Goal: Task Accomplishment & Management: Manage account settings

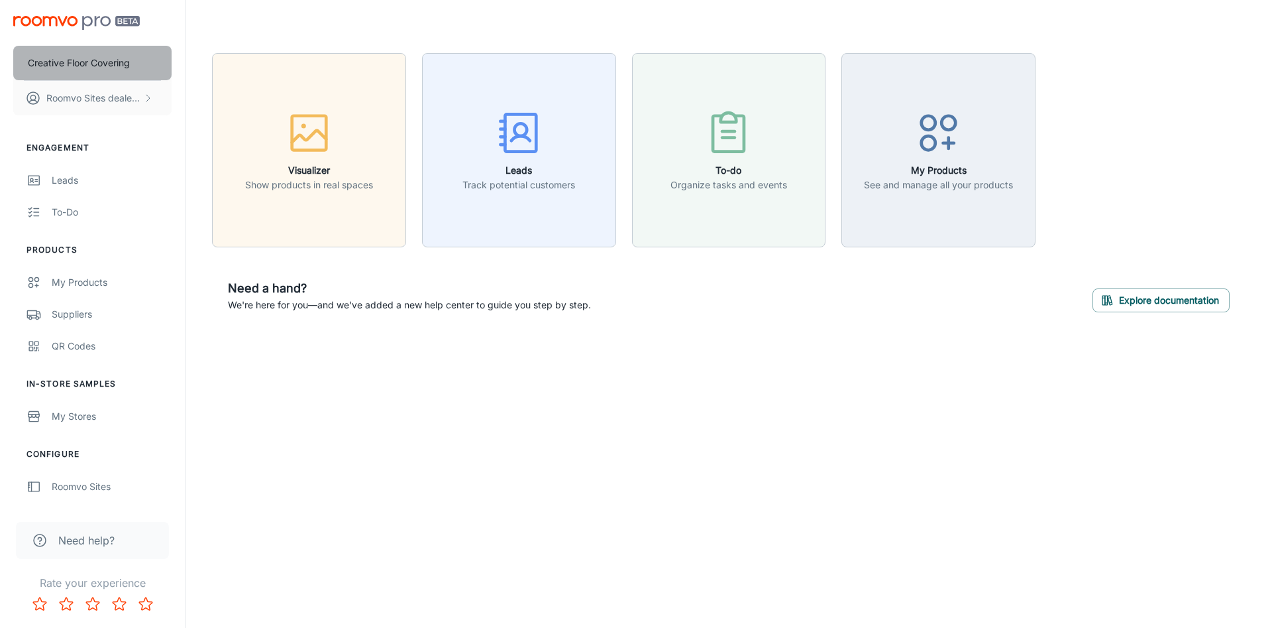
click at [102, 46] on button "Creative Floor Covering" at bounding box center [92, 63] width 158 height 34
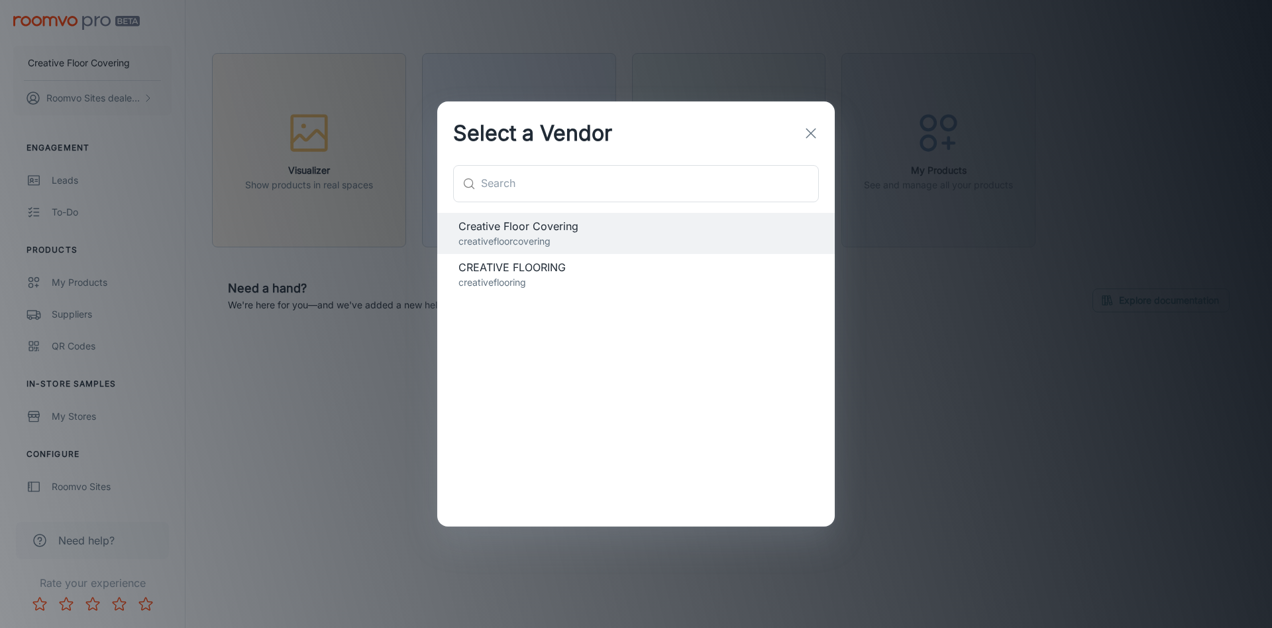
click at [527, 278] on p "creativeflooring" at bounding box center [636, 282] width 355 height 15
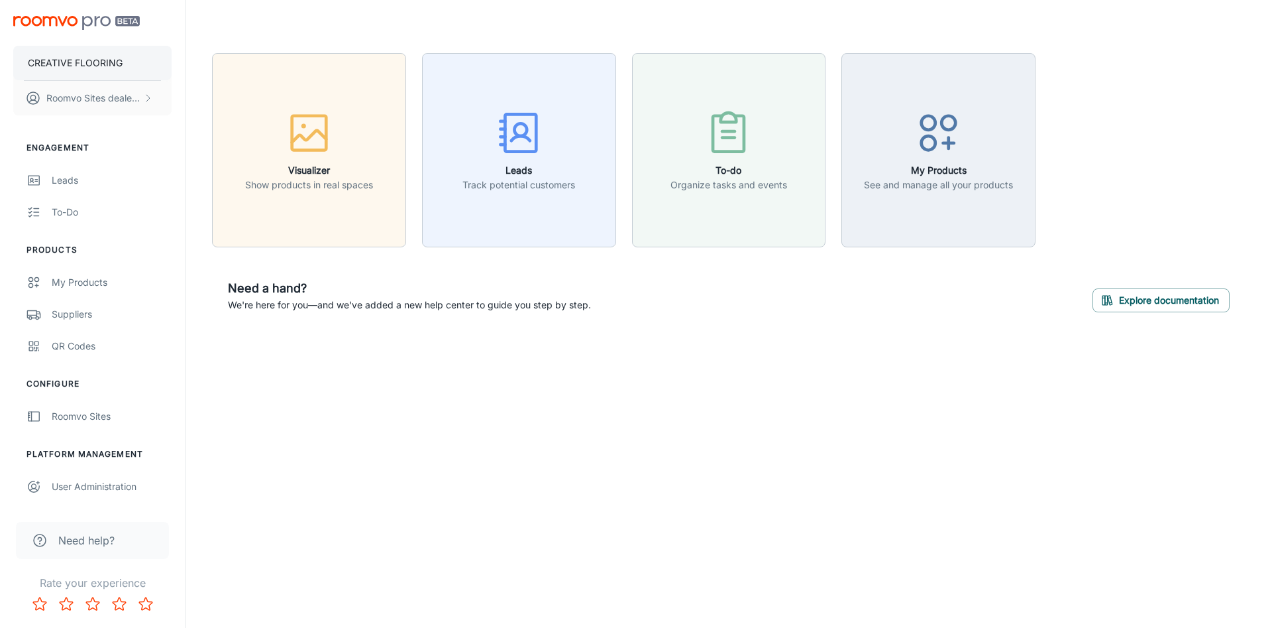
click at [95, 57] on p "CREATIVE FLOORING" at bounding box center [75, 63] width 95 height 15
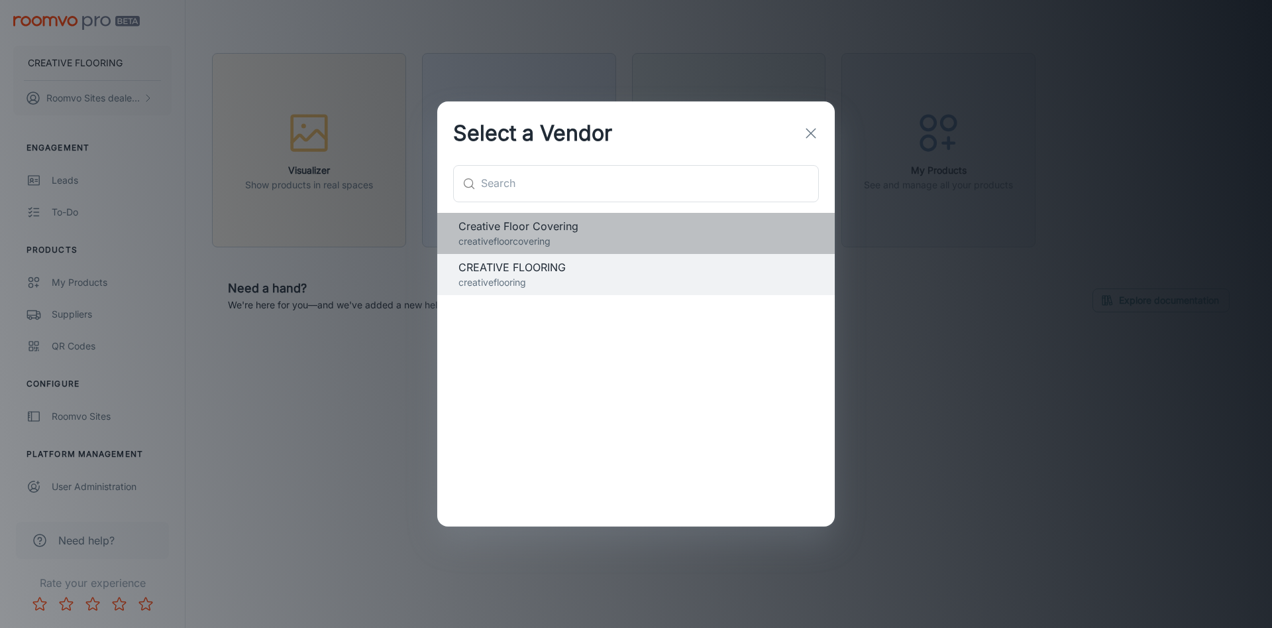
click at [503, 230] on span "Creative Floor Covering" at bounding box center [636, 226] width 355 height 16
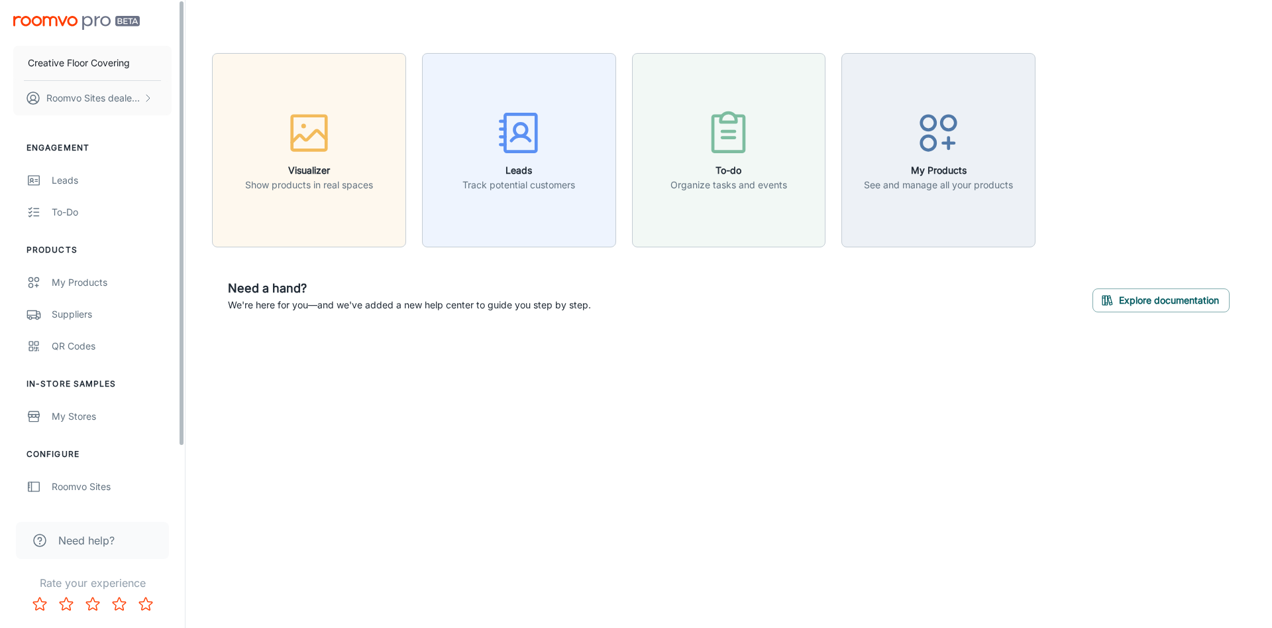
click at [274, 467] on div "Creative Floor Covering Roomvo Sites dealer last name Engagement Leads To-do Pr…" at bounding box center [636, 314] width 1272 height 628
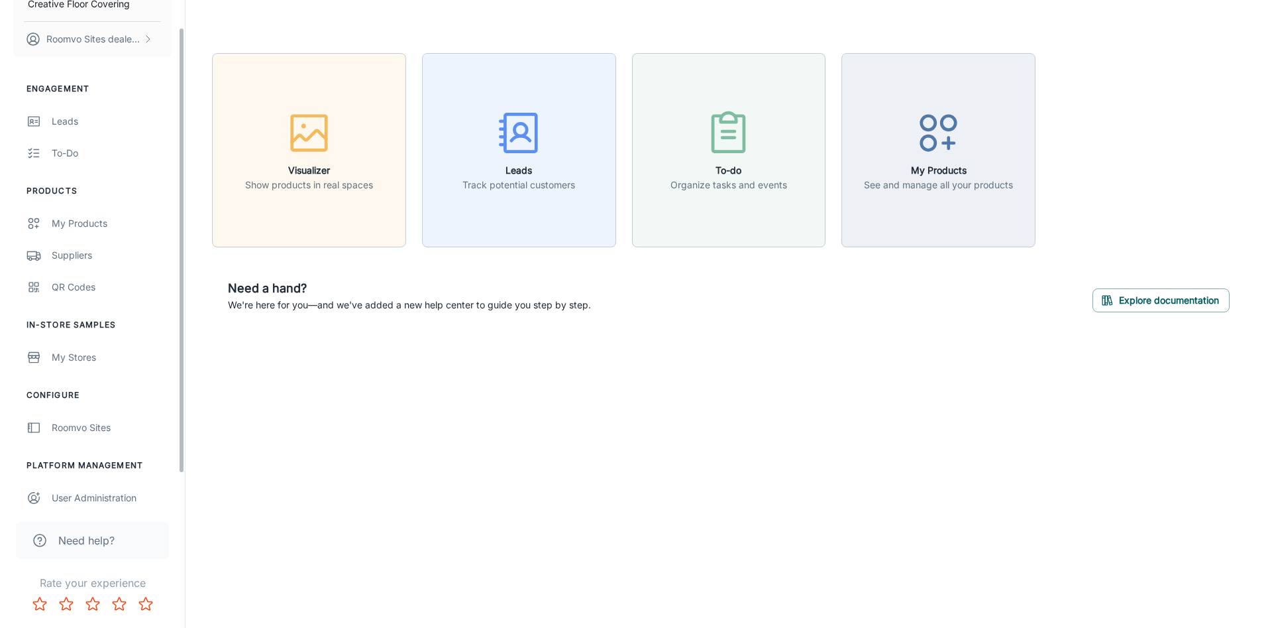
scroll to position [67, 0]
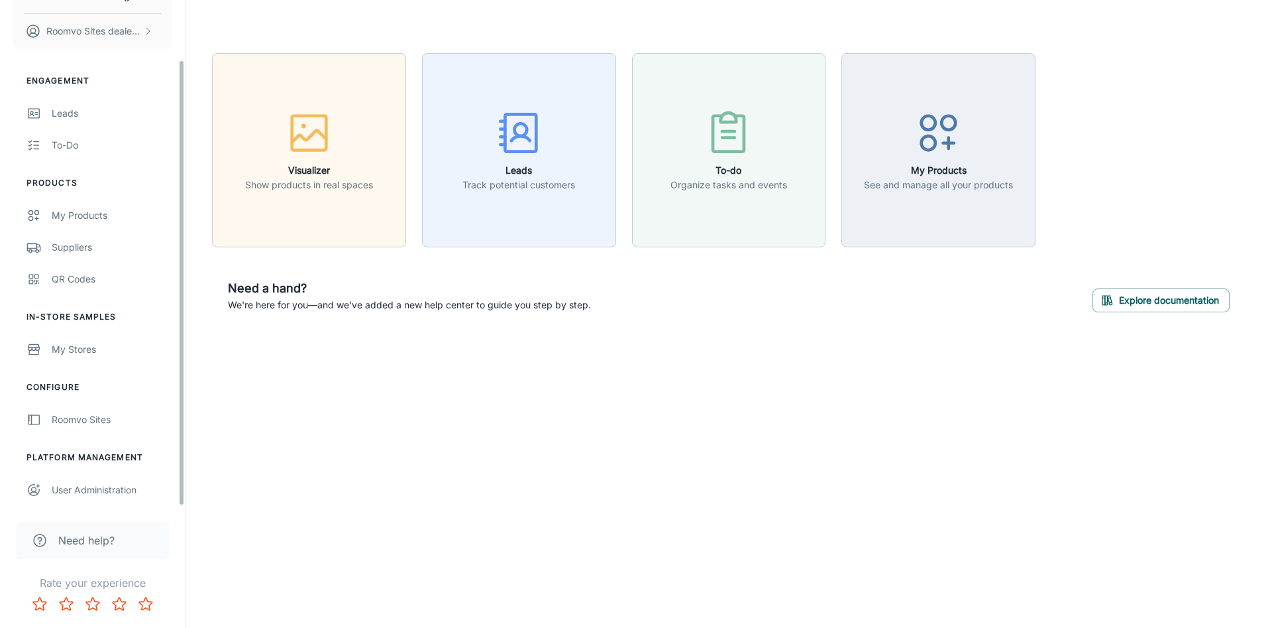
drag, startPoint x: 180, startPoint y: 240, endPoint x: 168, endPoint y: 399, distance: 159.5
click at [168, 399] on div "Creative Floor Covering Roomvo Sites dealer last name Engagement Leads To-do Pr…" at bounding box center [92, 253] width 185 height 506
click at [137, 495] on div "User Administration" at bounding box center [112, 489] width 120 height 15
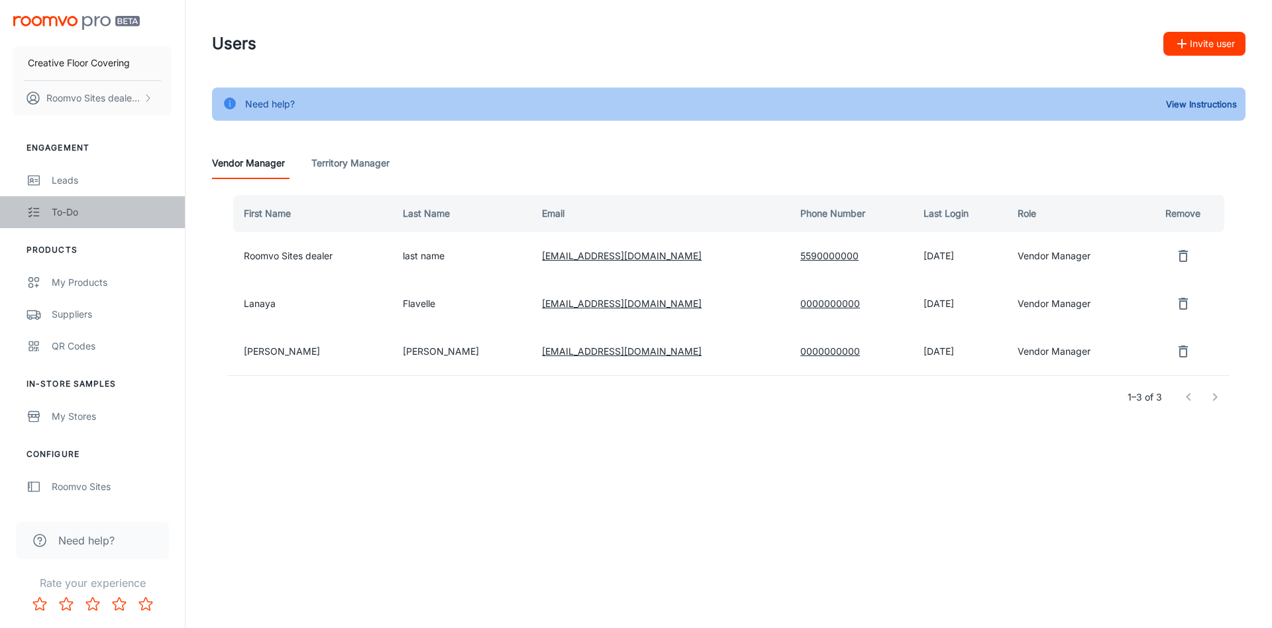
click at [68, 209] on div "To-do" at bounding box center [112, 212] width 120 height 15
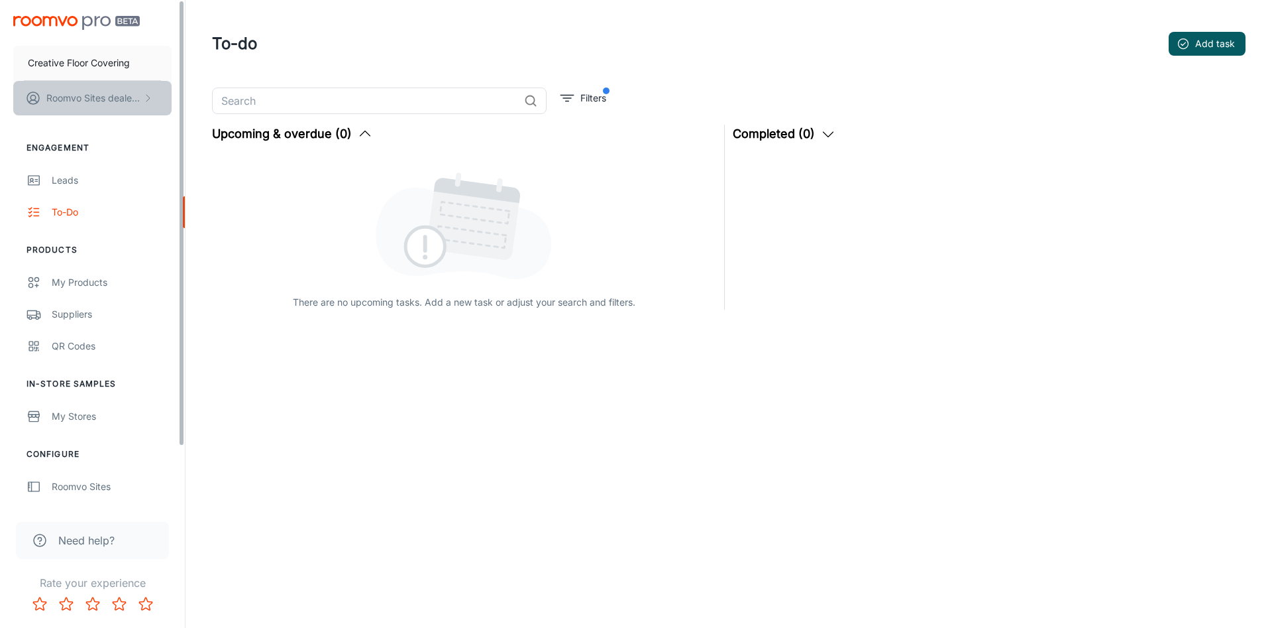
click at [87, 97] on p "Roomvo Sites dealer last name" at bounding box center [92, 98] width 93 height 15
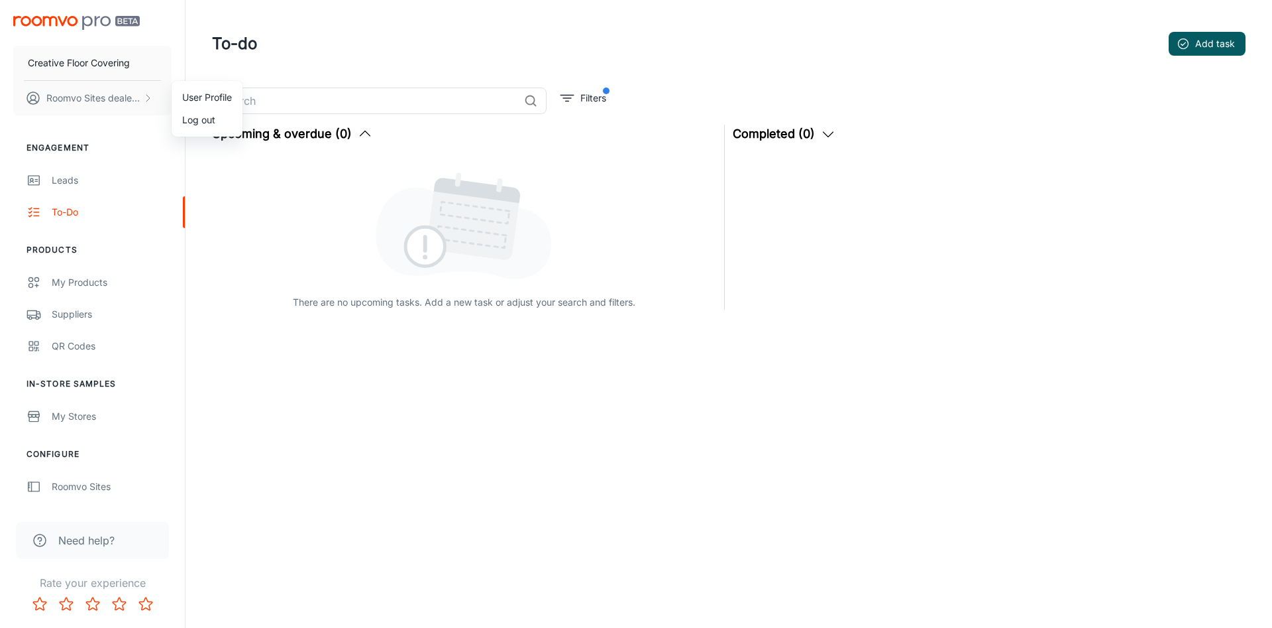
click at [85, 59] on div at bounding box center [636, 314] width 1272 height 628
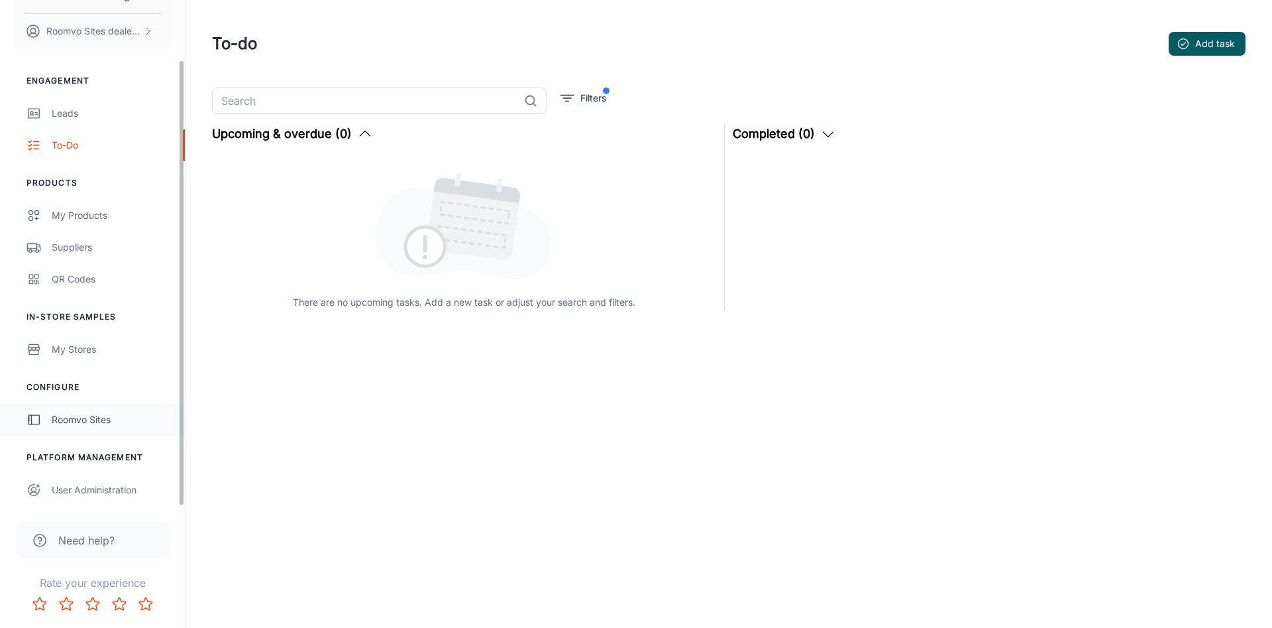
drag, startPoint x: 182, startPoint y: 217, endPoint x: 171, endPoint y: 404, distance: 187.2
click at [171, 401] on div "Creative Floor Covering Roomvo Sites dealer last name Engagement Leads To-do Pr…" at bounding box center [92, 253] width 185 height 506
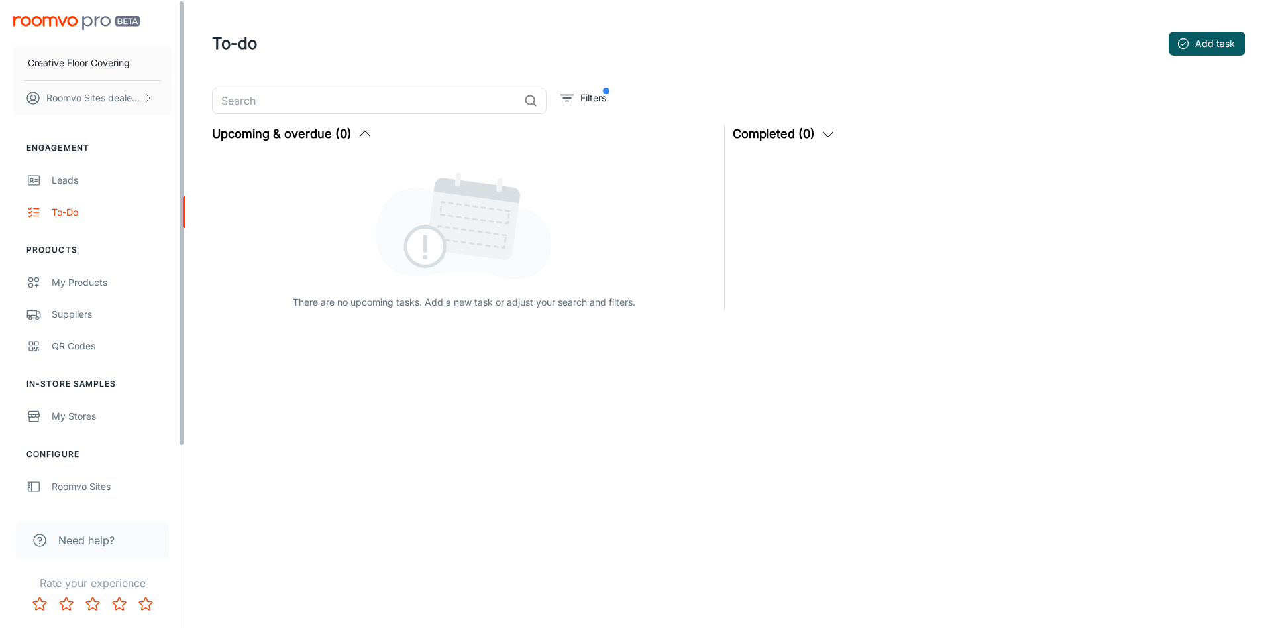
drag, startPoint x: 184, startPoint y: 154, endPoint x: 197, endPoint y: 25, distance: 129.9
click at [197, 25] on div "Creative Floor Covering Roomvo Sites dealer last name Engagement Leads To-do Pr…" at bounding box center [636, 217] width 1272 height 434
click at [70, 99] on p "Roomvo Sites dealer last name" at bounding box center [92, 98] width 93 height 15
click at [70, 99] on div at bounding box center [636, 314] width 1272 height 628
click at [76, 58] on p "Creative Floor Covering" at bounding box center [79, 63] width 102 height 15
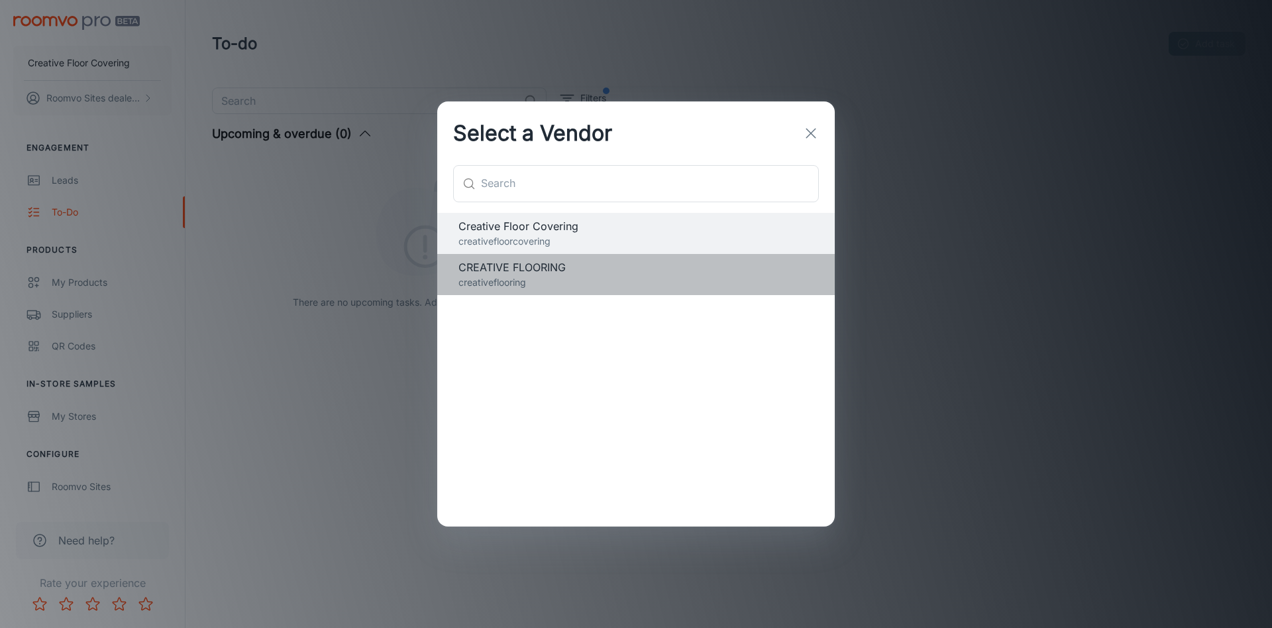
click at [502, 267] on span "CREATIVE FLOORING" at bounding box center [636, 267] width 355 height 16
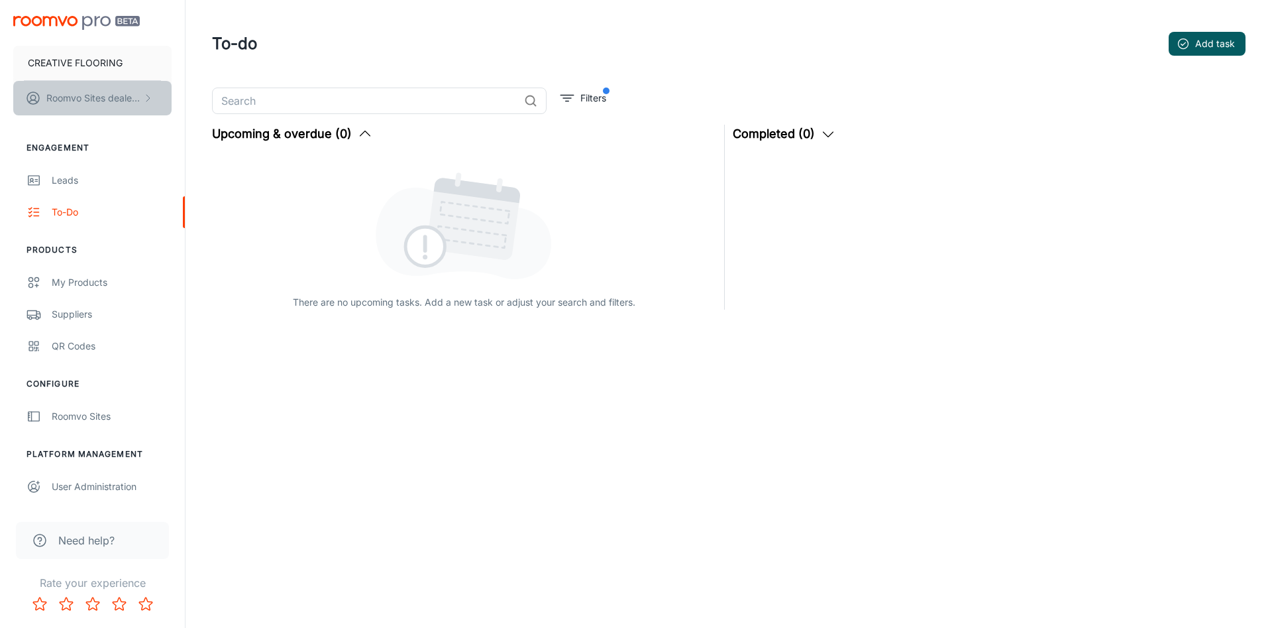
click at [137, 99] on p "Roomvo Sites dealer last name" at bounding box center [92, 98] width 93 height 15
click at [129, 71] on div at bounding box center [636, 314] width 1272 height 628
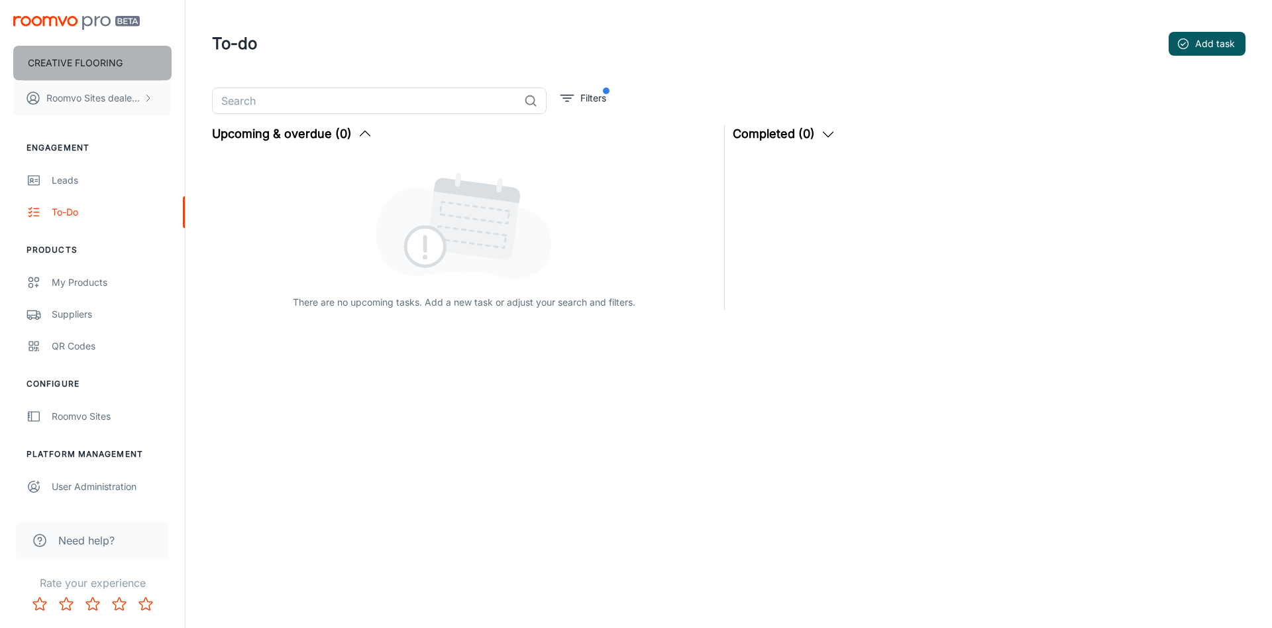
click at [114, 60] on p "CREATIVE FLOORING" at bounding box center [75, 63] width 95 height 15
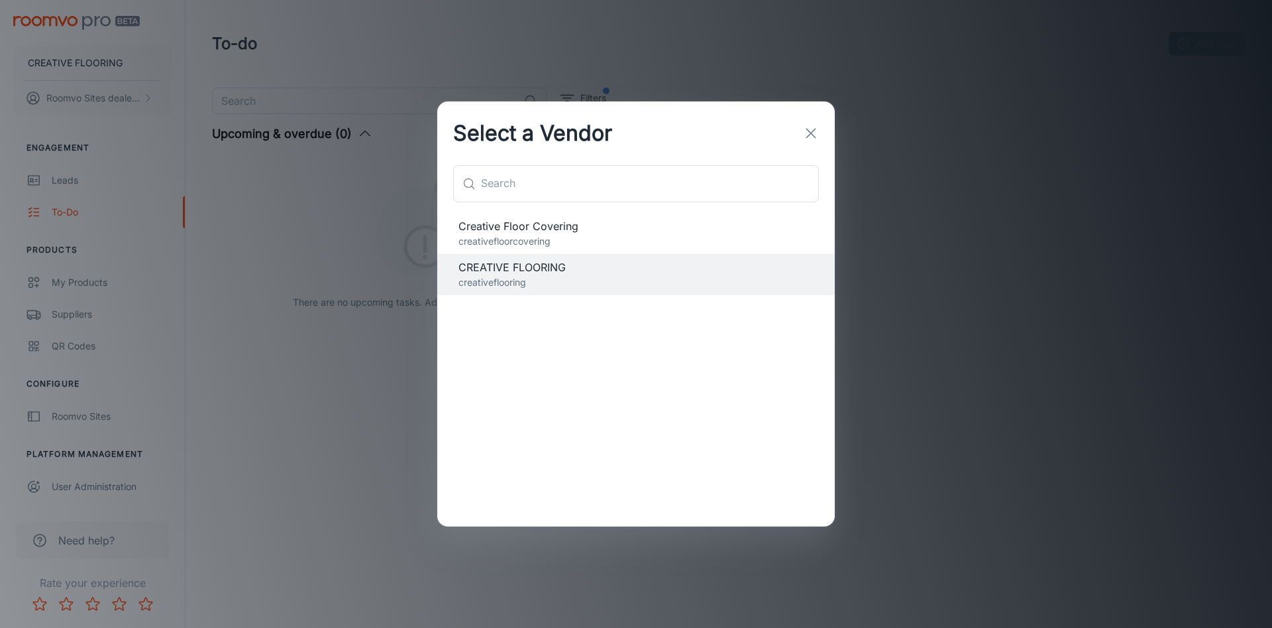
click at [510, 232] on span "Creative Floor Covering" at bounding box center [636, 226] width 355 height 16
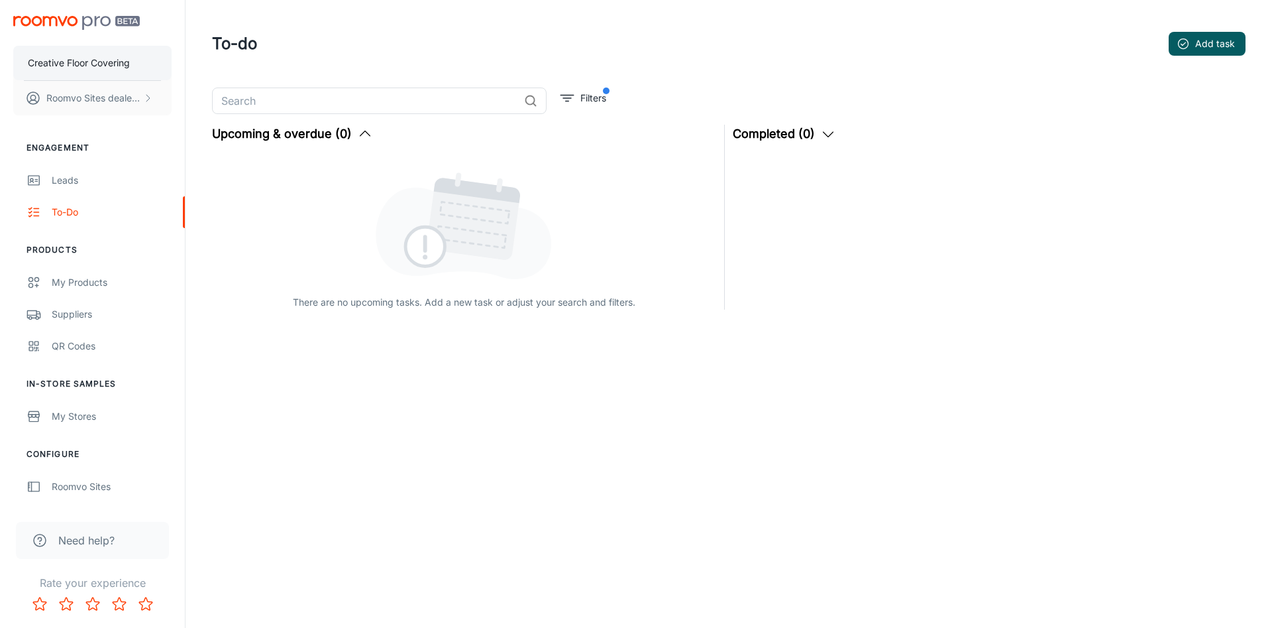
click at [56, 57] on p "Creative Floor Covering" at bounding box center [79, 63] width 102 height 15
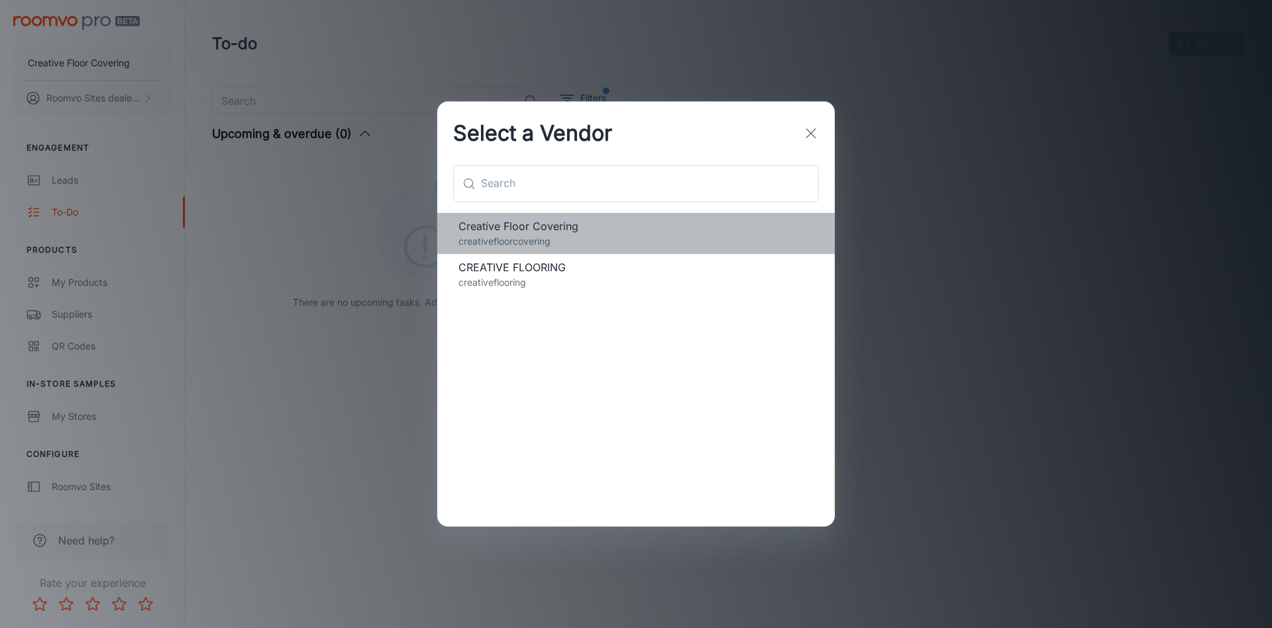
click at [573, 245] on p "creativefloorcovering" at bounding box center [636, 241] width 355 height 15
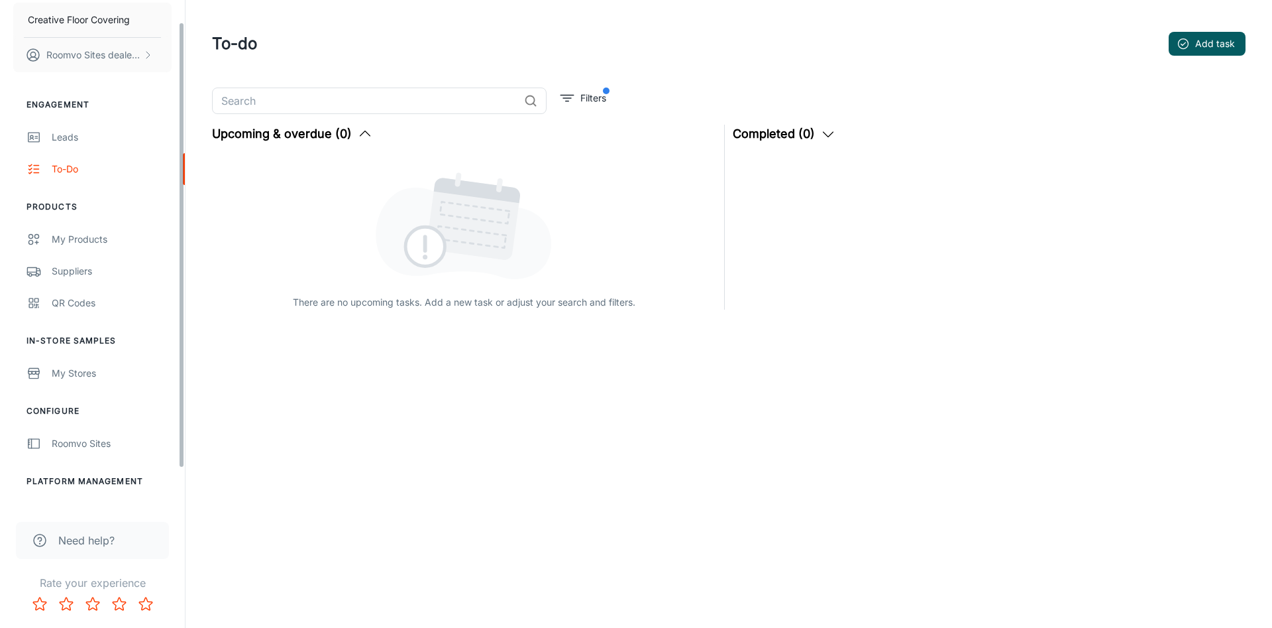
scroll to position [67, 0]
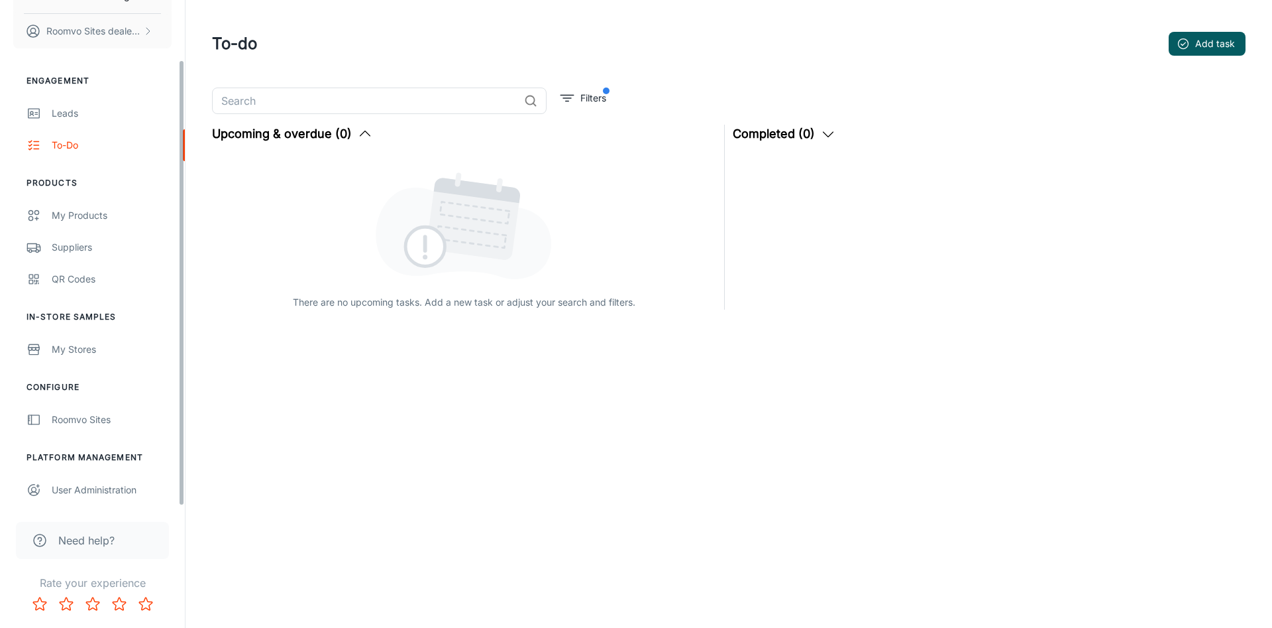
drag, startPoint x: 182, startPoint y: 220, endPoint x: 184, endPoint y: 329, distance: 109.4
click at [184, 329] on div "Creative Floor Covering Roomvo Sites dealer last name Engagement Leads To-do Pr…" at bounding box center [92, 253] width 185 height 506
click at [78, 499] on link "User Administration" at bounding box center [92, 490] width 185 height 32
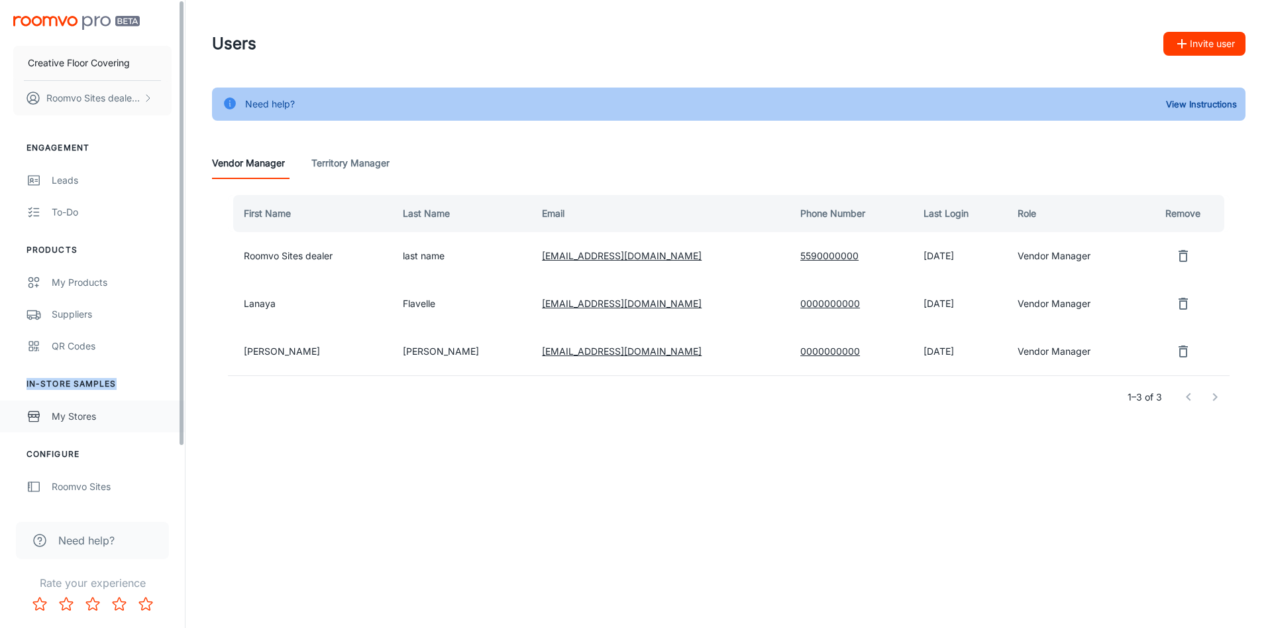
drag, startPoint x: 185, startPoint y: 357, endPoint x: 176, endPoint y: 422, distance: 66.3
click at [175, 425] on div "Creative Floor Covering Roomvo Sites dealer last name Engagement Leads To-do Pr…" at bounding box center [93, 314] width 186 height 628
click at [286, 448] on div "Users Invite user Need help? View Instructions Vendor Manager Territory Manager…" at bounding box center [729, 243] width 1087 height 487
click at [68, 146] on li "Engagement" at bounding box center [92, 148] width 185 height 12
click at [85, 103] on p "Roomvo Sites dealer last name" at bounding box center [92, 98] width 93 height 15
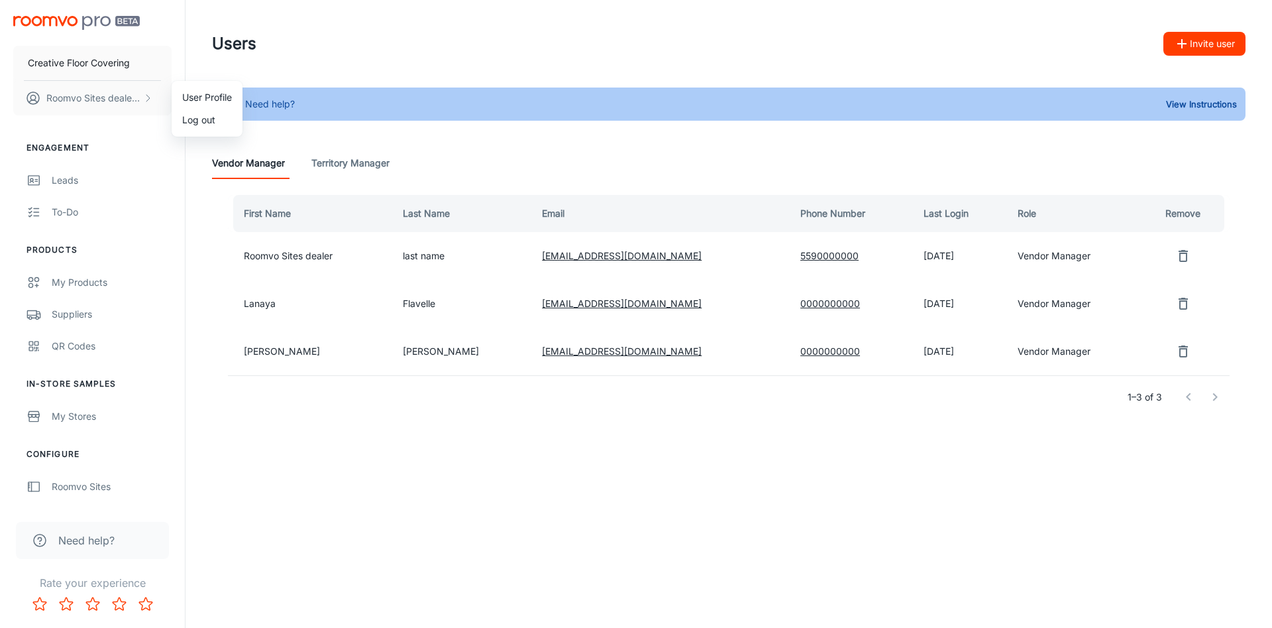
click at [192, 103] on li "User Profile" at bounding box center [207, 97] width 71 height 23
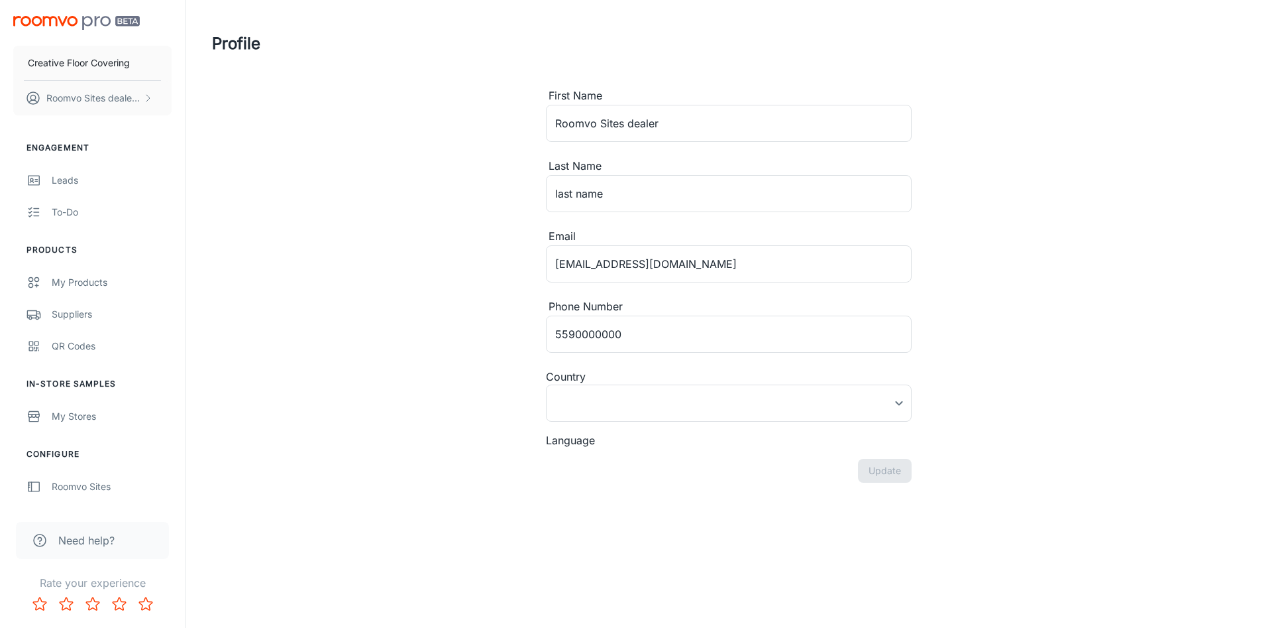
type input "United States"
click at [1131, 399] on div "Profile First Name Roomvo Sites dealer ​ Last Name last name ​ Email creativeco…" at bounding box center [729, 260] width 1066 height 520
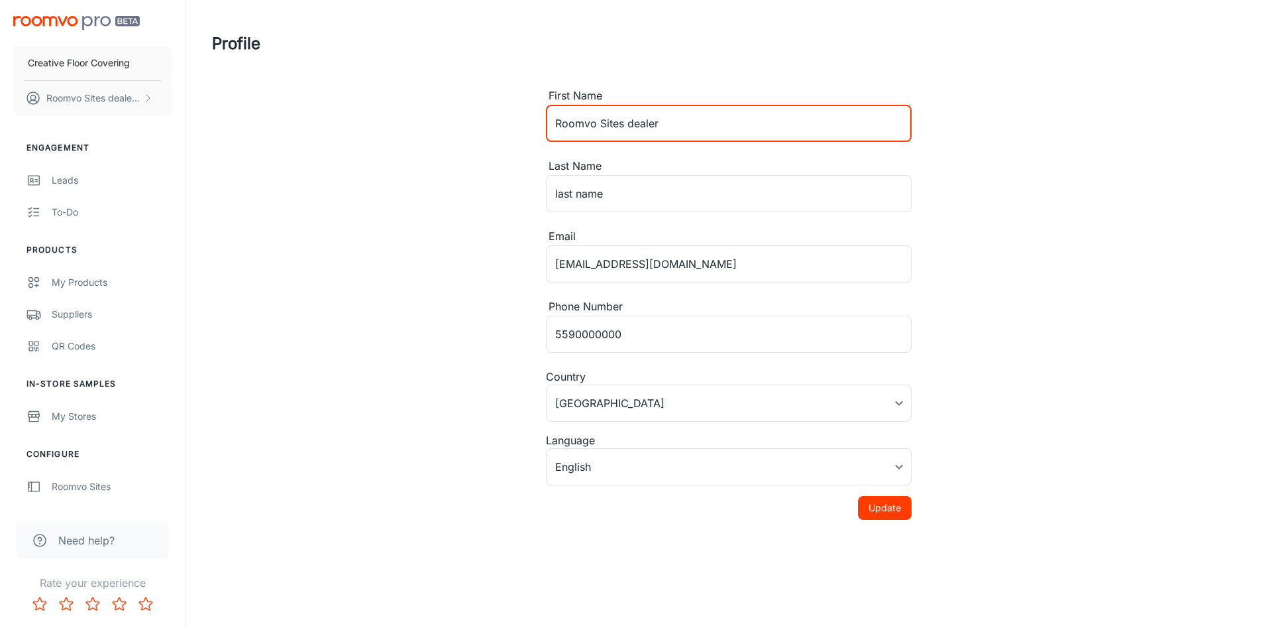
click at [755, 127] on input "Roomvo Sites dealer" at bounding box center [729, 123] width 366 height 37
click at [465, 111] on div "Profile First Name Roomvo Sites dealer ​ Last Name last name ​ Email creativeco…" at bounding box center [729, 260] width 1066 height 520
click at [1231, 143] on div "Profile First Name Roomvo Sites dealer ​ Last Name last name ​ Email creativeco…" at bounding box center [729, 260] width 1066 height 520
click at [124, 94] on p "Roomvo Sites dealer last name" at bounding box center [92, 98] width 93 height 15
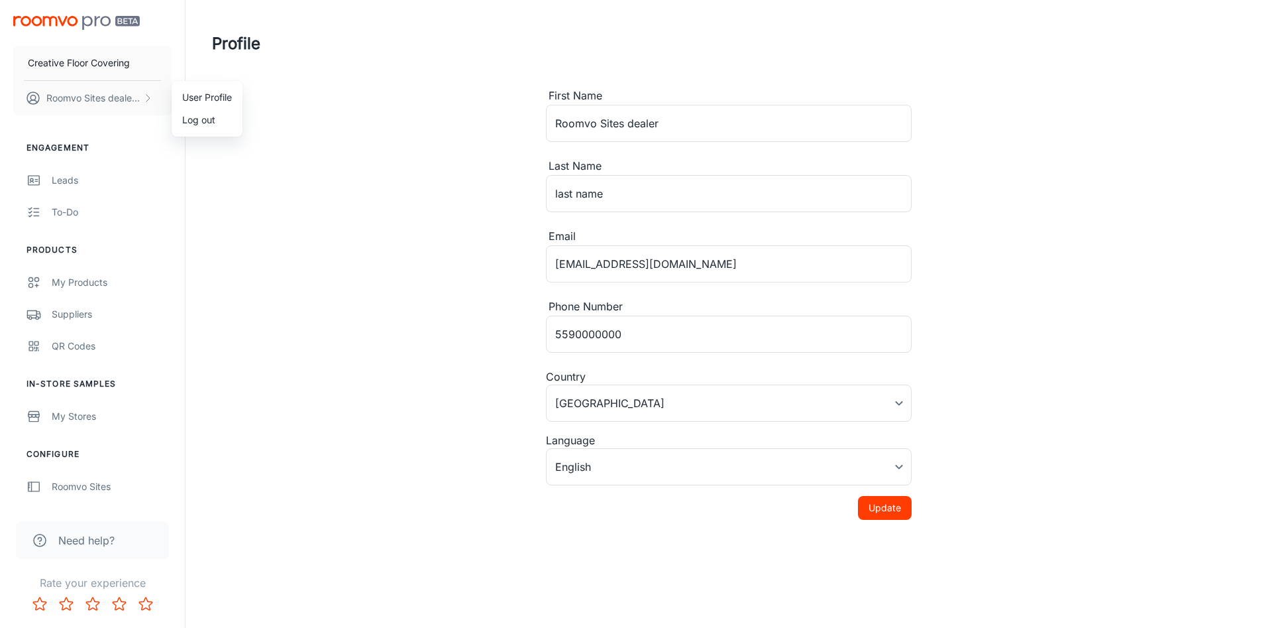
click at [210, 174] on div at bounding box center [636, 314] width 1272 height 628
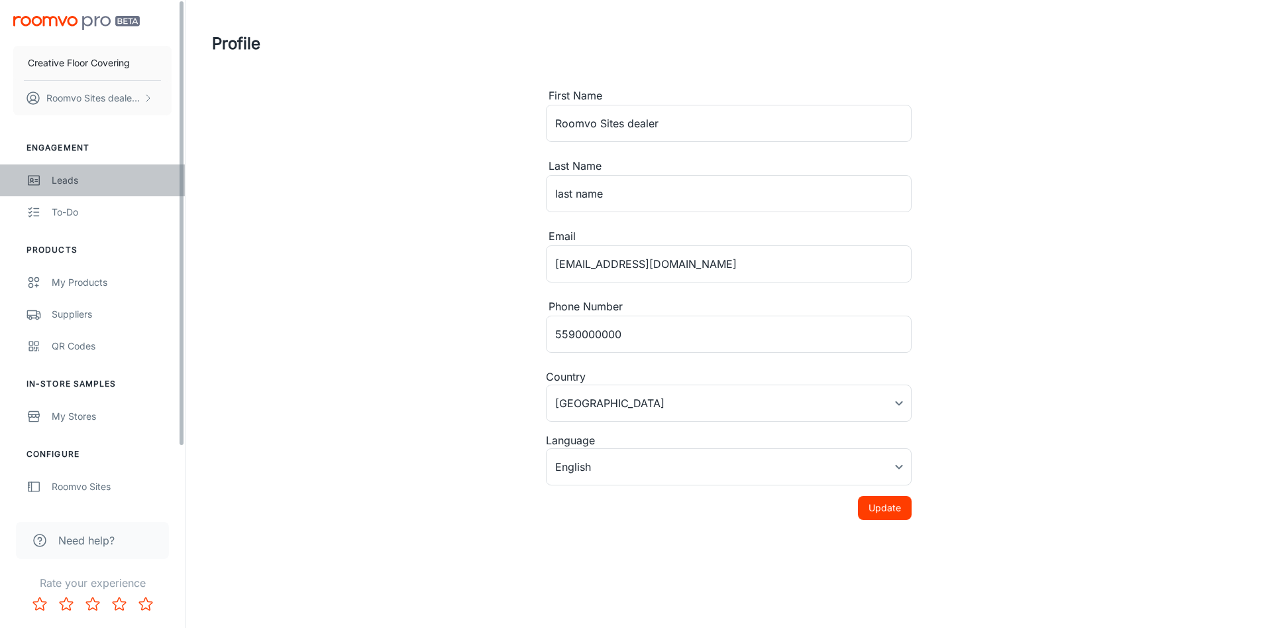
click at [70, 176] on div "Leads" at bounding box center [112, 180] width 120 height 15
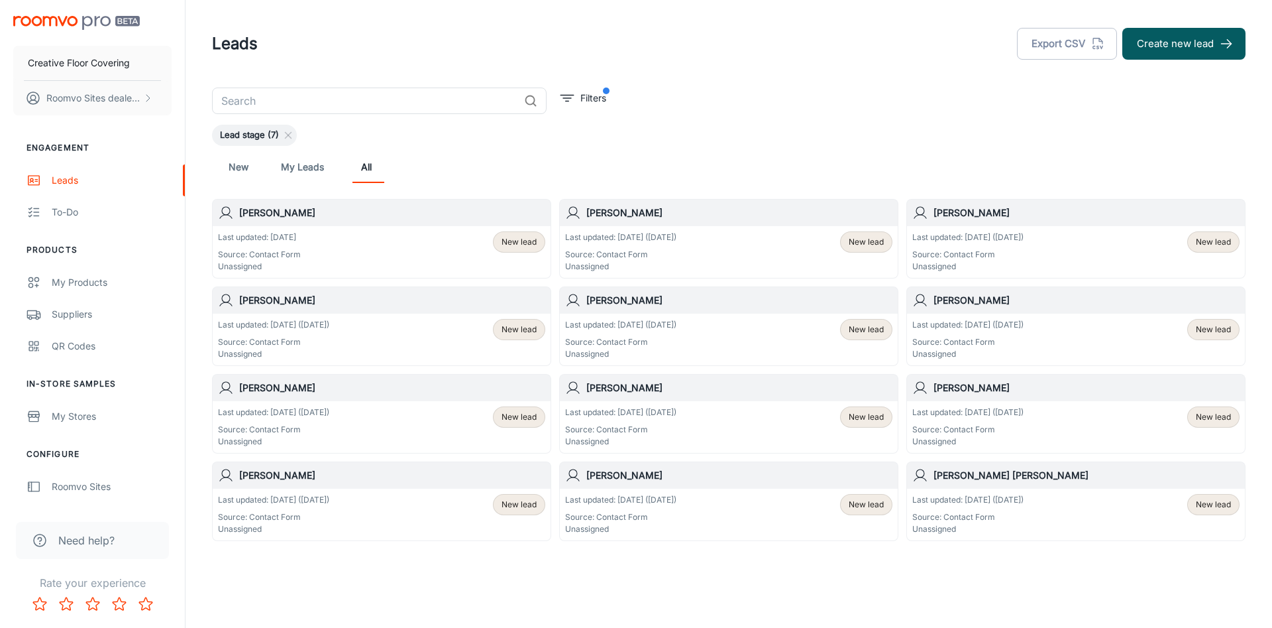
click at [276, 260] on p "Source: Contact Form" at bounding box center [259, 254] width 83 height 12
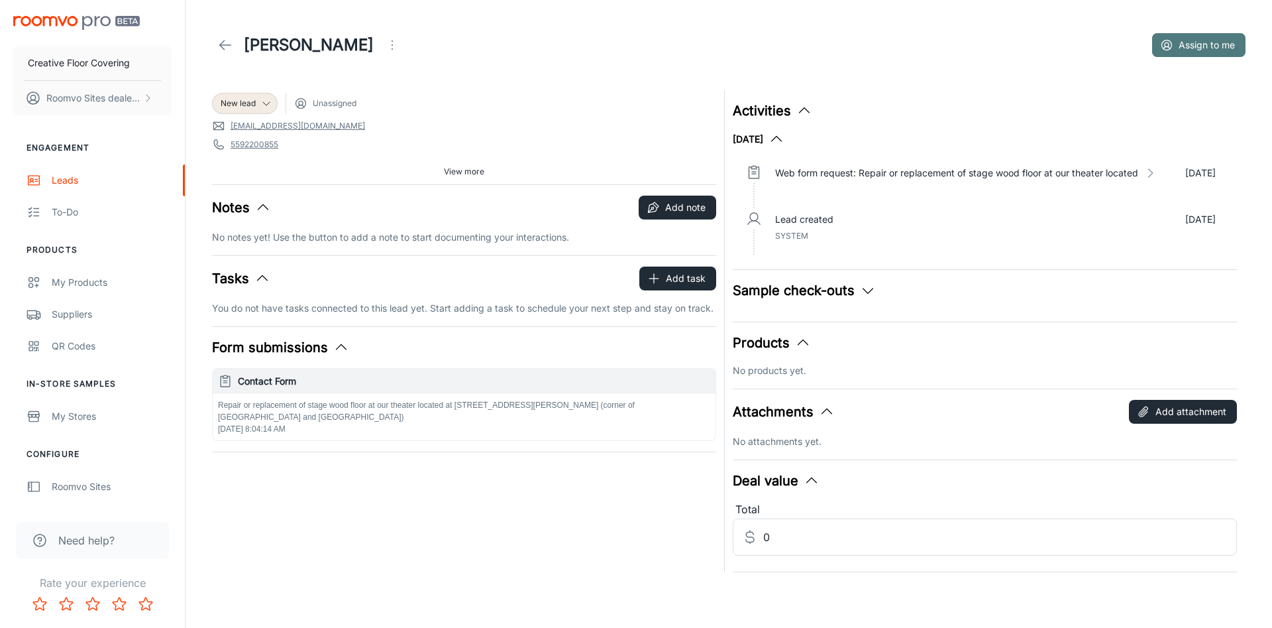
click at [1235, 48] on button "Assign to me" at bounding box center [1198, 45] width 93 height 24
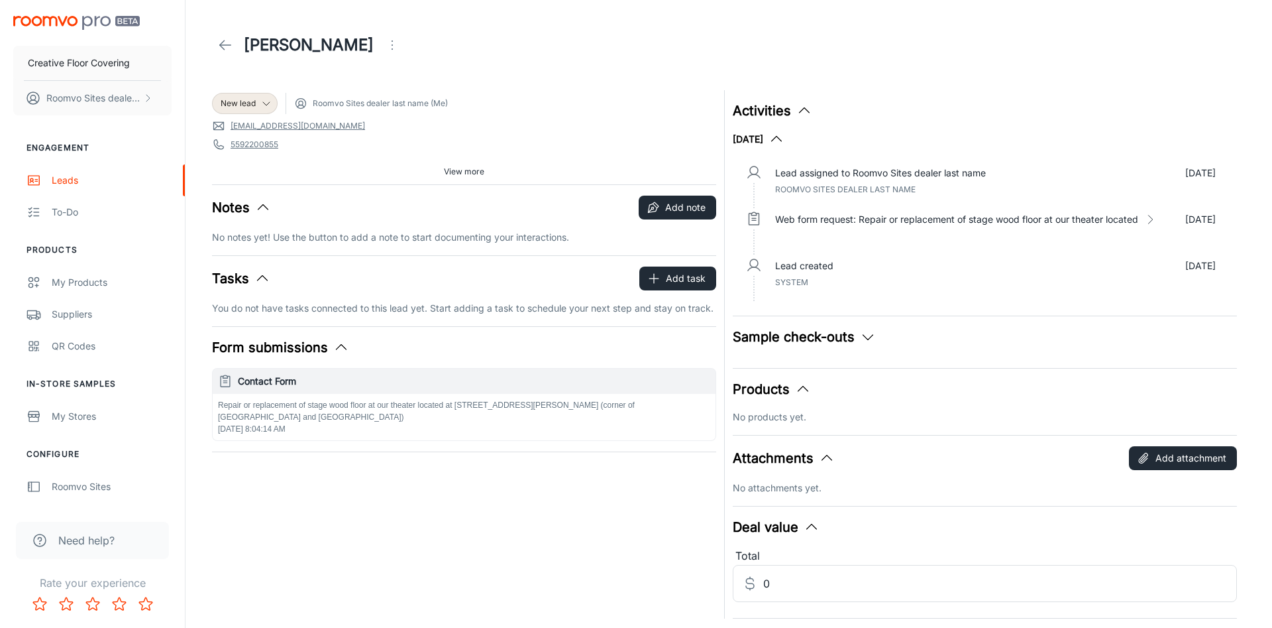
click at [256, 387] on h6 "Contact Form" at bounding box center [474, 381] width 472 height 15
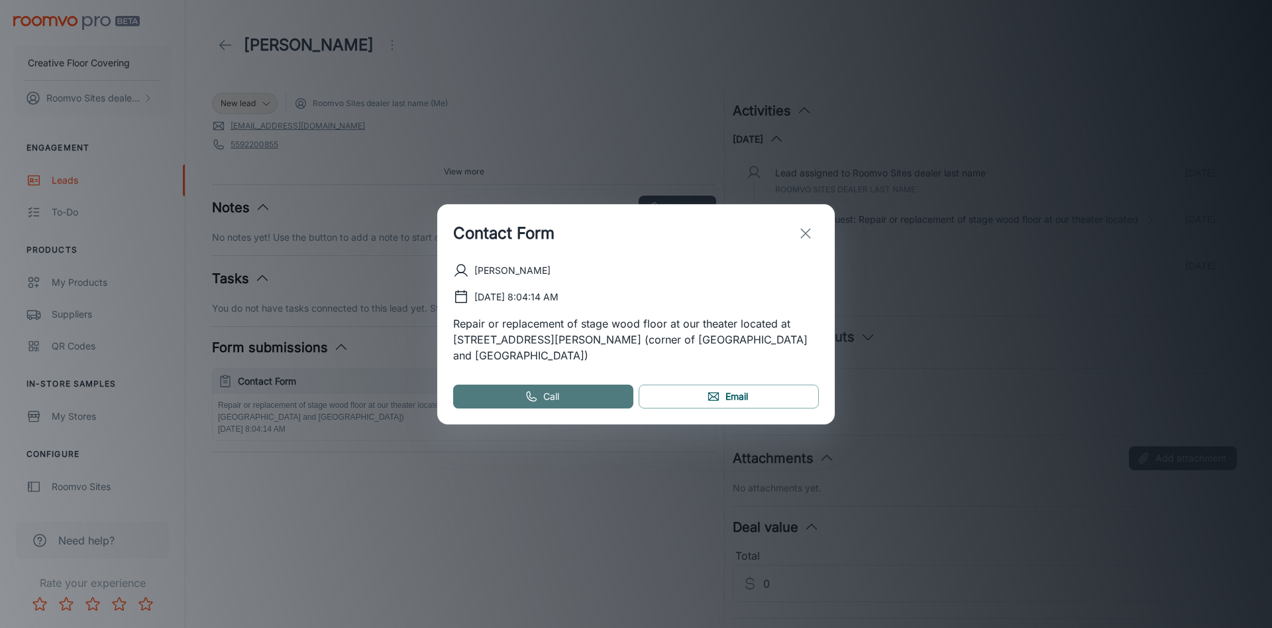
click at [575, 392] on link "Call" at bounding box center [543, 396] width 180 height 24
click at [580, 384] on link "Call" at bounding box center [543, 396] width 180 height 24
click at [801, 241] on icon "exit" at bounding box center [806, 233] width 16 height 16
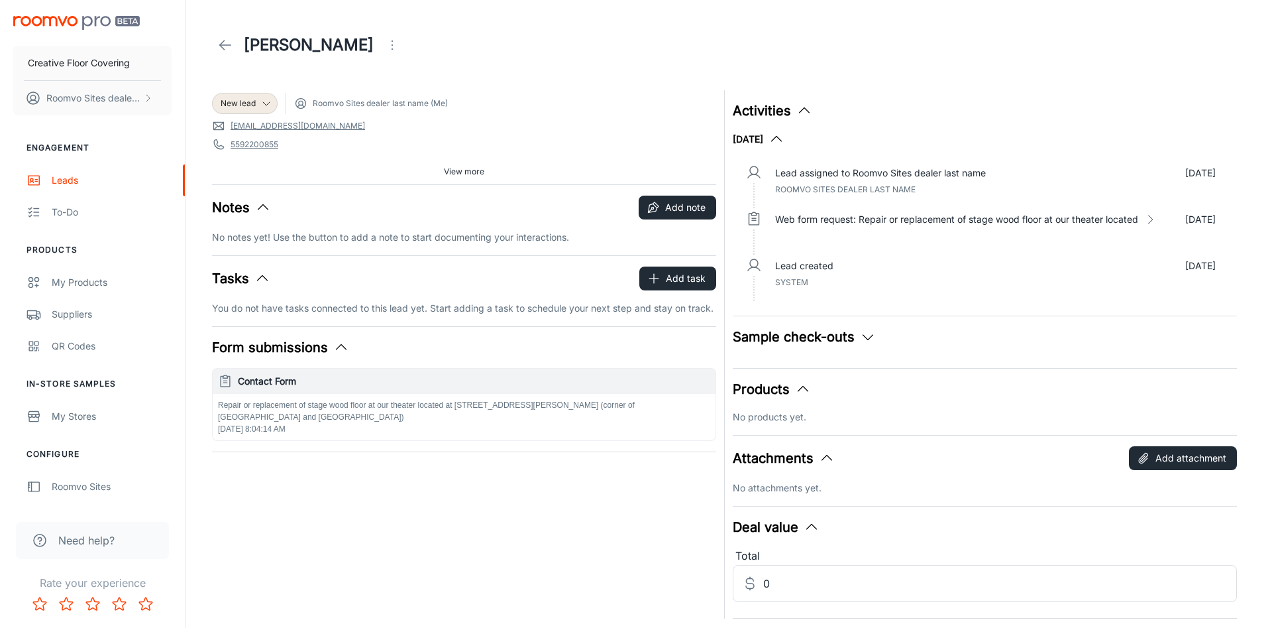
click at [346, 344] on icon "button" at bounding box center [341, 347] width 16 height 16
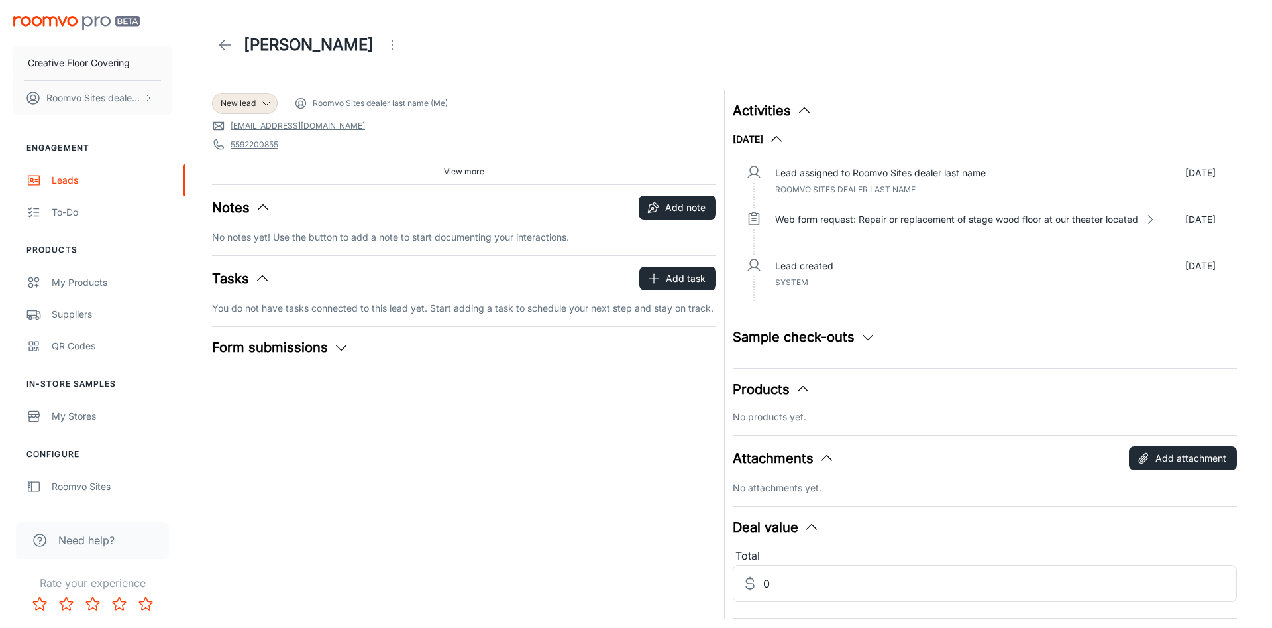
click at [336, 350] on button "Form submissions" at bounding box center [280, 347] width 137 height 20
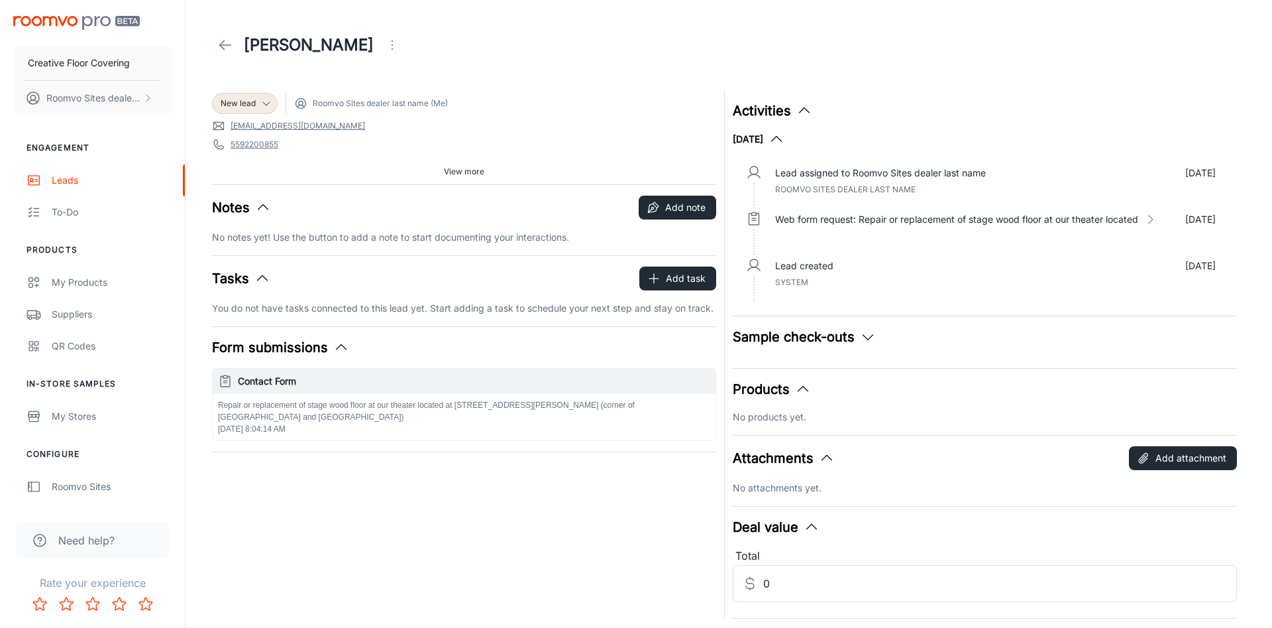
click at [329, 401] on p "Repair or replacement of stage wood floor at our theater located at 1762 N Dout…" at bounding box center [464, 411] width 492 height 24
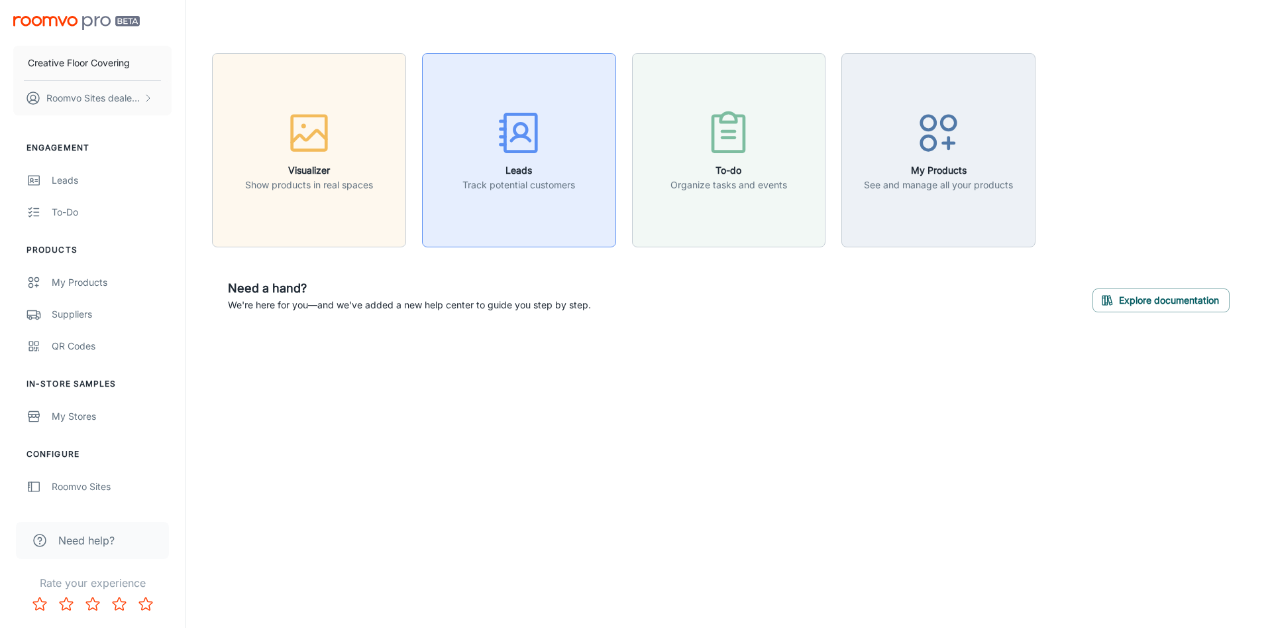
click at [510, 154] on icon "button" at bounding box center [519, 133] width 50 height 50
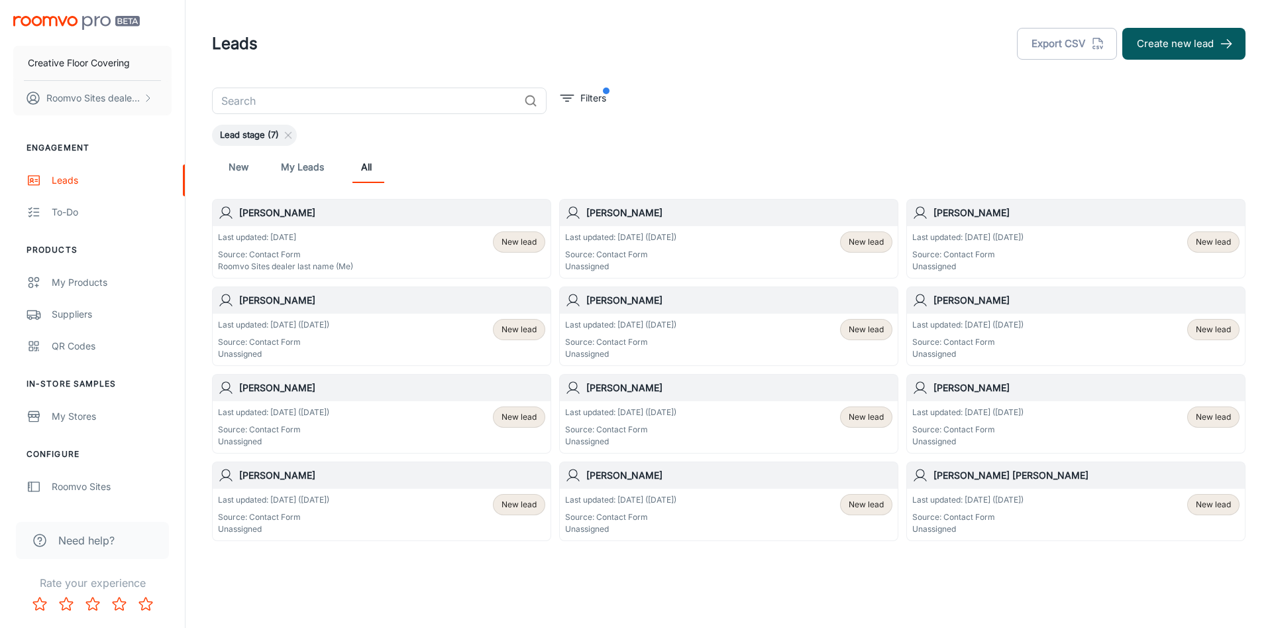
click at [649, 258] on p "Source: Contact Form" at bounding box center [620, 254] width 111 height 12
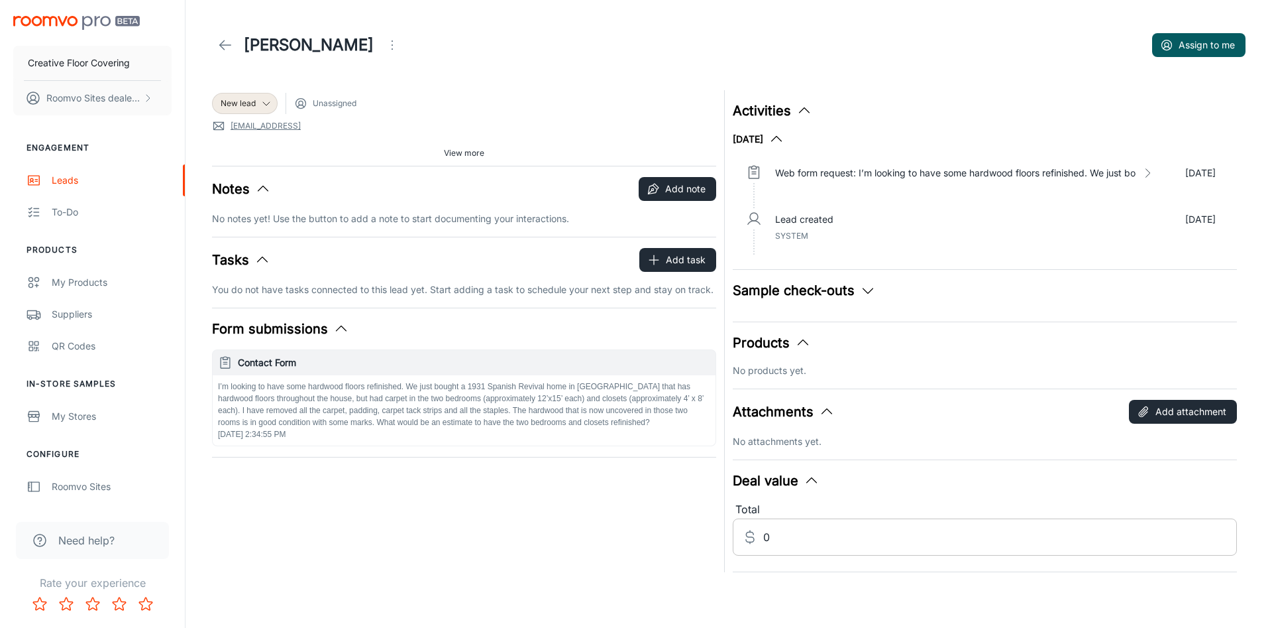
click at [779, 535] on input "0" at bounding box center [1000, 536] width 474 height 37
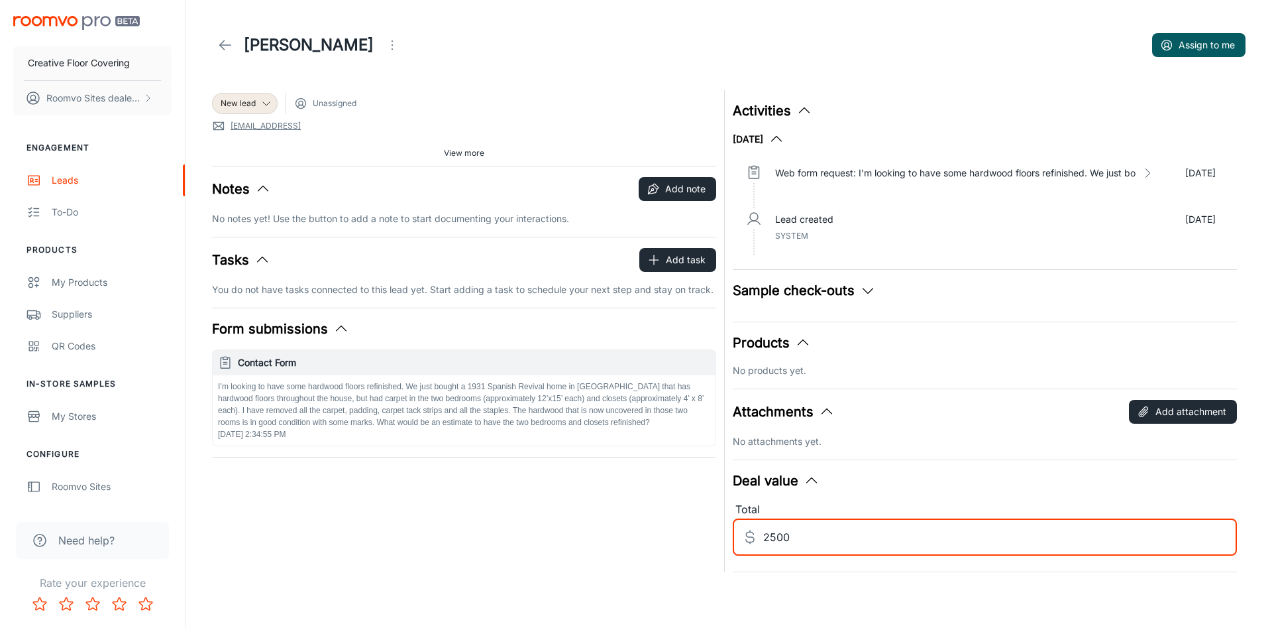
type input "2500"
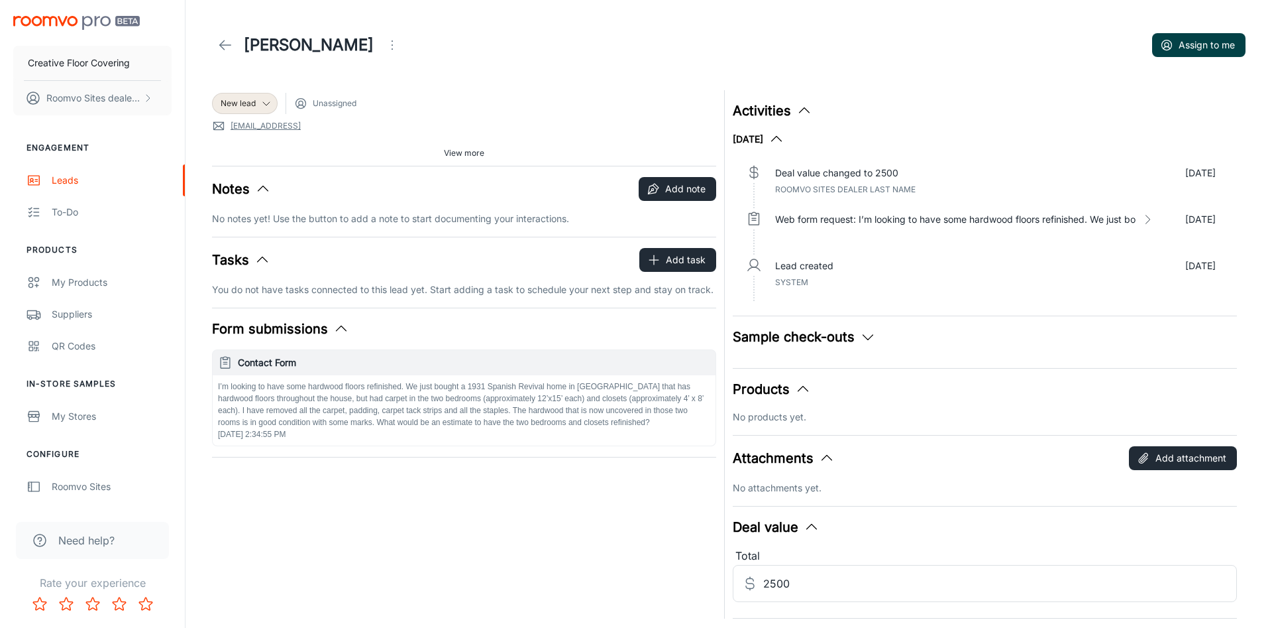
click at [1217, 44] on button "Assign to me" at bounding box center [1198, 45] width 93 height 24
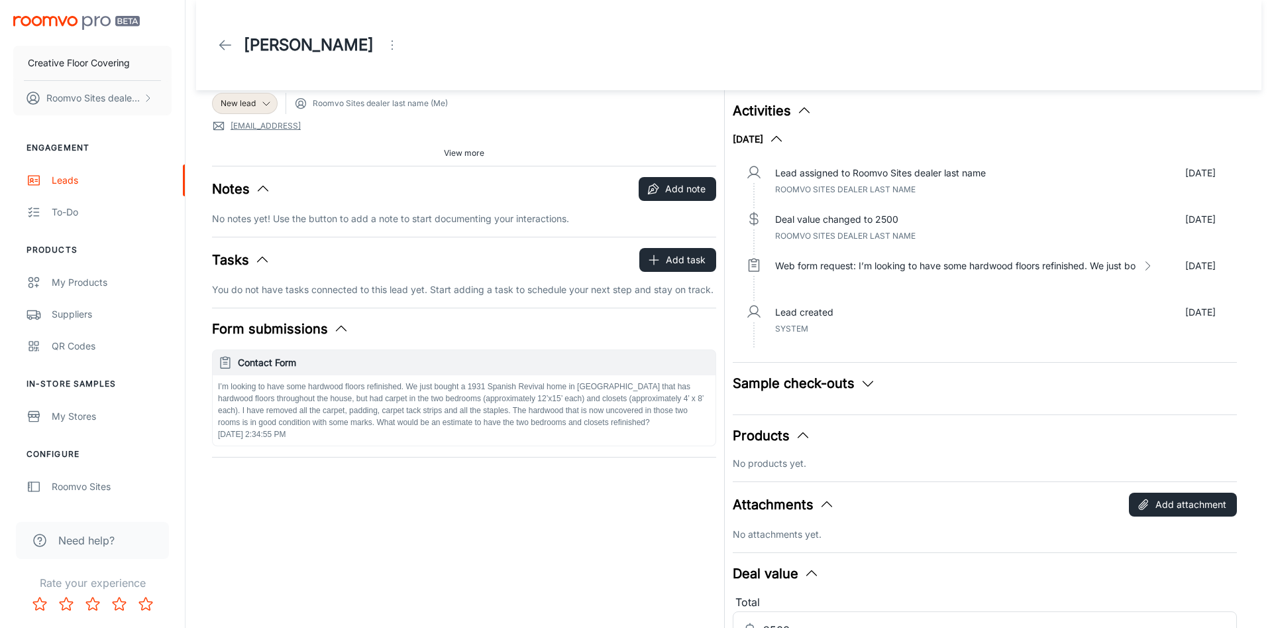
scroll to position [90, 0]
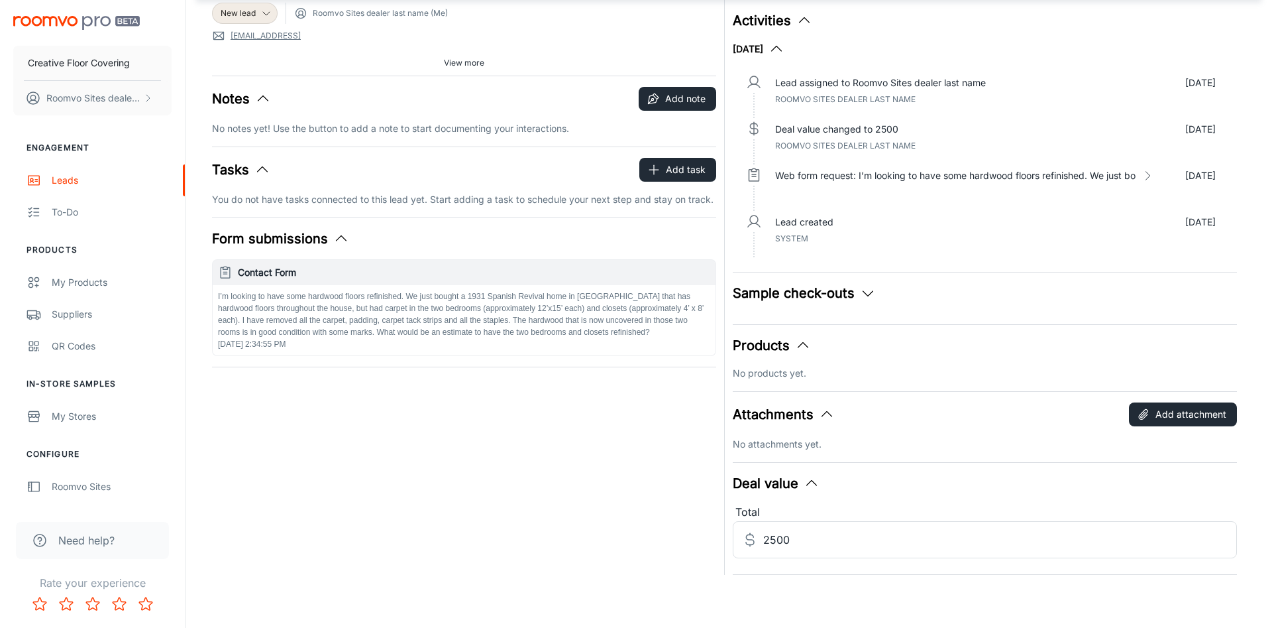
click at [264, 36] on link "[EMAIL_ADDRESS]" at bounding box center [266, 36] width 70 height 12
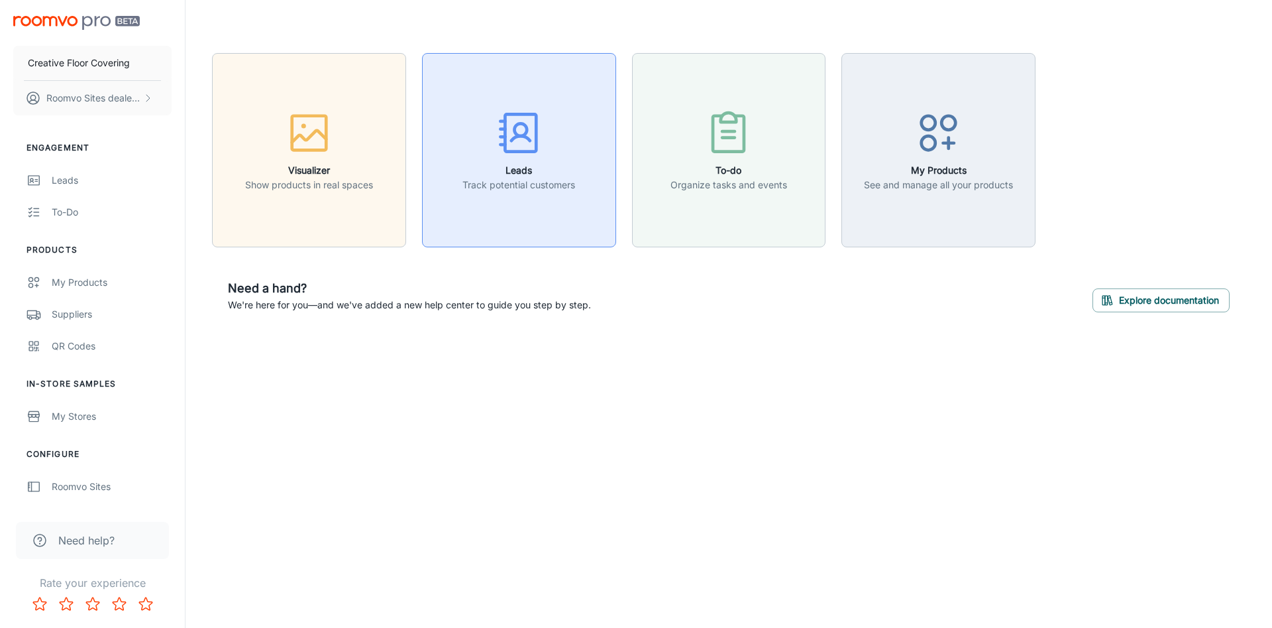
drag, startPoint x: 535, startPoint y: 150, endPoint x: 534, endPoint y: 143, distance: 7.3
click at [534, 148] on icon "button" at bounding box center [519, 133] width 50 height 50
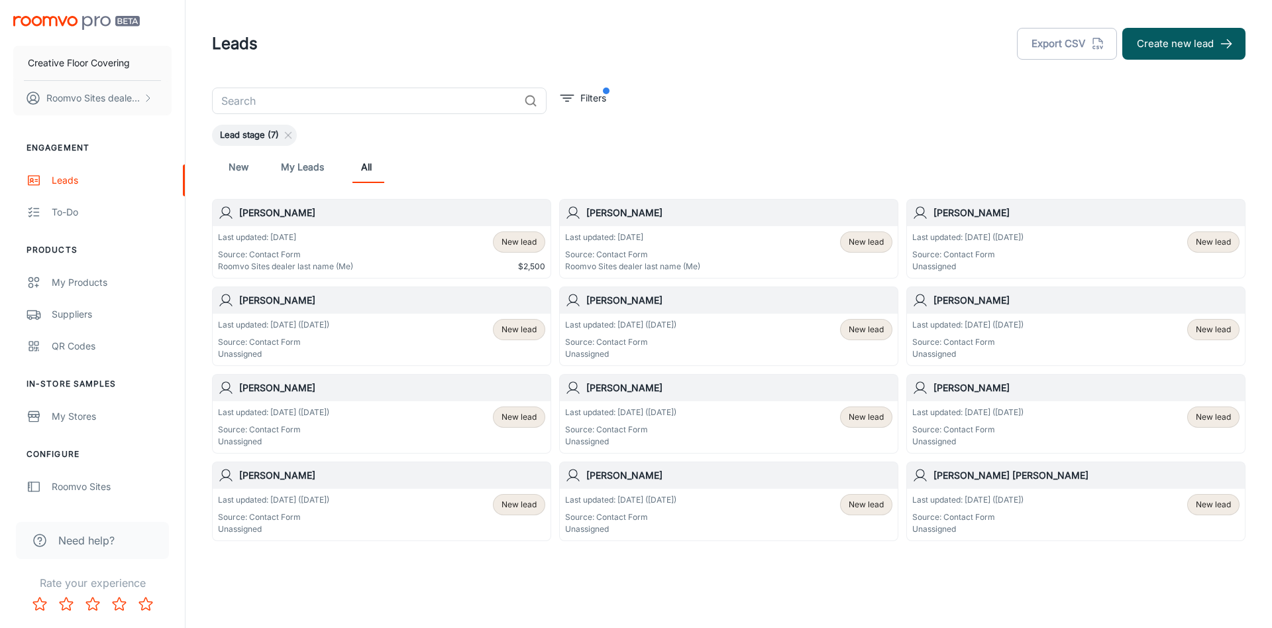
click at [967, 244] on div "Last updated: Aug 6 (20 days ago) Source: Contact Form Unassigned" at bounding box center [967, 251] width 111 height 41
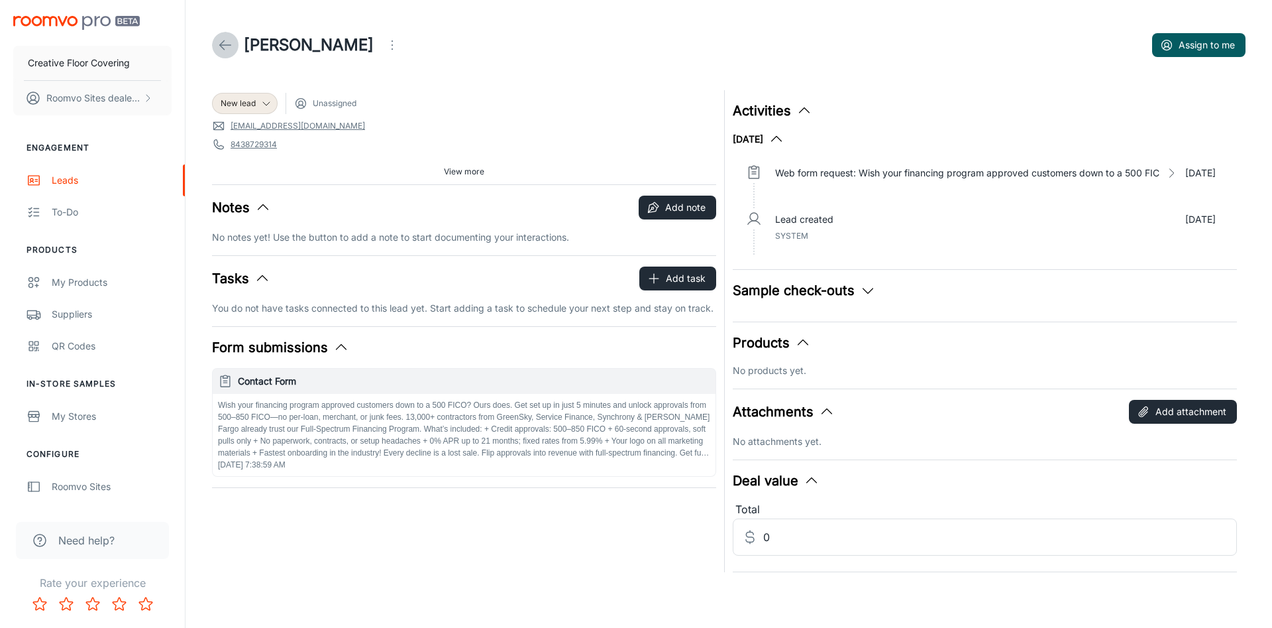
click at [228, 44] on icon at bounding box center [225, 45] width 16 height 16
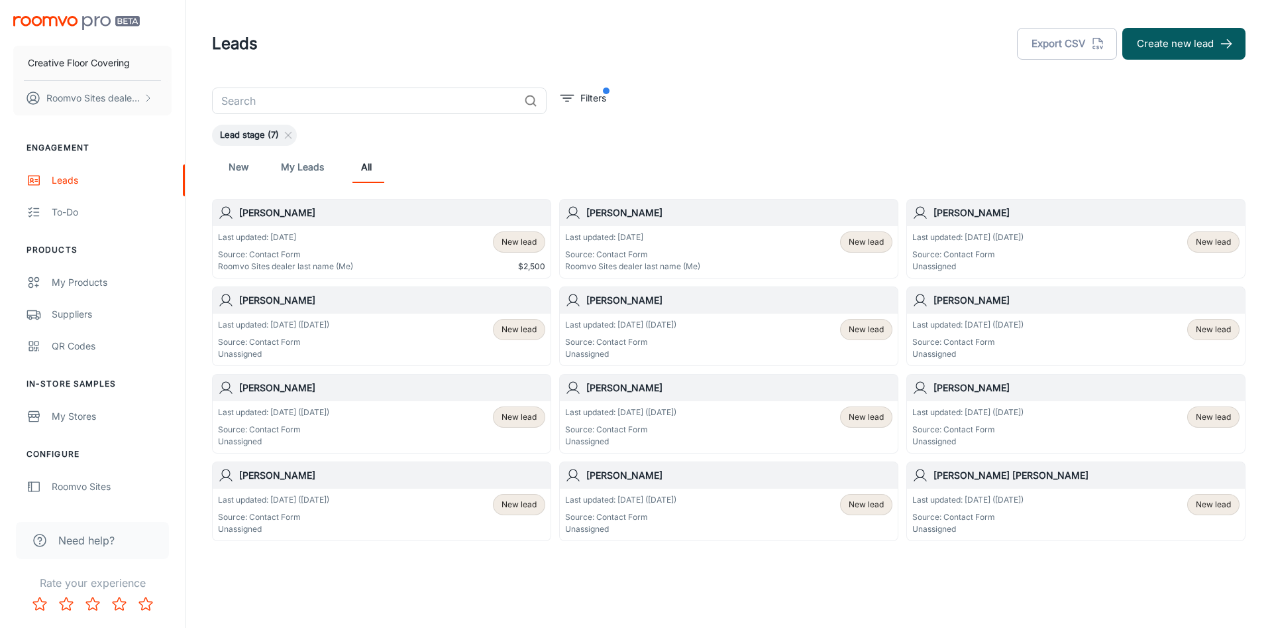
click at [329, 330] on p "Last updated: [DATE] ([DATE])" at bounding box center [273, 325] width 111 height 12
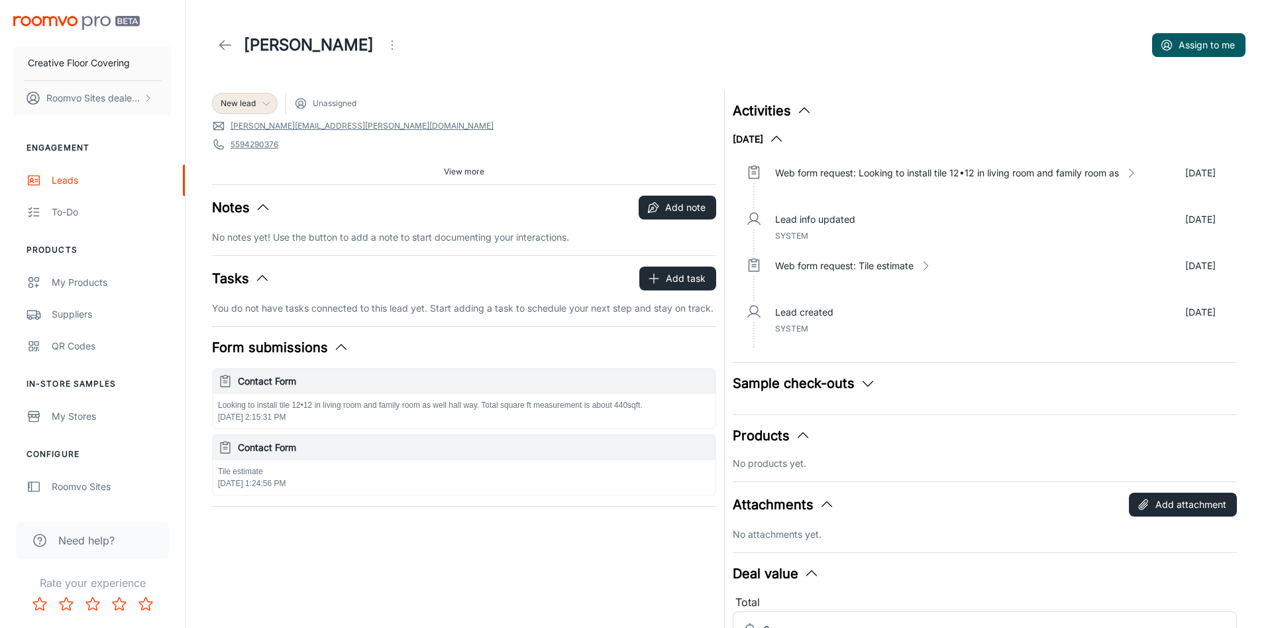
click at [251, 103] on span "New lead" at bounding box center [238, 103] width 35 height 12
click at [227, 44] on div at bounding box center [636, 314] width 1272 height 628
click at [227, 44] on icon at bounding box center [225, 45] width 16 height 16
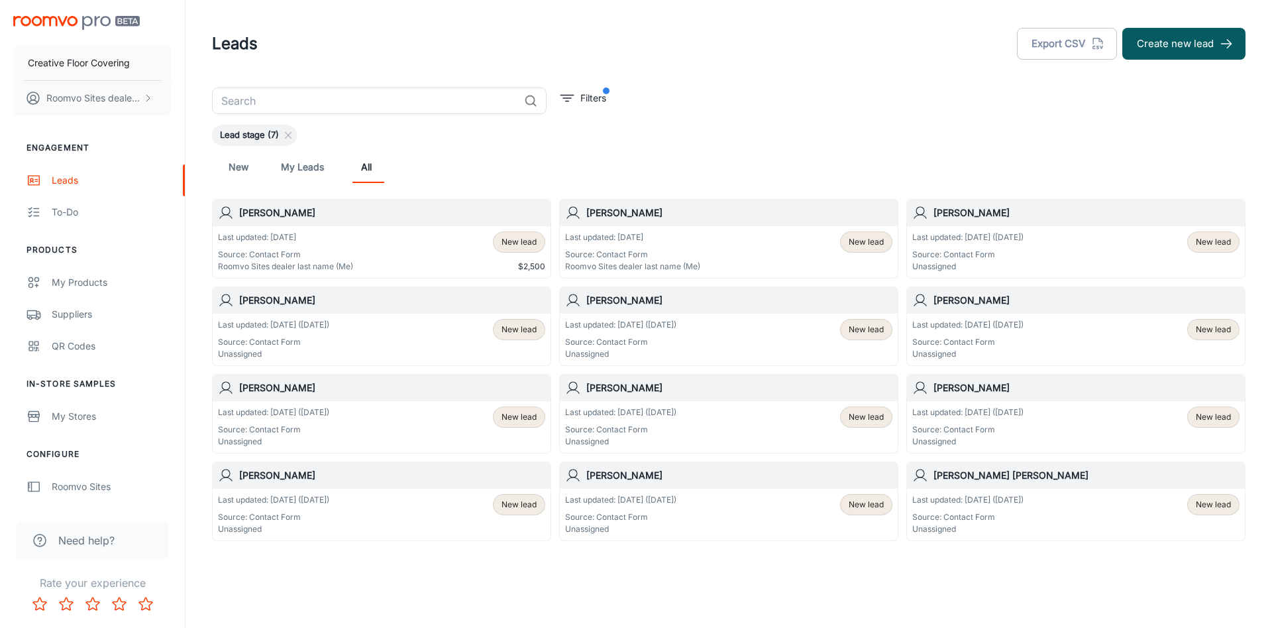
click at [521, 248] on div "New lead" at bounding box center [519, 241] width 52 height 21
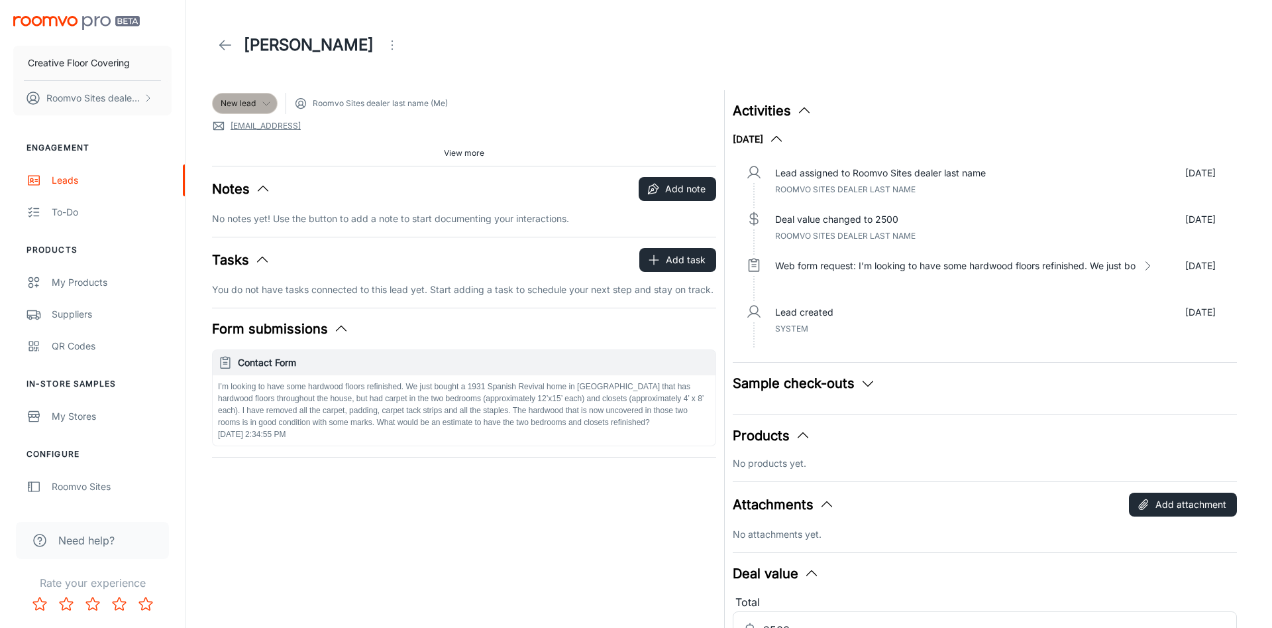
click at [264, 103] on icon at bounding box center [266, 103] width 11 height 11
click at [264, 103] on div at bounding box center [636, 314] width 1272 height 628
click at [223, 51] on icon at bounding box center [225, 45] width 16 height 16
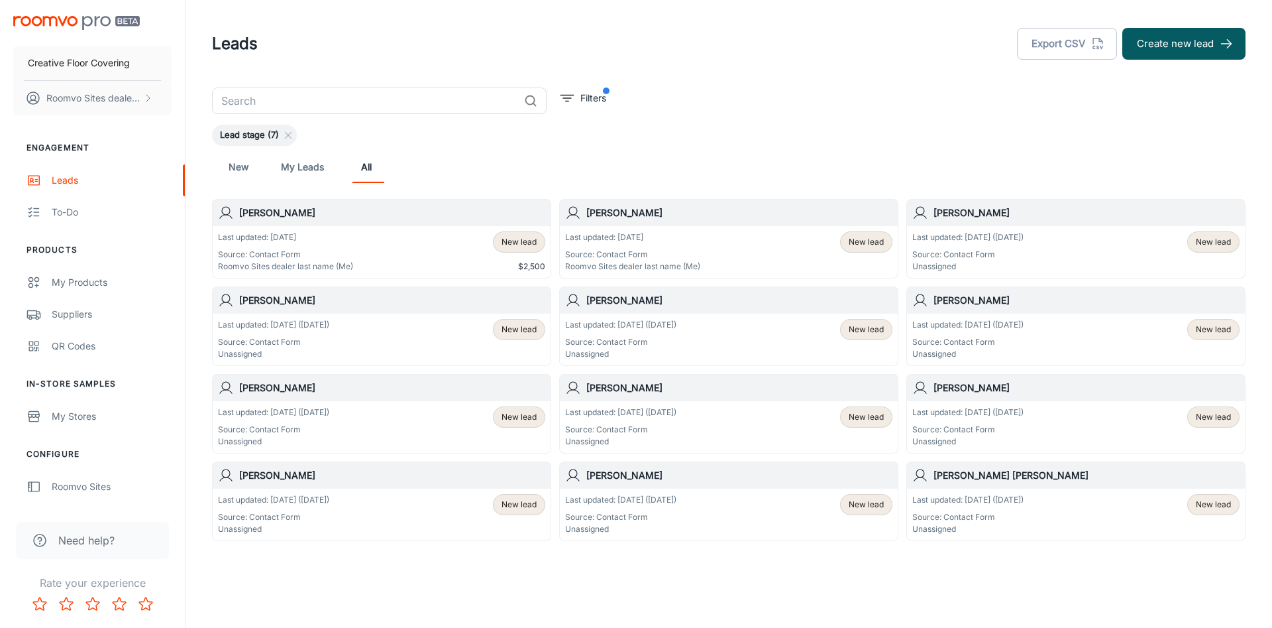
click at [868, 241] on span "New lead" at bounding box center [866, 242] width 35 height 12
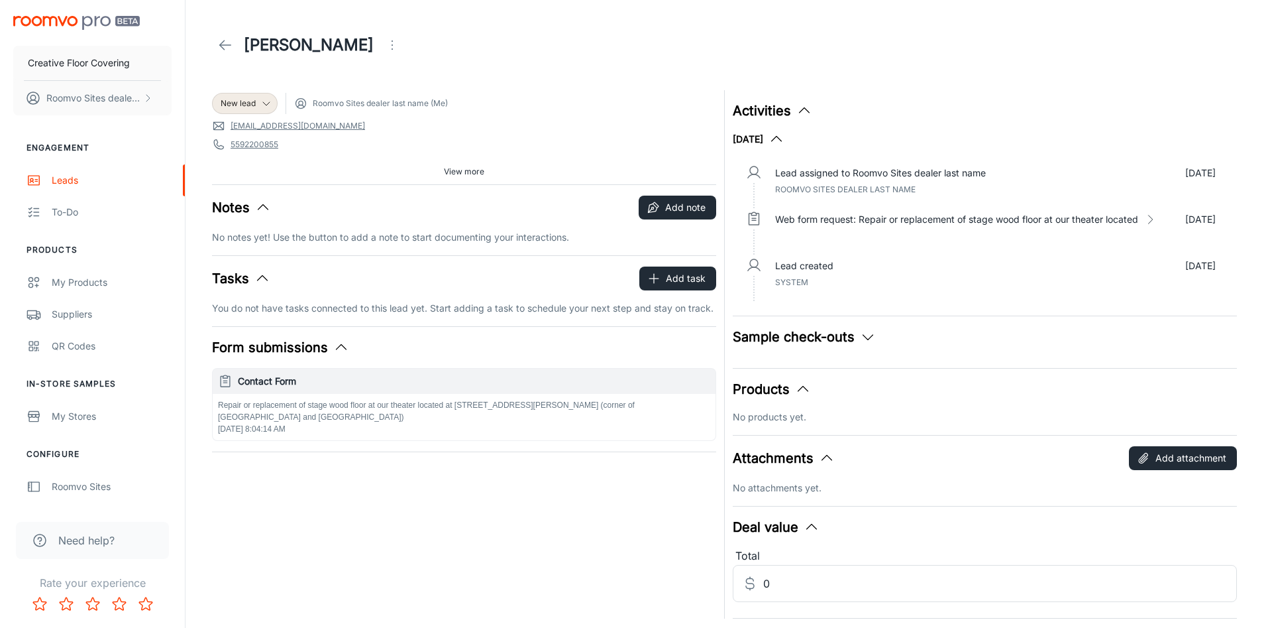
click at [801, 104] on icon "button" at bounding box center [805, 111] width 16 height 16
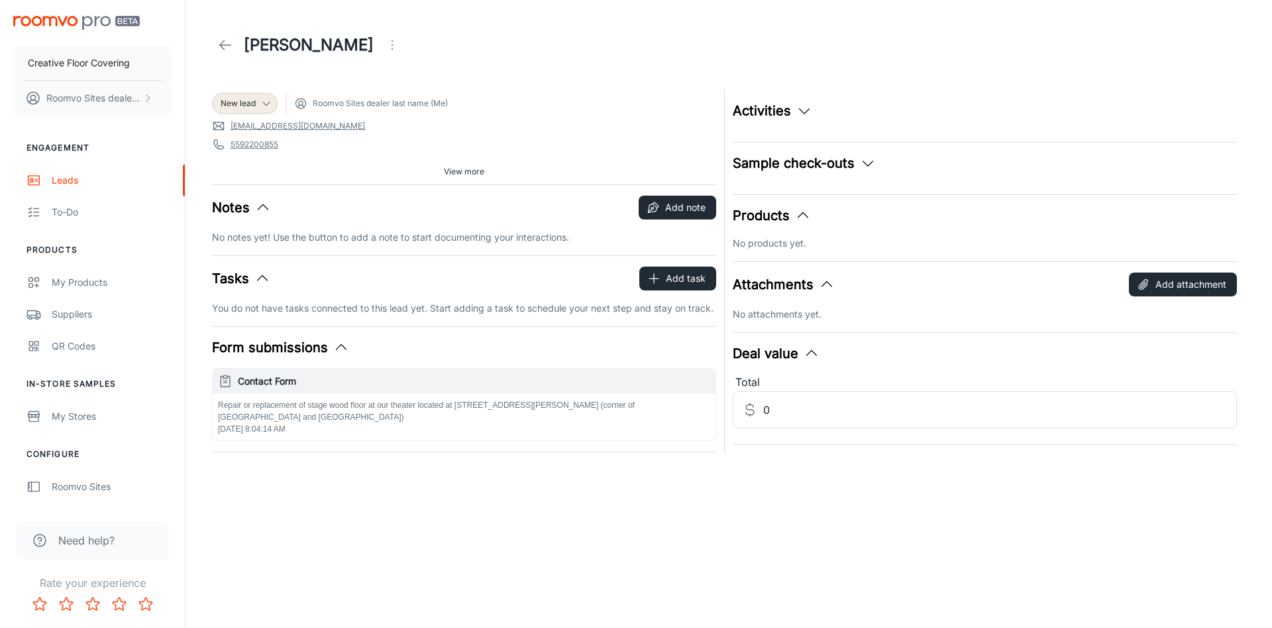
click at [801, 106] on icon "button" at bounding box center [805, 111] width 16 height 16
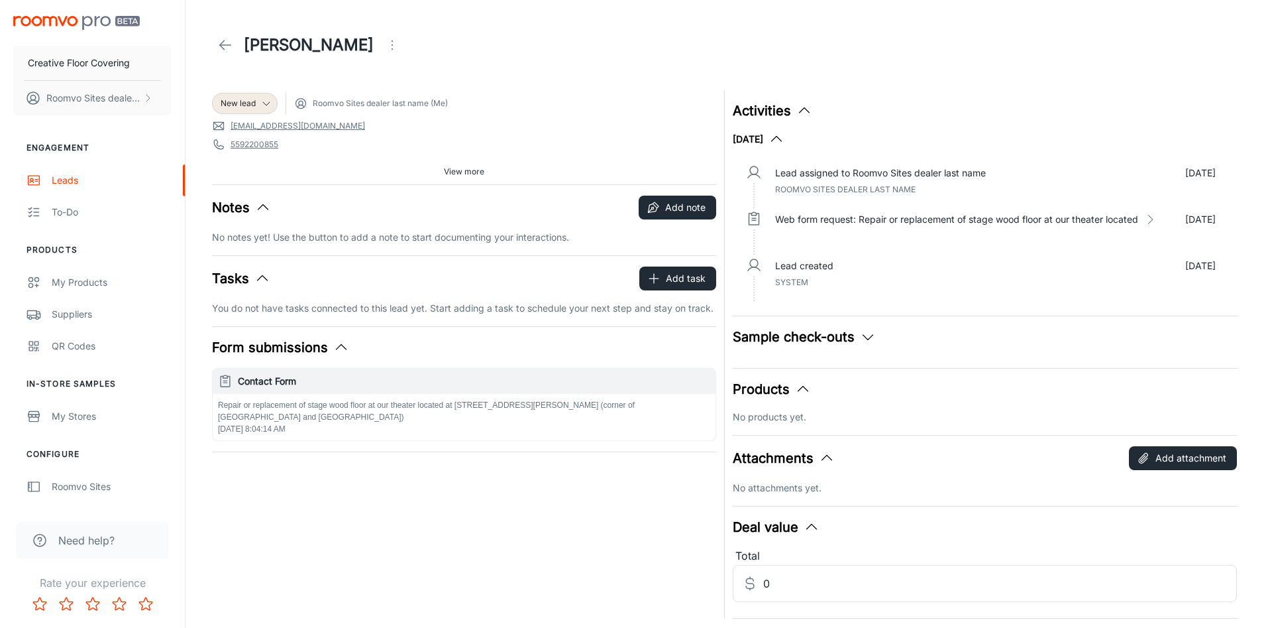
click at [485, 175] on button "View more" at bounding box center [464, 172] width 51 height 20
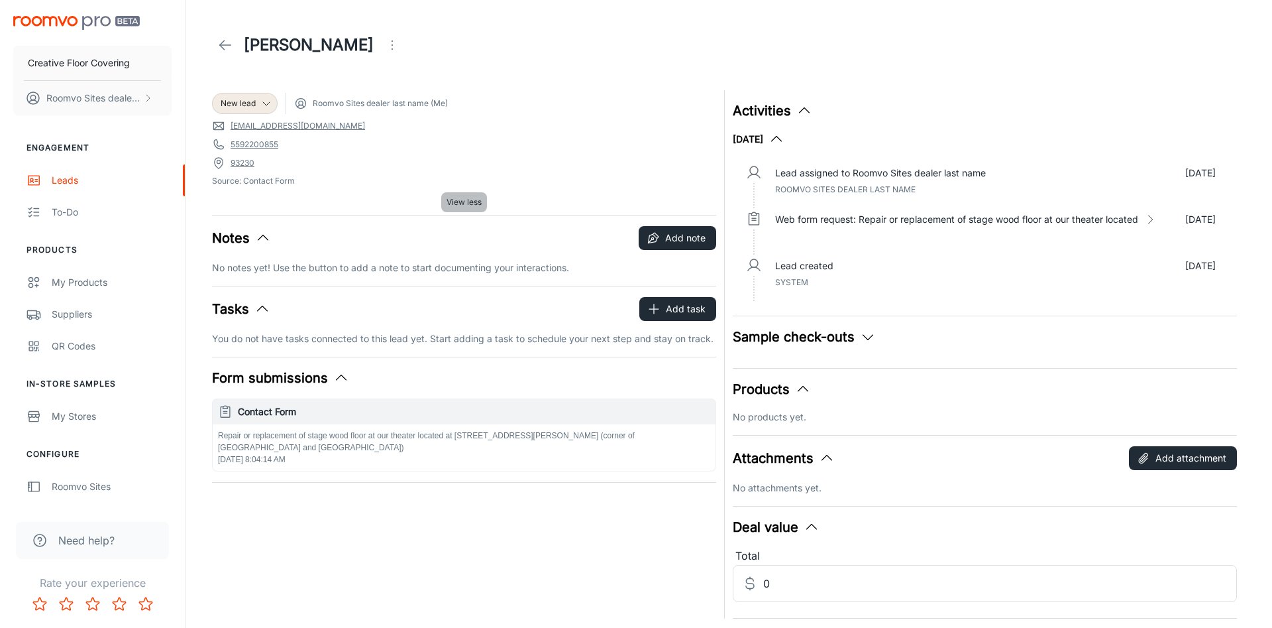
click at [467, 197] on span "View less" at bounding box center [464, 202] width 35 height 12
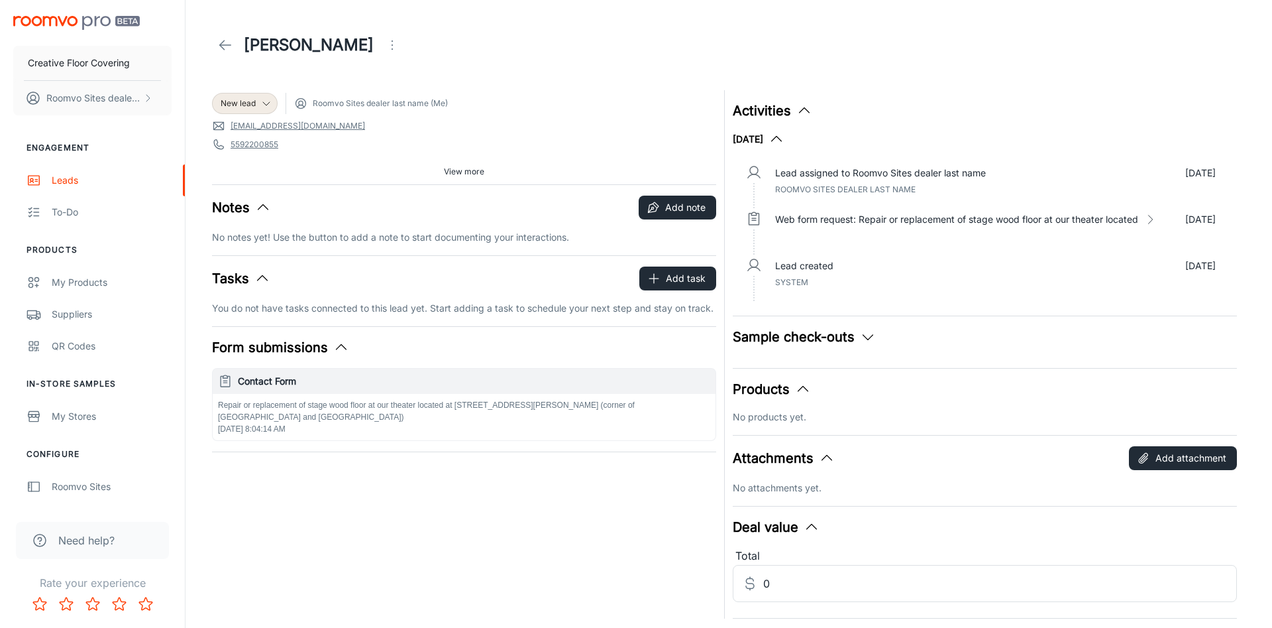
click at [467, 178] on button "View more" at bounding box center [464, 172] width 51 height 20
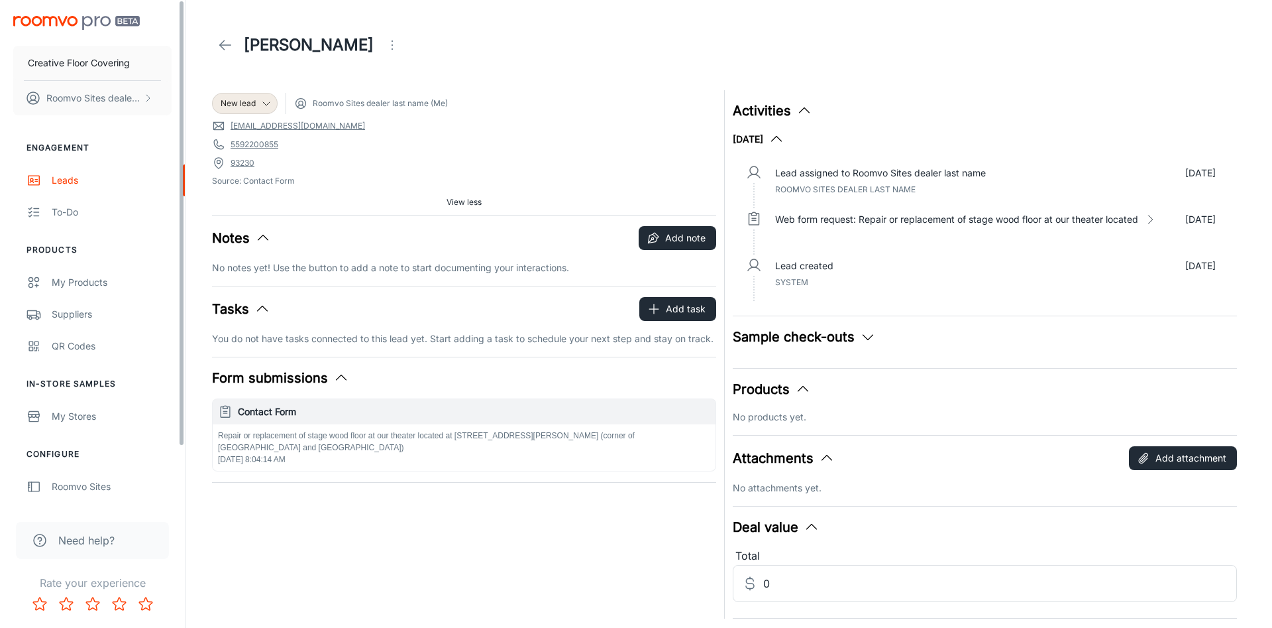
click at [227, 40] on icon at bounding box center [225, 45] width 16 height 16
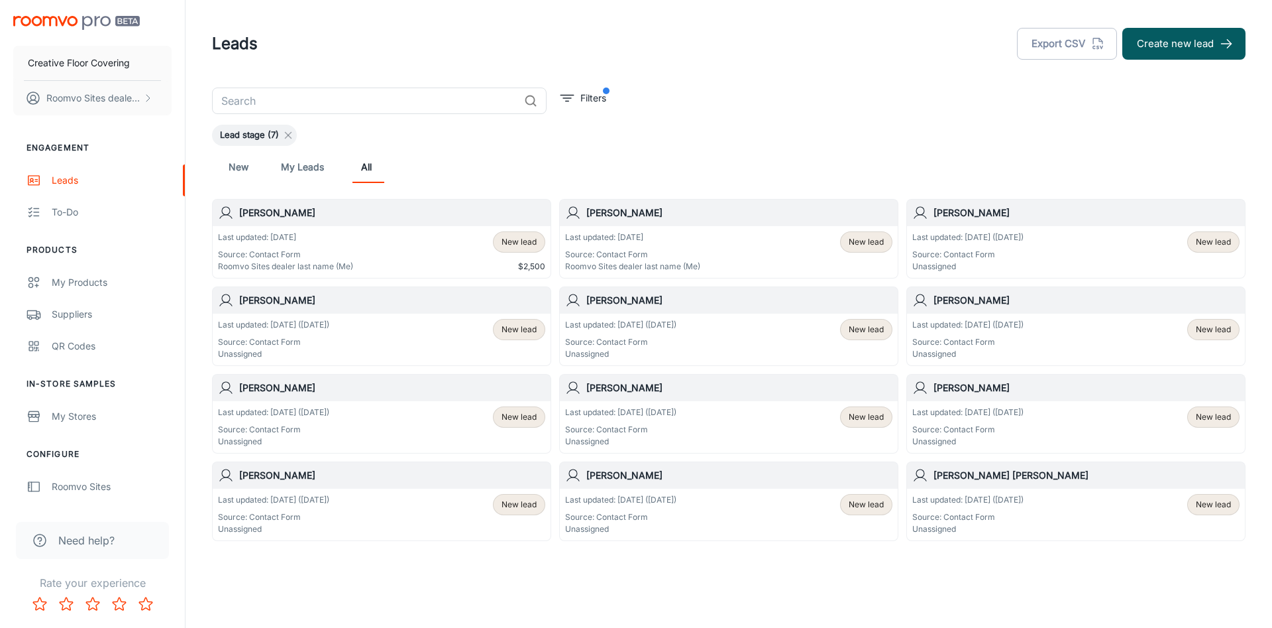
click at [292, 134] on line at bounding box center [289, 136] width 6 height 6
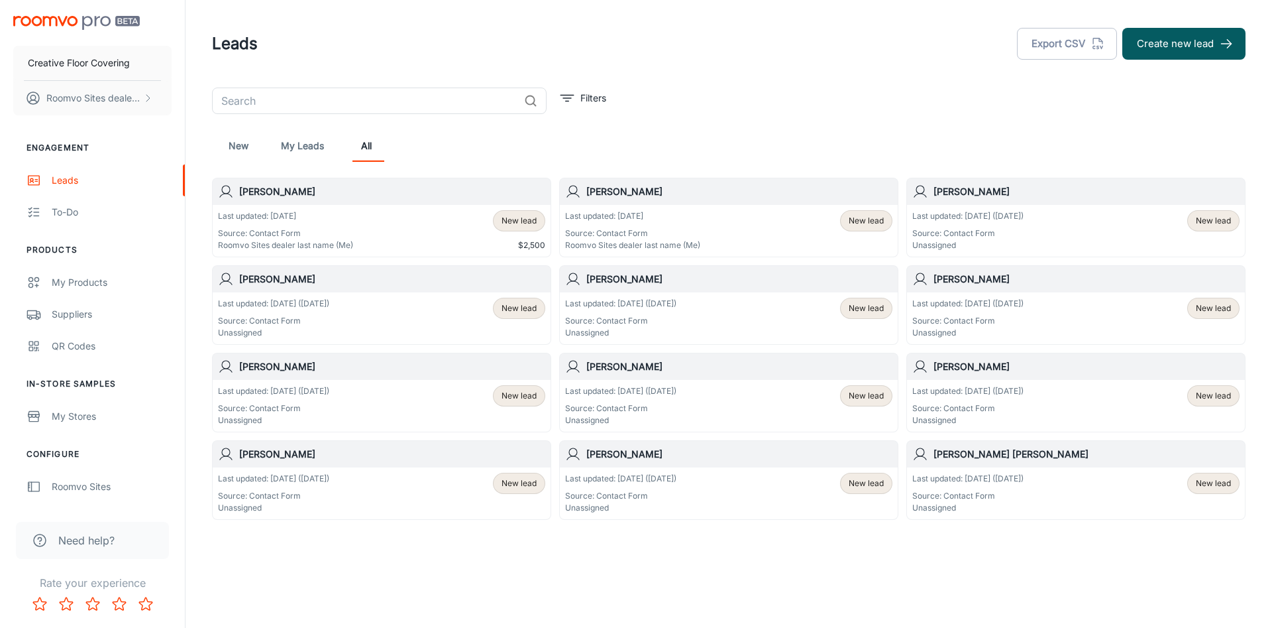
click at [854, 307] on span "New lead" at bounding box center [866, 308] width 35 height 12
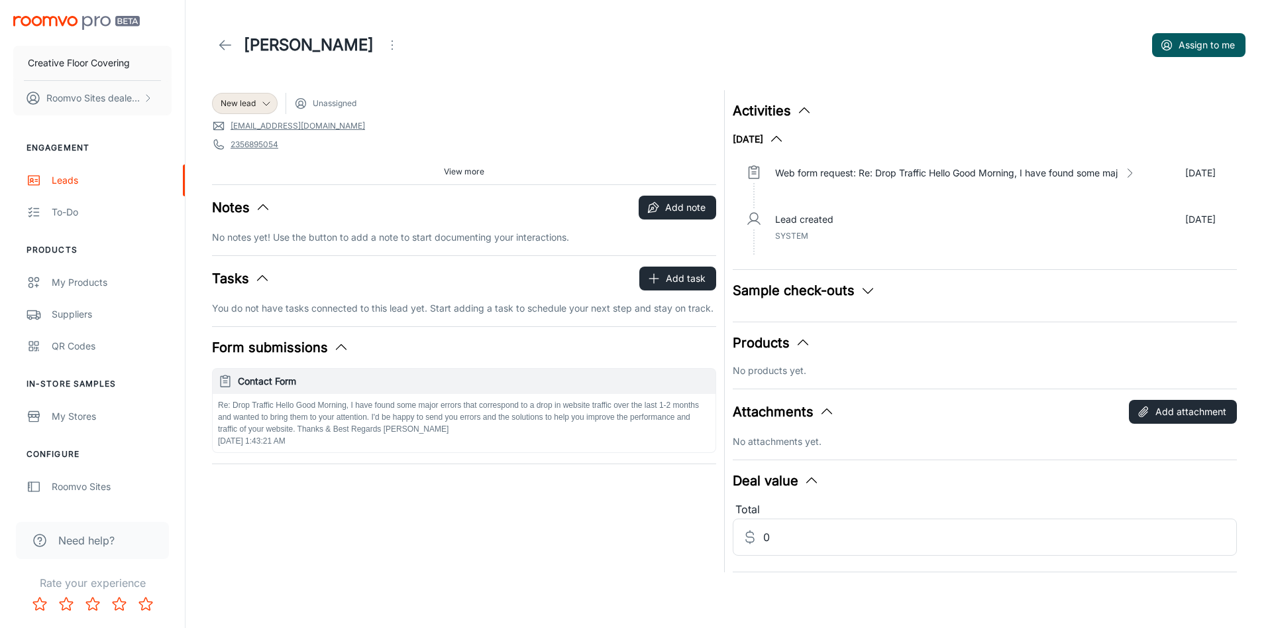
click at [384, 48] on icon "Open menu" at bounding box center [392, 45] width 16 height 16
click at [435, 125] on span "Mark as spam" at bounding box center [430, 123] width 85 height 16
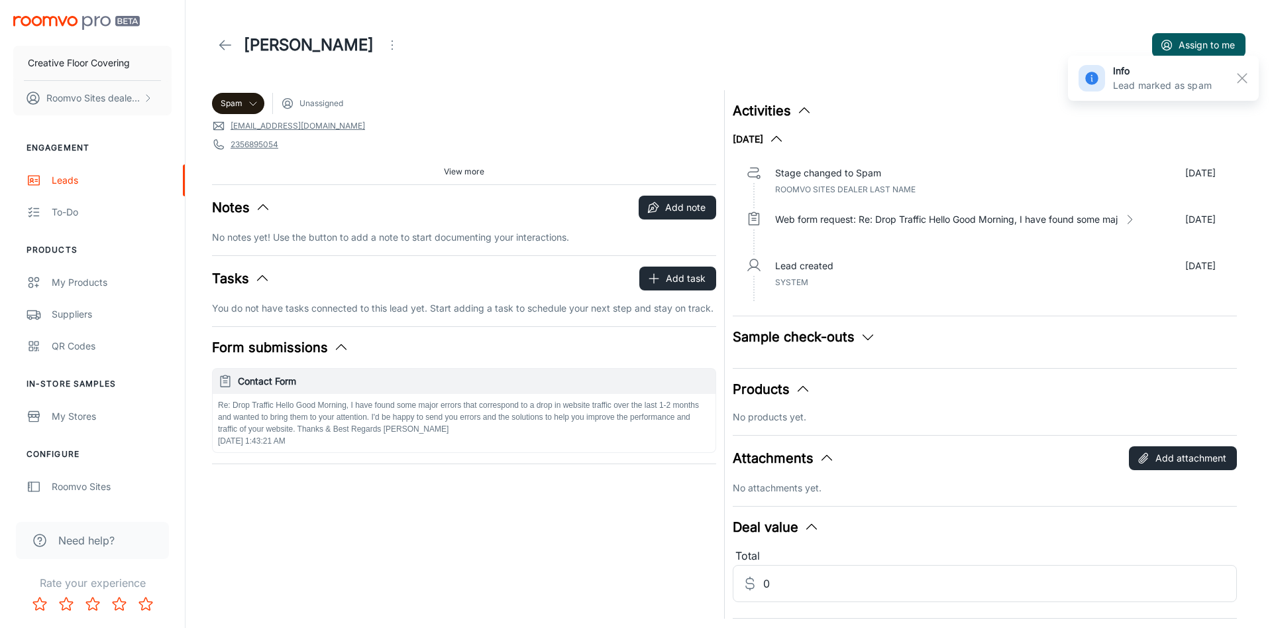
click at [225, 50] on icon at bounding box center [225, 45] width 16 height 16
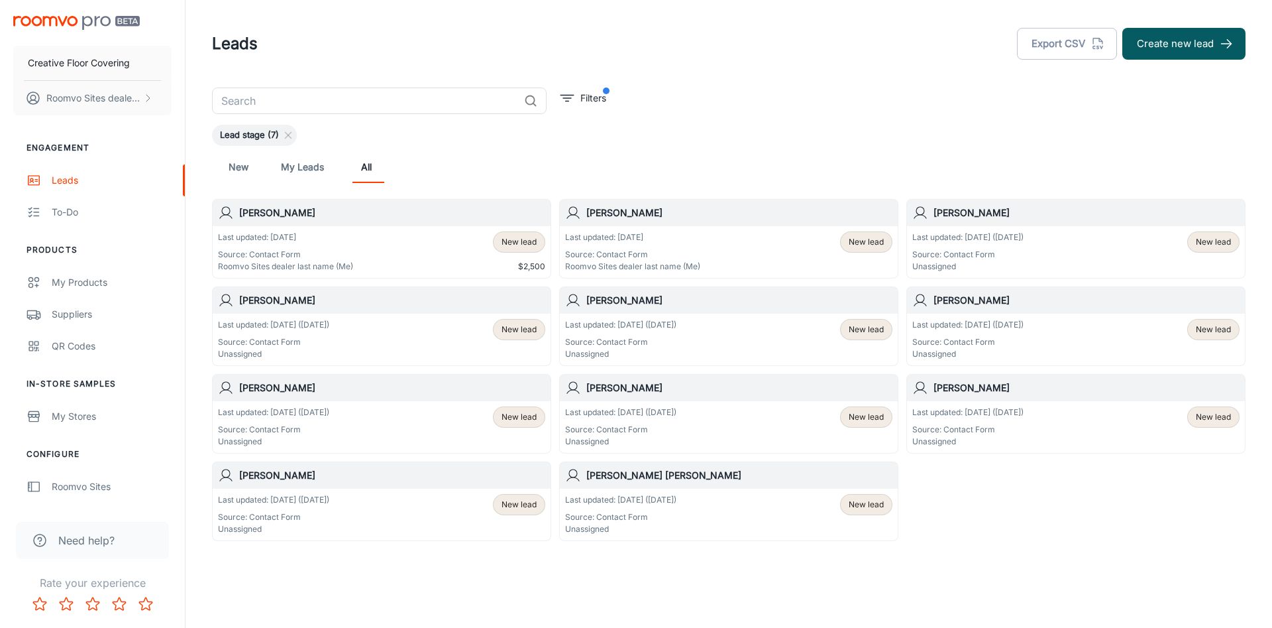
click at [728, 505] on div "Last updated: May 8 (110 days ago) Source: Contact Form Unassigned New lead" at bounding box center [728, 514] width 327 height 41
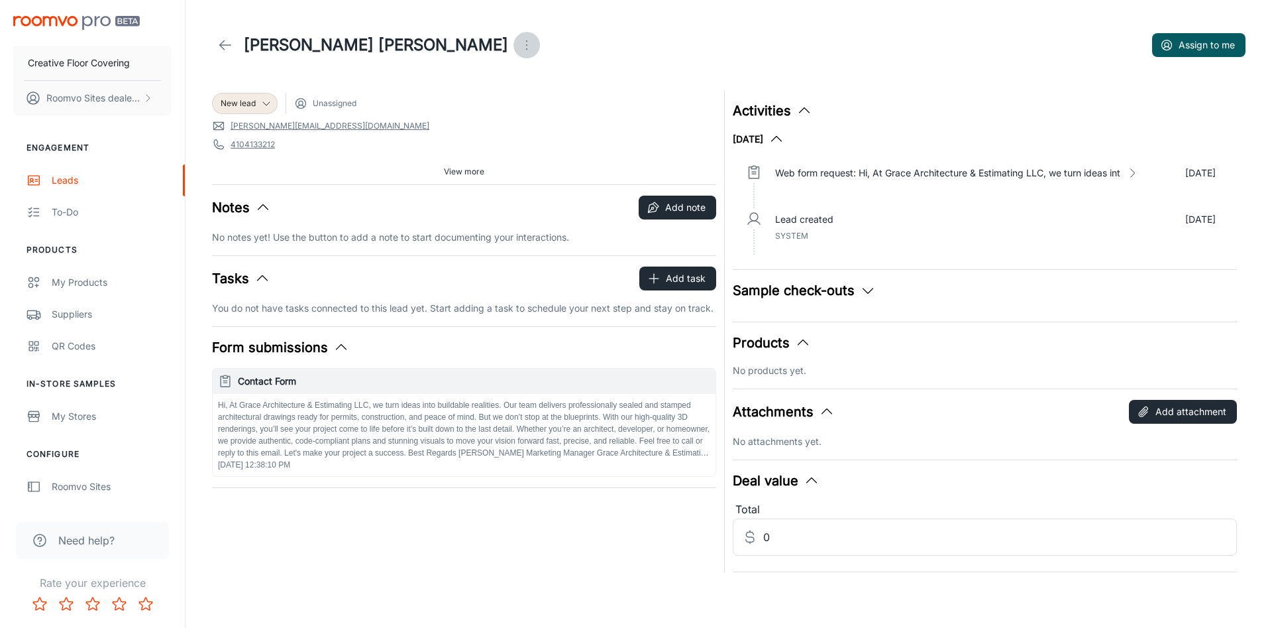
click at [519, 41] on icon "Open menu" at bounding box center [527, 45] width 16 height 16
click at [410, 119] on span "Mark as spam" at bounding box center [426, 123] width 85 height 16
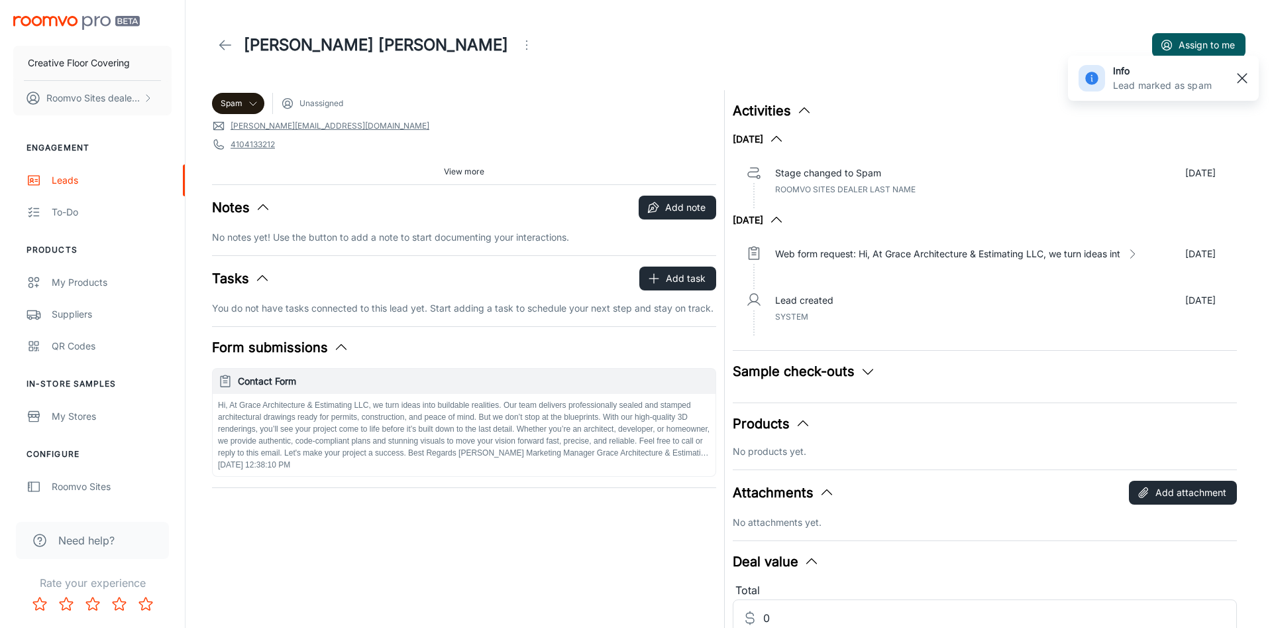
click at [1242, 70] on button "button" at bounding box center [1242, 78] width 23 height 23
click at [223, 44] on icon at bounding box center [225, 45] width 16 height 16
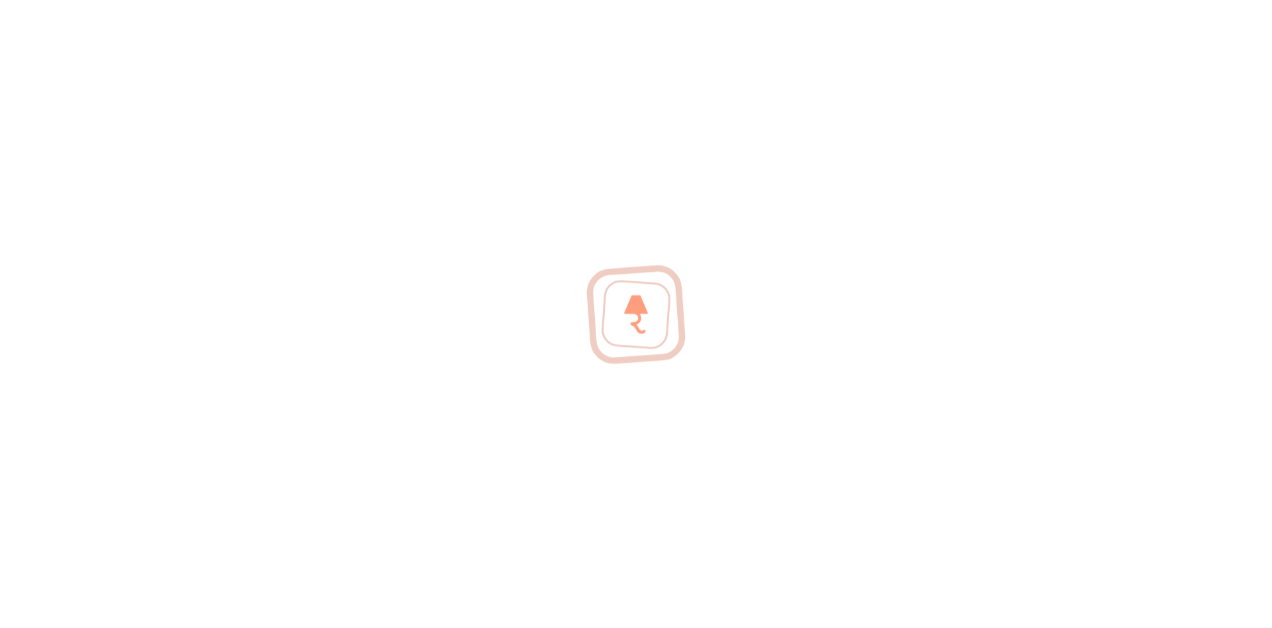
scroll to position [68, 0]
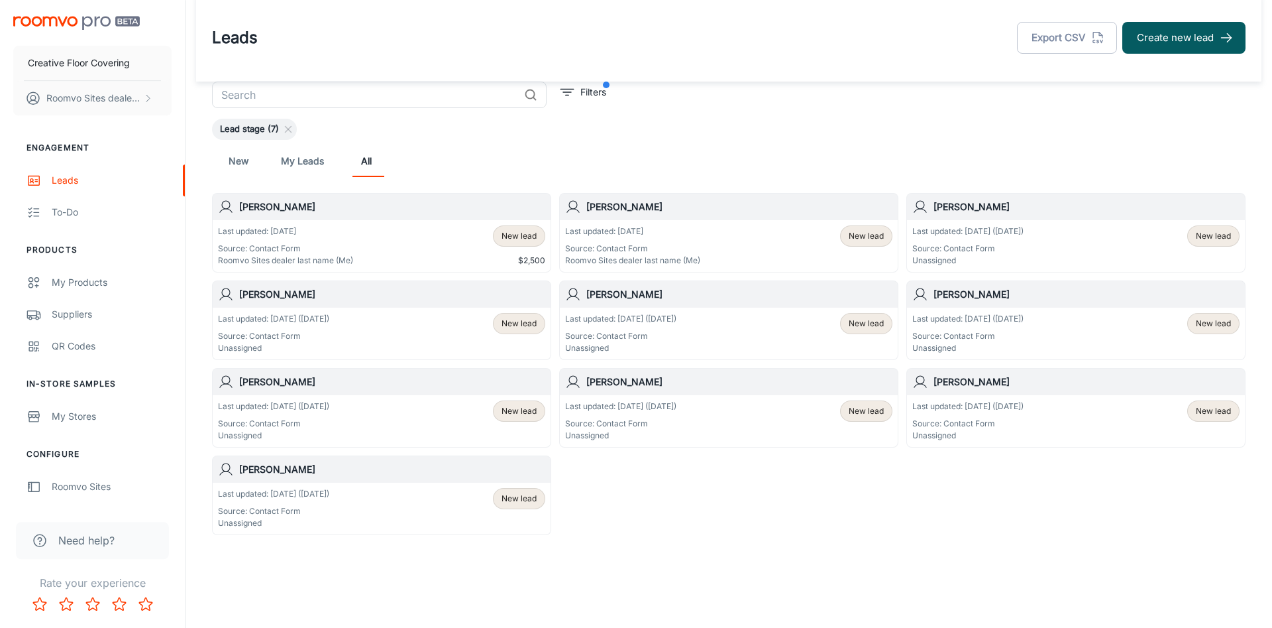
scroll to position [9, 0]
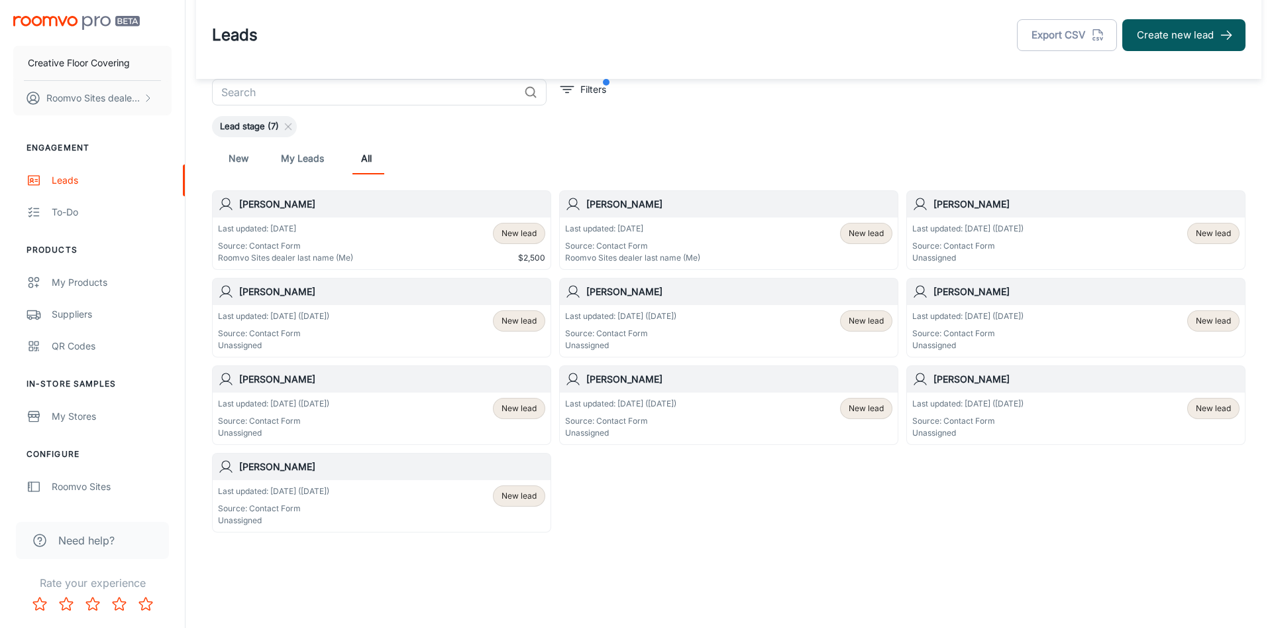
click at [417, 492] on div "Last updated: May 8 (110 days ago) Source: Contact Form Unassigned New lead" at bounding box center [381, 505] width 327 height 41
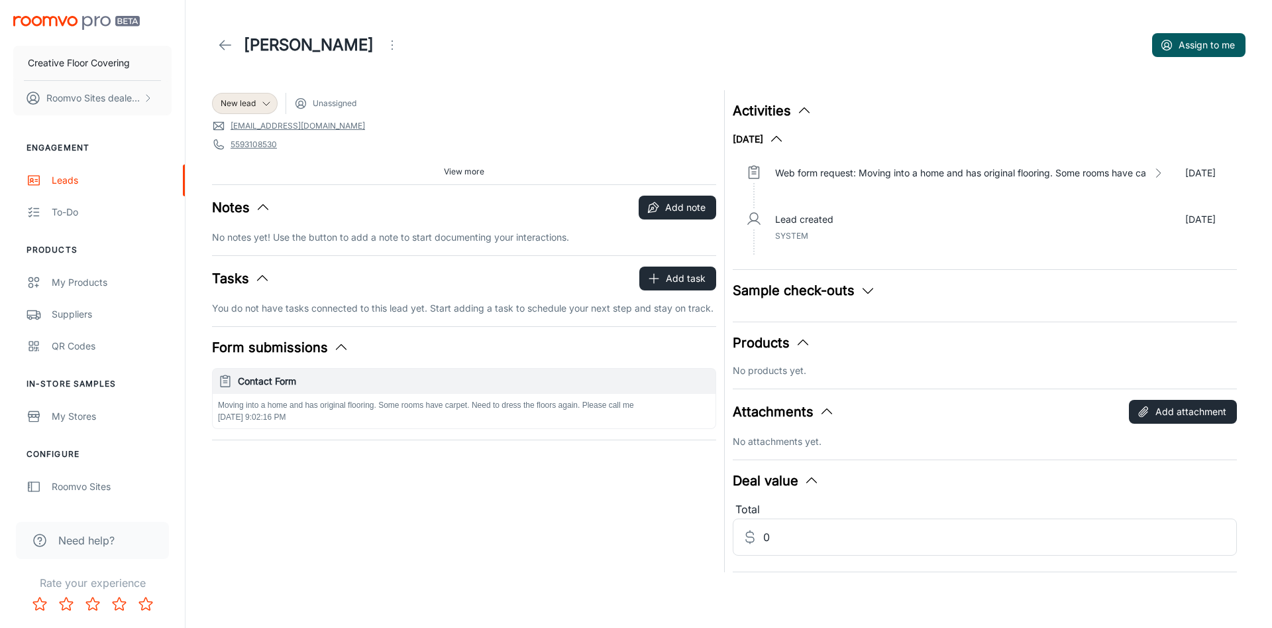
click at [292, 124] on link "R4athletes@yahoo.com" at bounding box center [298, 126] width 135 height 12
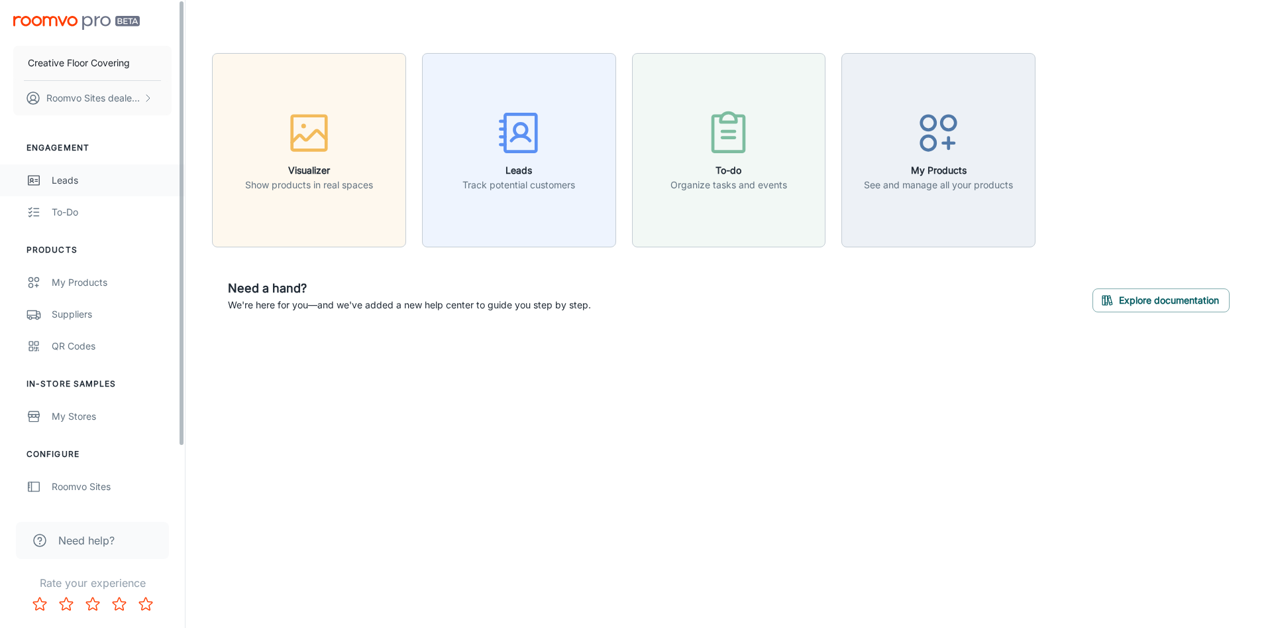
click at [74, 177] on div "Leads" at bounding box center [112, 180] width 120 height 15
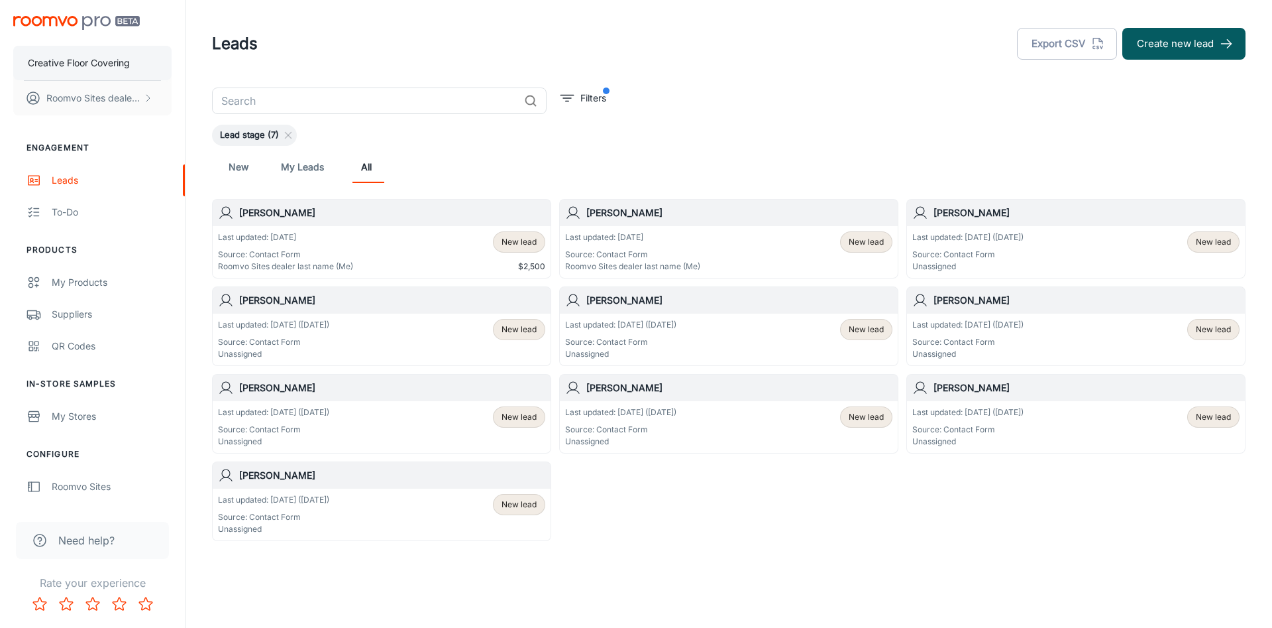
click at [112, 66] on div "Creative Floor Covering Roomvo Sites dealer last name" at bounding box center [92, 81] width 158 height 70
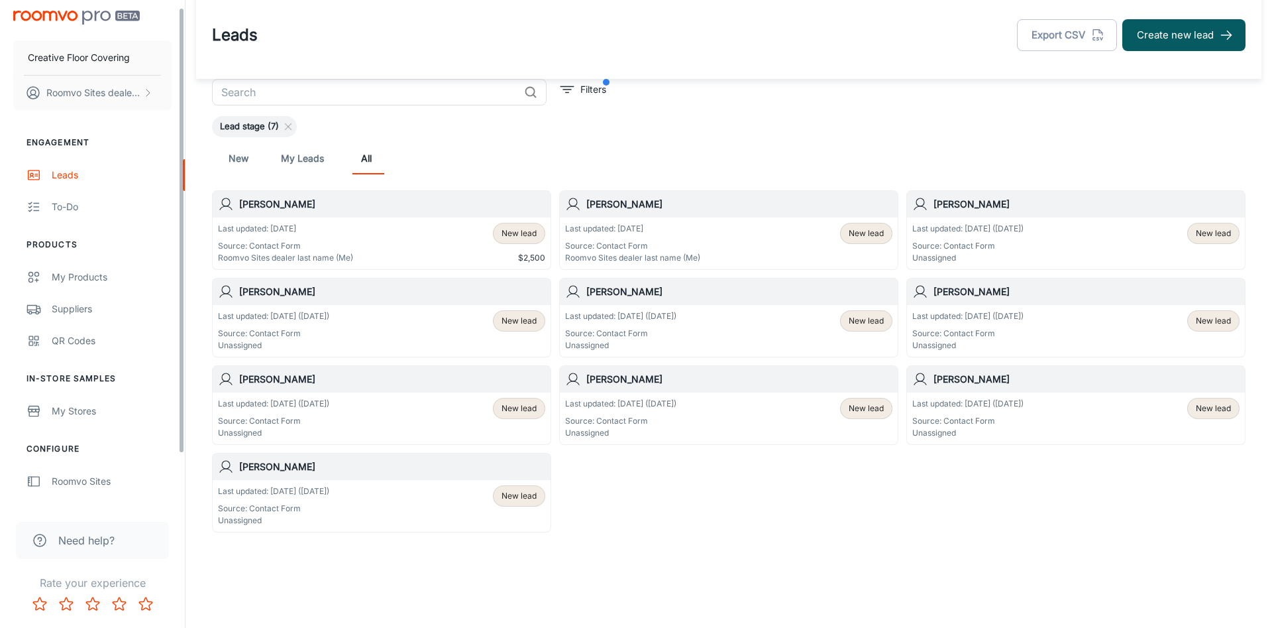
scroll to position [2, 0]
drag, startPoint x: 182, startPoint y: 114, endPoint x: 182, endPoint y: 56, distance: 57.7
click at [182, 56] on div "Creative Floor Covering Roomvo Sites dealer last name Engagement Leads To-do Pr…" at bounding box center [92, 253] width 185 height 506
click at [102, 66] on p "Creative Floor Covering" at bounding box center [79, 61] width 102 height 15
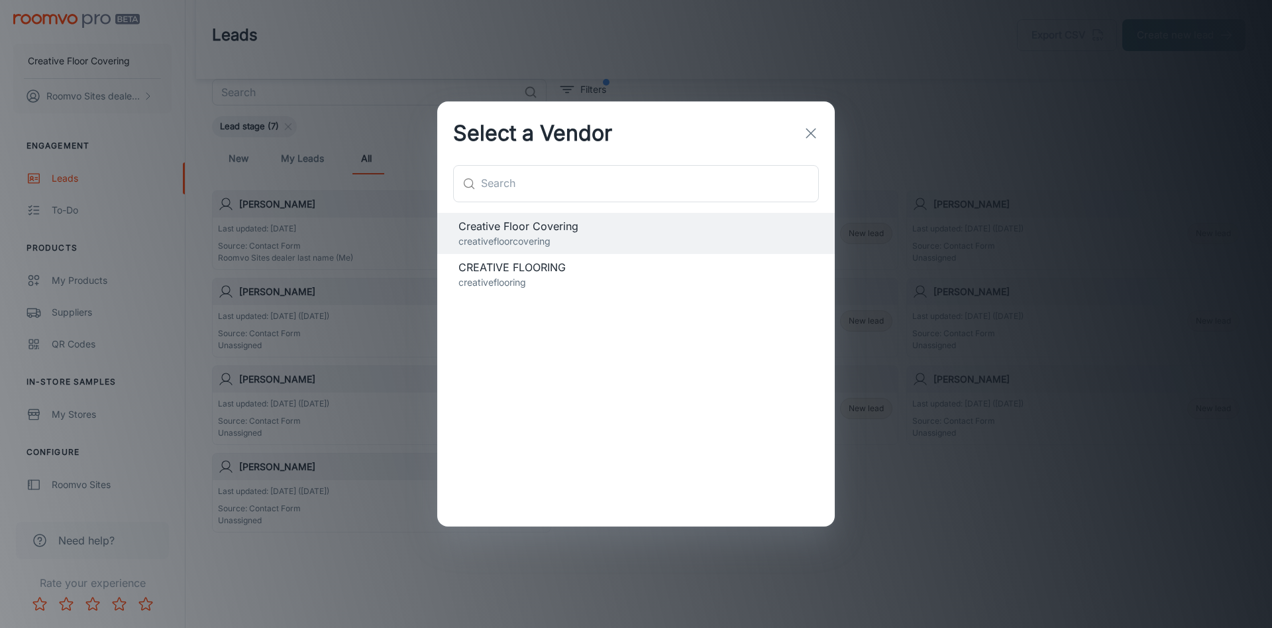
click at [523, 275] on p "creativeflooring" at bounding box center [636, 282] width 355 height 15
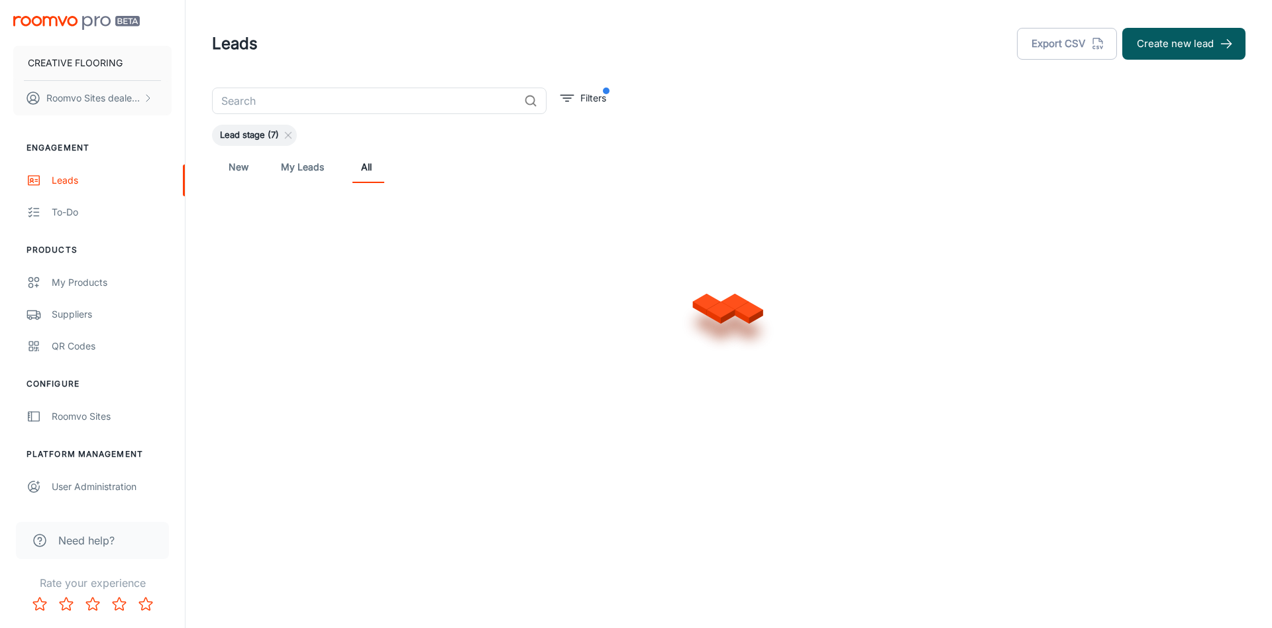
scroll to position [0, 0]
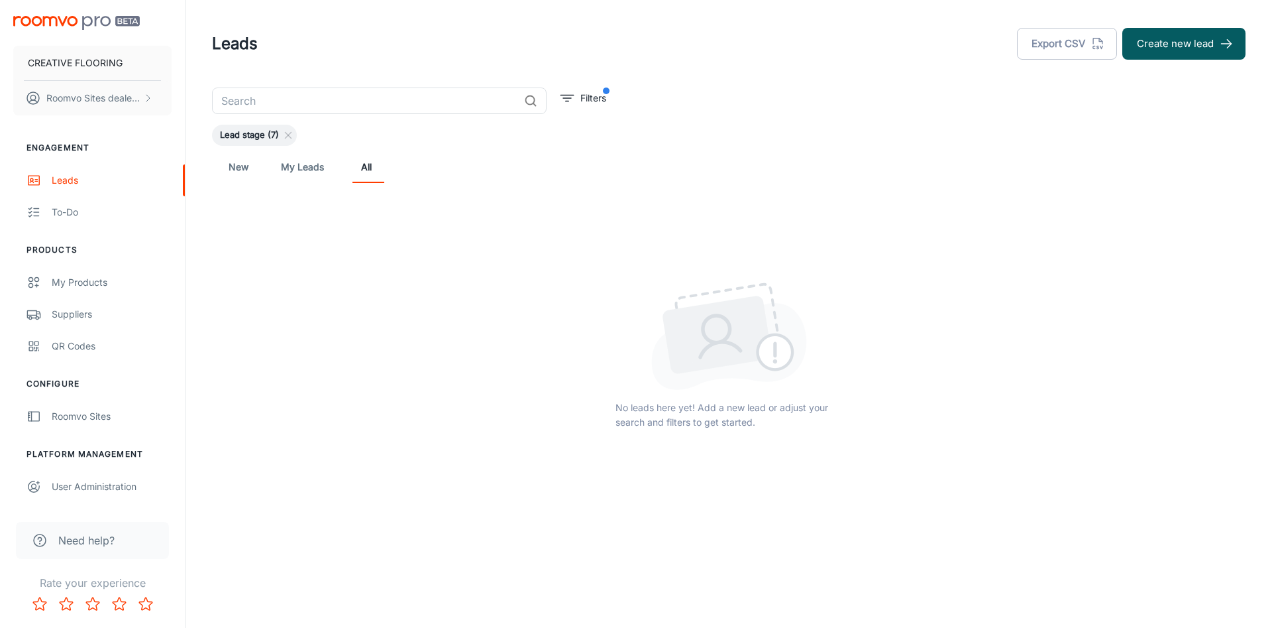
click at [245, 137] on span "Lead stage (7)" at bounding box center [249, 135] width 75 height 13
click at [52, 183] on div "Leads" at bounding box center [112, 180] width 120 height 15
click at [260, 137] on span "Lead stage (7)" at bounding box center [249, 135] width 75 height 13
click at [131, 68] on button "CREATIVE FLOORING" at bounding box center [92, 63] width 158 height 34
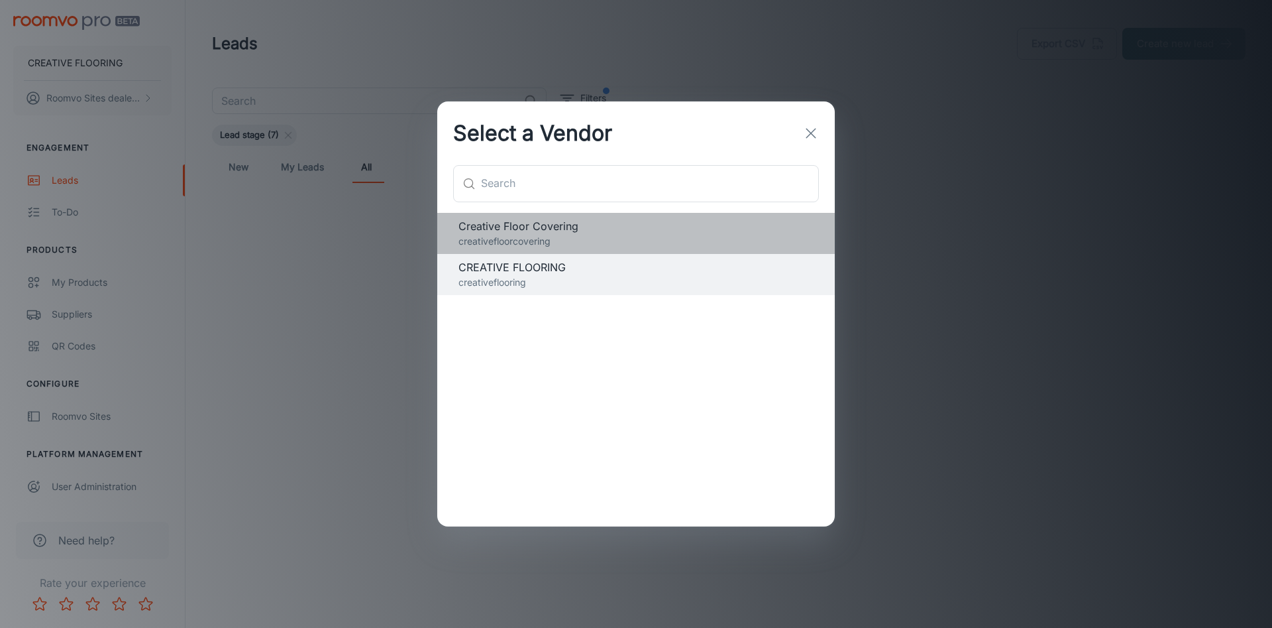
click at [543, 239] on p "creativefloorcovering" at bounding box center [636, 241] width 355 height 15
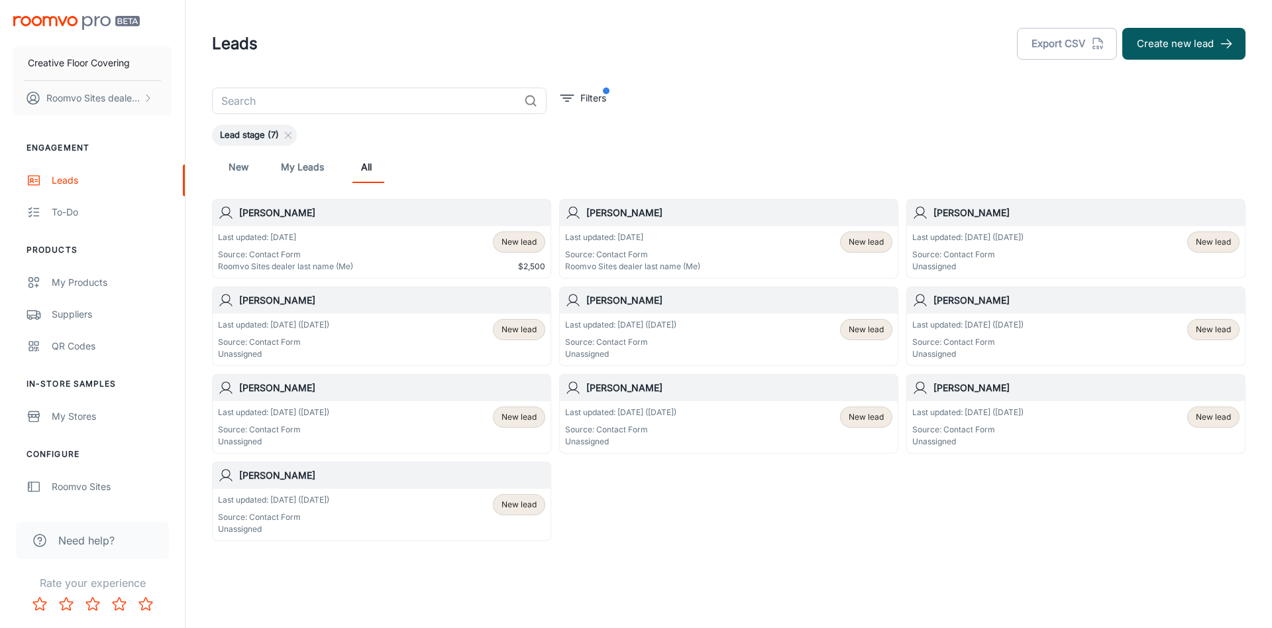
click at [872, 54] on div "Leads Export CSV Create new lead" at bounding box center [729, 44] width 1034 height 34
click at [846, 105] on div "​ Filters Lead stage (7) New My Leads All Robert Heugly Last updated: Today Sou…" at bounding box center [729, 313] width 1066 height 453
click at [905, 99] on div "​ Filters Lead stage (7) New My Leads All Robert Heugly Last updated: Today Sou…" at bounding box center [729, 313] width 1066 height 453
click at [758, 103] on div "​ Filters Lead stage (7) New My Leads All Robert Heugly Last updated: Today Sou…" at bounding box center [729, 313] width 1066 height 453
click at [952, 345] on p "Source: Contact Form" at bounding box center [967, 342] width 111 height 12
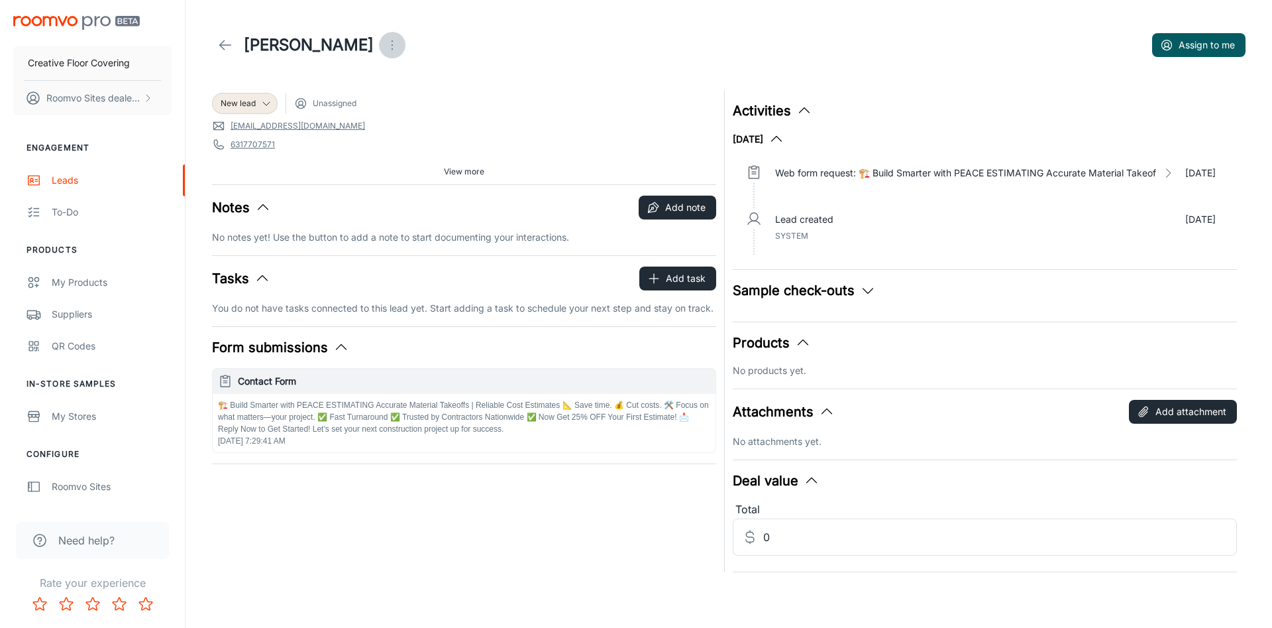
click at [384, 46] on icon "Open menu" at bounding box center [392, 45] width 16 height 16
click at [440, 124] on span "Mark as spam" at bounding box center [428, 123] width 85 height 16
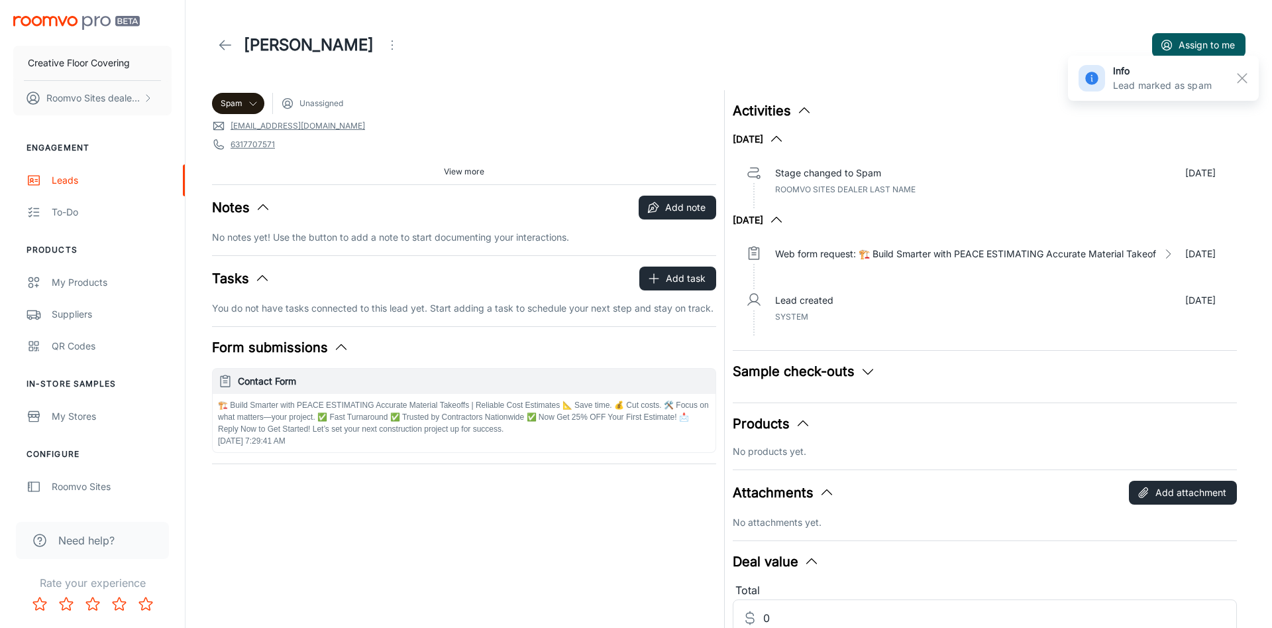
click at [215, 44] on link at bounding box center [225, 45] width 27 height 27
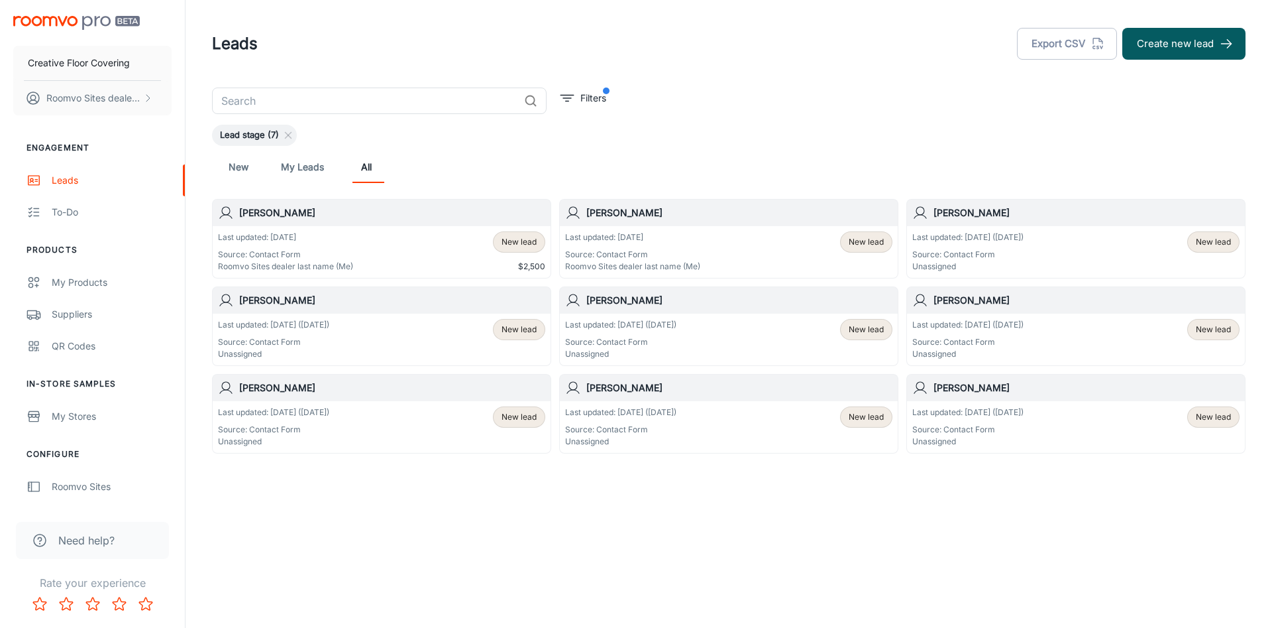
click at [1219, 415] on span "New lead" at bounding box center [1213, 417] width 35 height 12
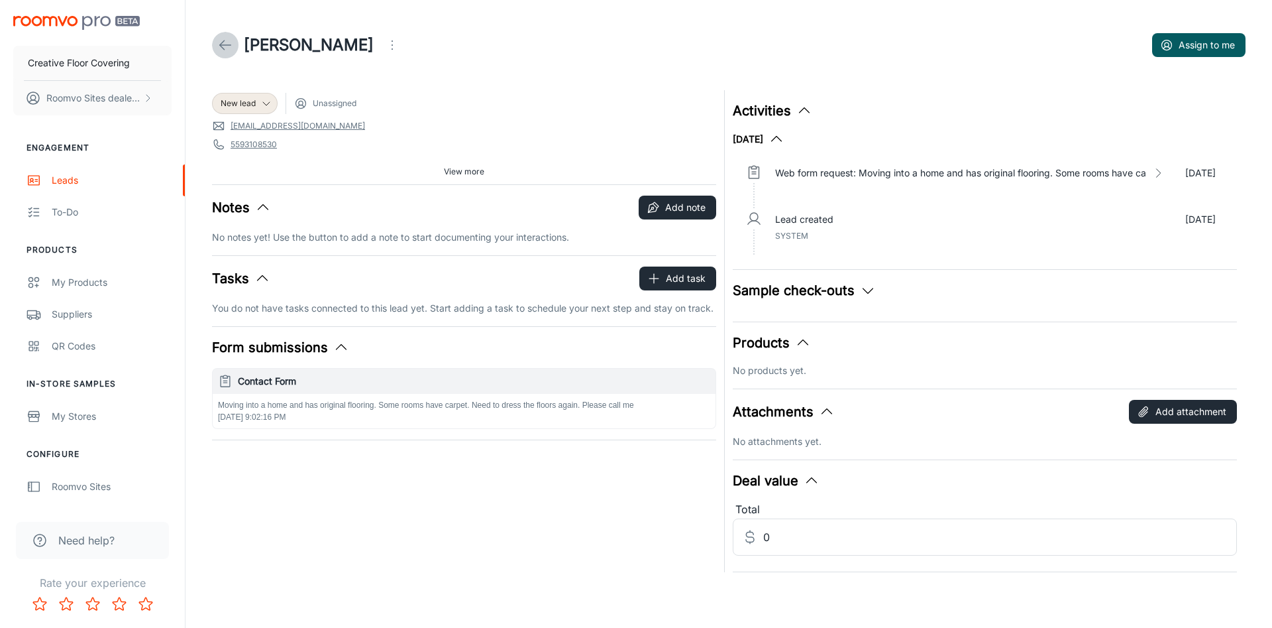
click at [218, 38] on icon at bounding box center [225, 45] width 16 height 16
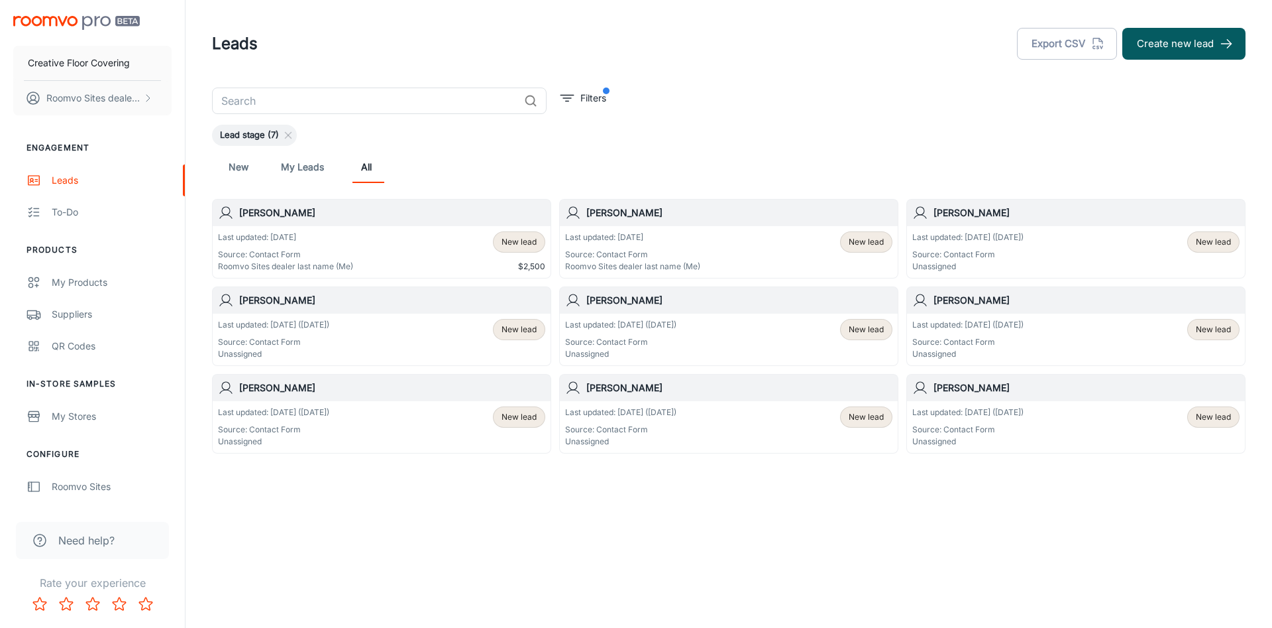
click at [632, 425] on p "Source: Contact Form" at bounding box center [620, 429] width 111 height 12
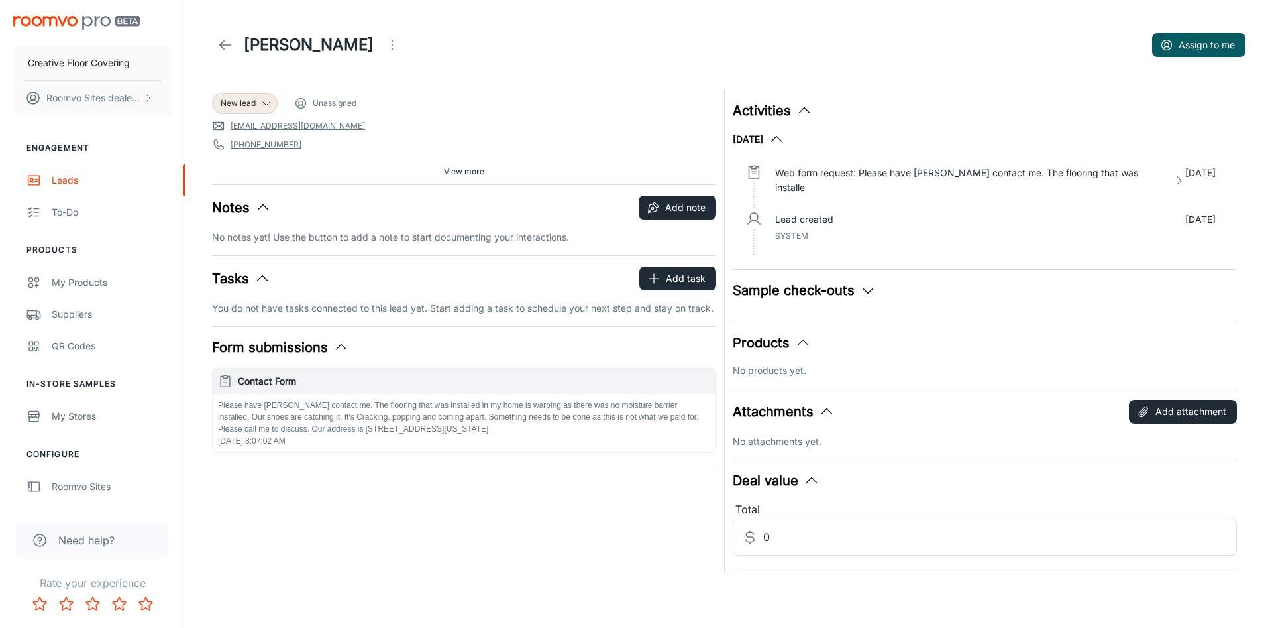
click at [384, 38] on icon "Open menu" at bounding box center [392, 45] width 16 height 16
click at [223, 48] on div at bounding box center [636, 314] width 1272 height 628
click at [225, 41] on icon at bounding box center [225, 45] width 16 height 16
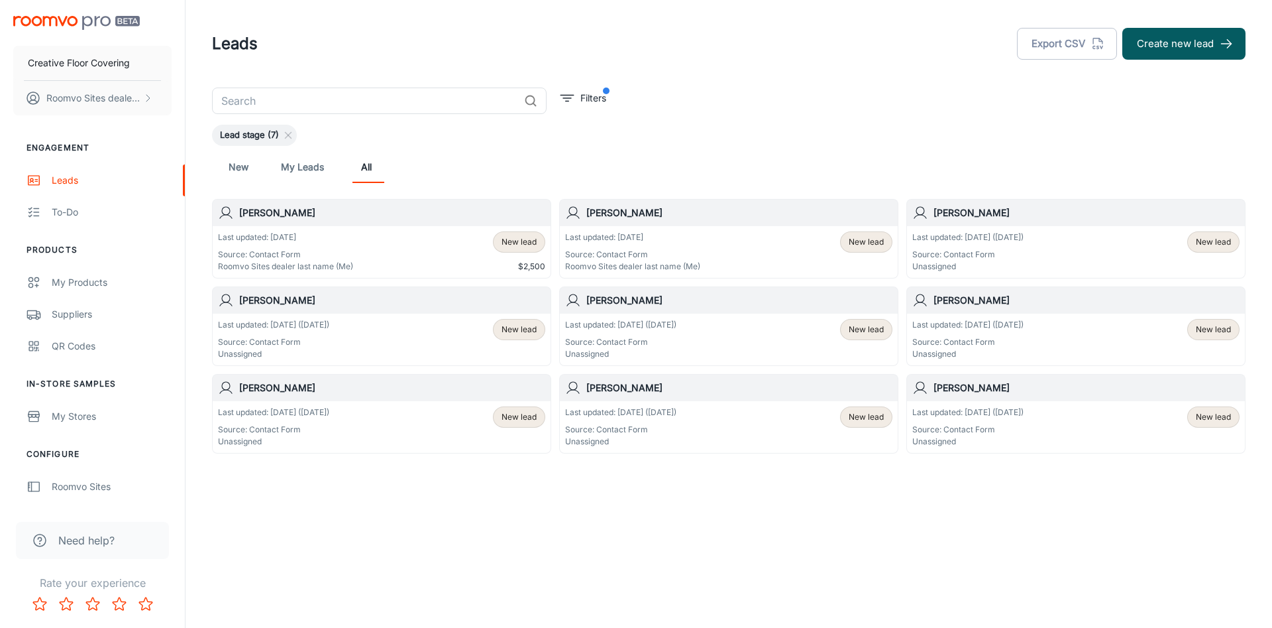
click at [360, 414] on div "Last updated: May 20 (98 days ago) Source: Contact Form Unassigned New lead" at bounding box center [381, 426] width 327 height 41
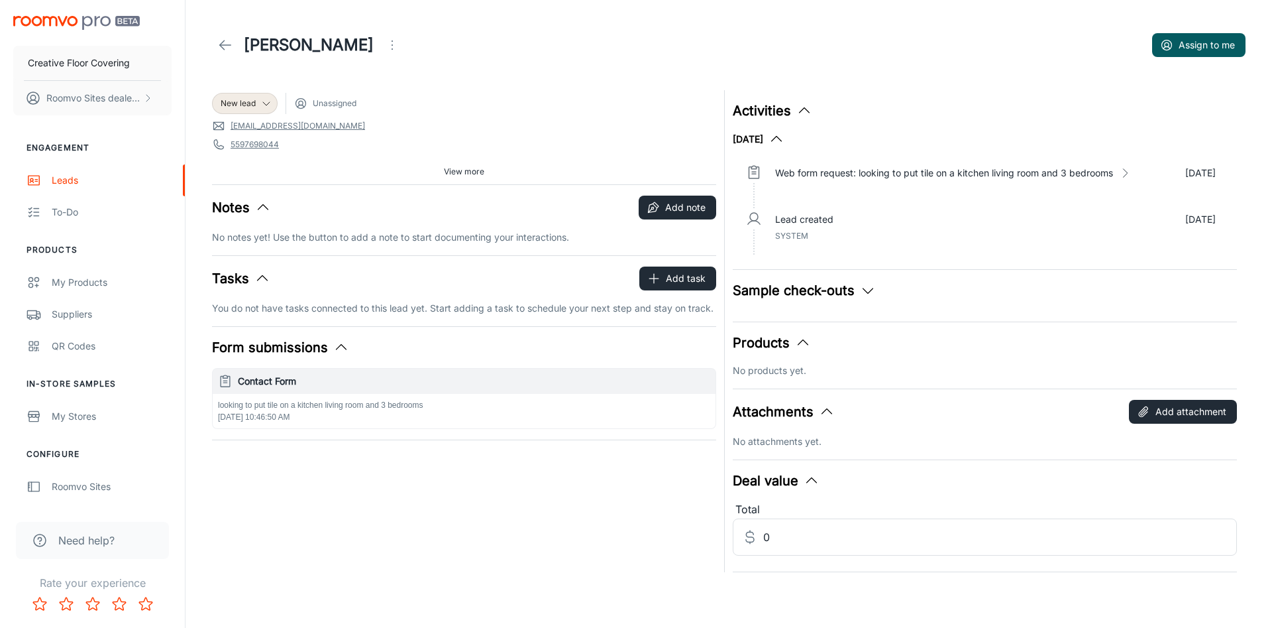
click at [568, 140] on span "5597698044" at bounding box center [464, 144] width 504 height 13
click at [235, 46] on link at bounding box center [225, 45] width 27 height 27
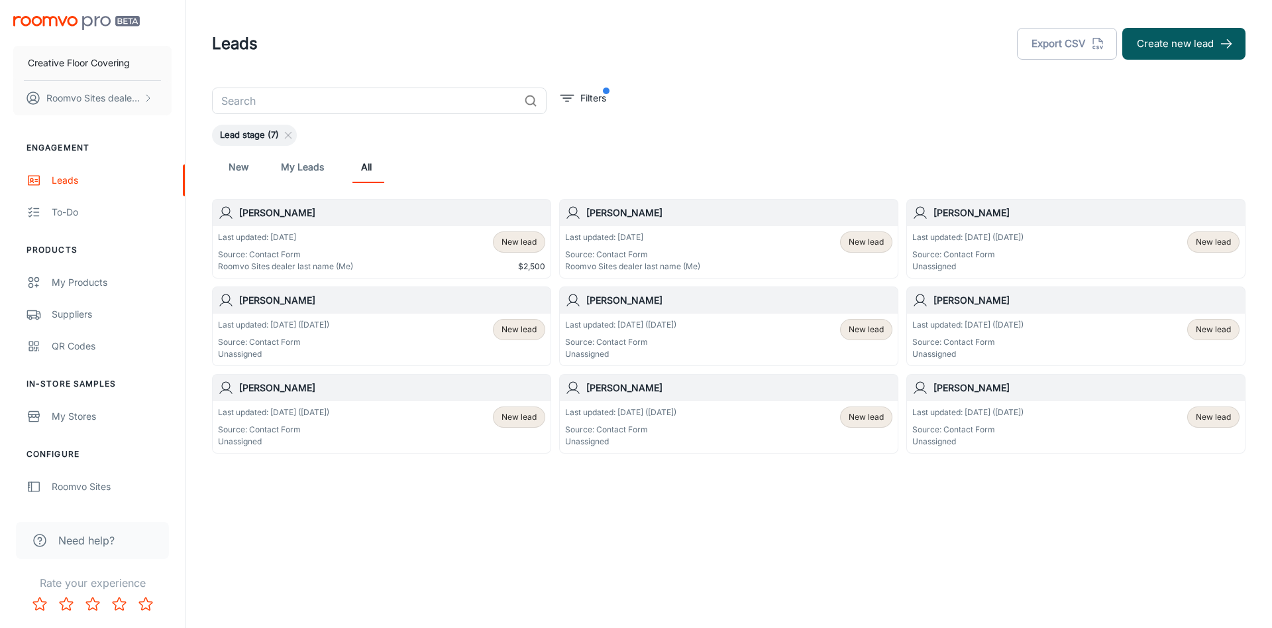
click at [1024, 238] on p "Last updated: [DATE] ([DATE])" at bounding box center [967, 237] width 111 height 12
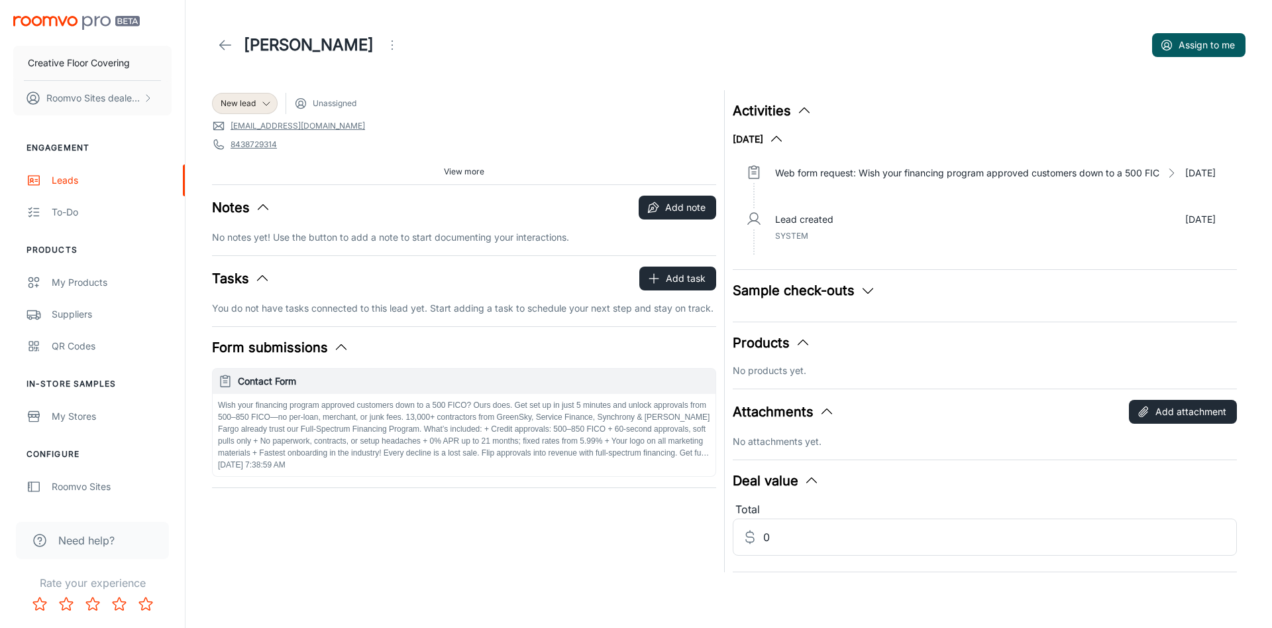
click at [379, 45] on button "Open menu" at bounding box center [392, 45] width 27 height 27
click at [444, 125] on span "Mark as spam" at bounding box center [457, 123] width 85 height 16
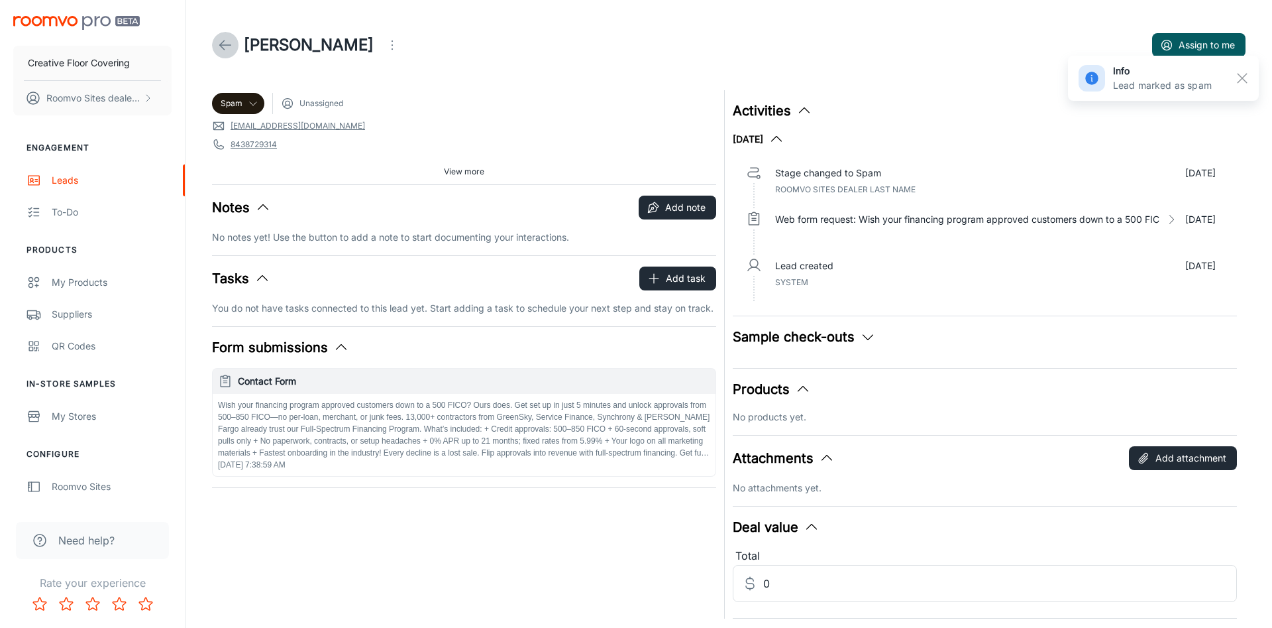
click at [227, 45] on line at bounding box center [225, 45] width 11 height 0
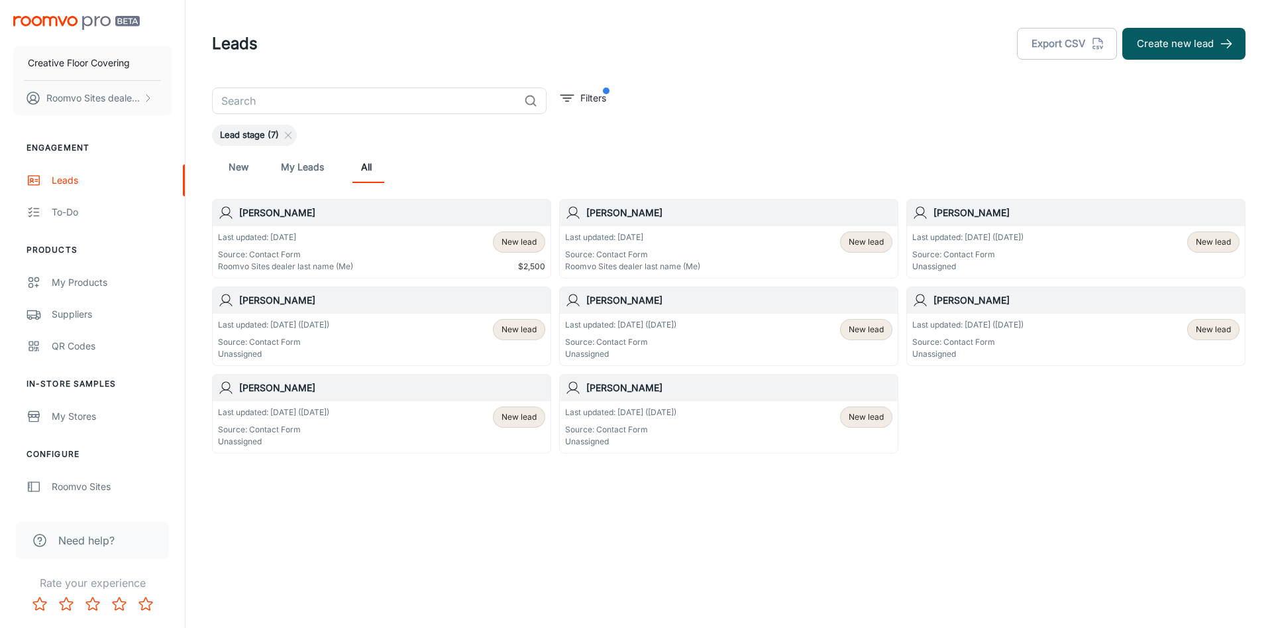
click at [266, 509] on div "Leads Export CSV Create new lead ​ Filters Lead stage (7) New My Leads All Robe…" at bounding box center [729, 274] width 1087 height 549
click at [320, 348] on p "Unassigned" at bounding box center [273, 354] width 111 height 12
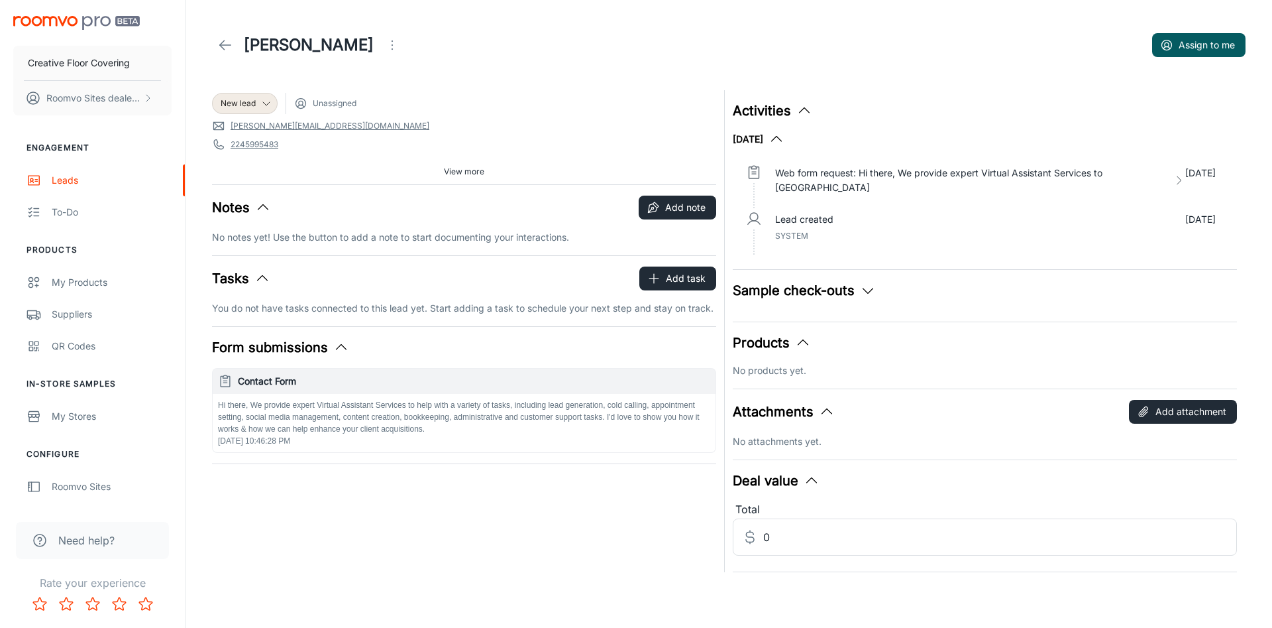
click at [384, 45] on icon "Open menu" at bounding box center [392, 45] width 16 height 16
click at [430, 123] on span "Mark as spam" at bounding box center [453, 123] width 85 height 16
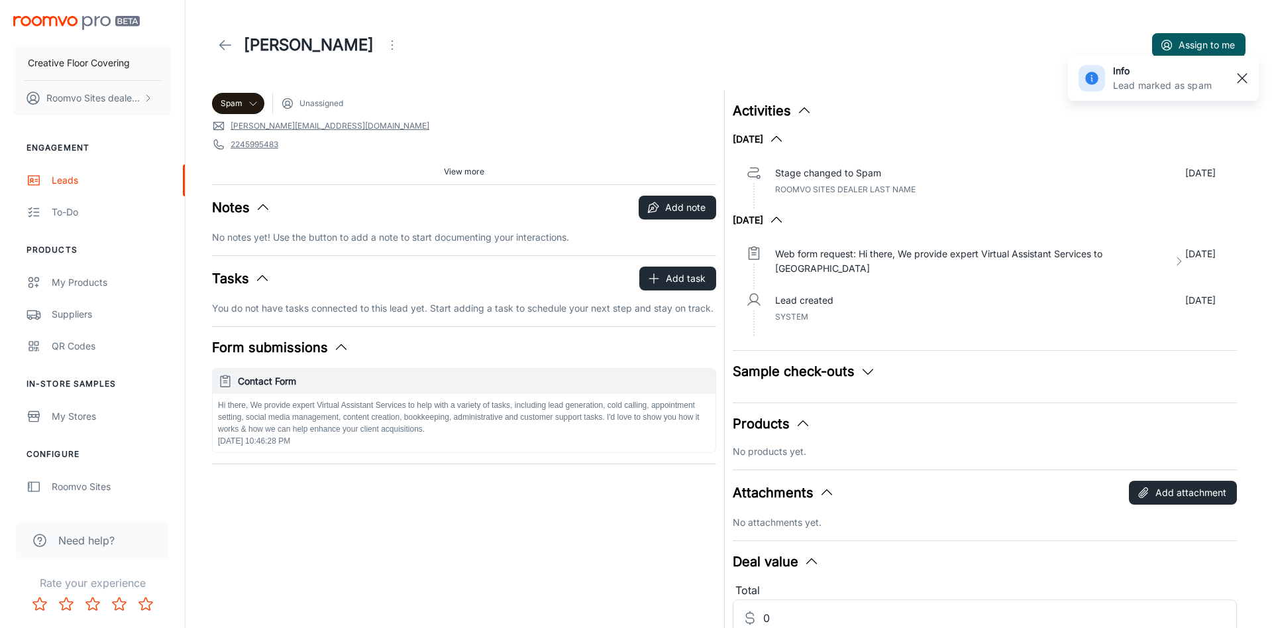
click at [1248, 80] on rect "button" at bounding box center [1243, 78] width 16 height 16
drag, startPoint x: 687, startPoint y: 76, endPoint x: 567, endPoint y: 71, distance: 120.7
click at [687, 76] on header "Olivia Johnson Assign to me" at bounding box center [729, 45] width 1066 height 90
click at [221, 46] on polyline at bounding box center [222, 44] width 5 height 9
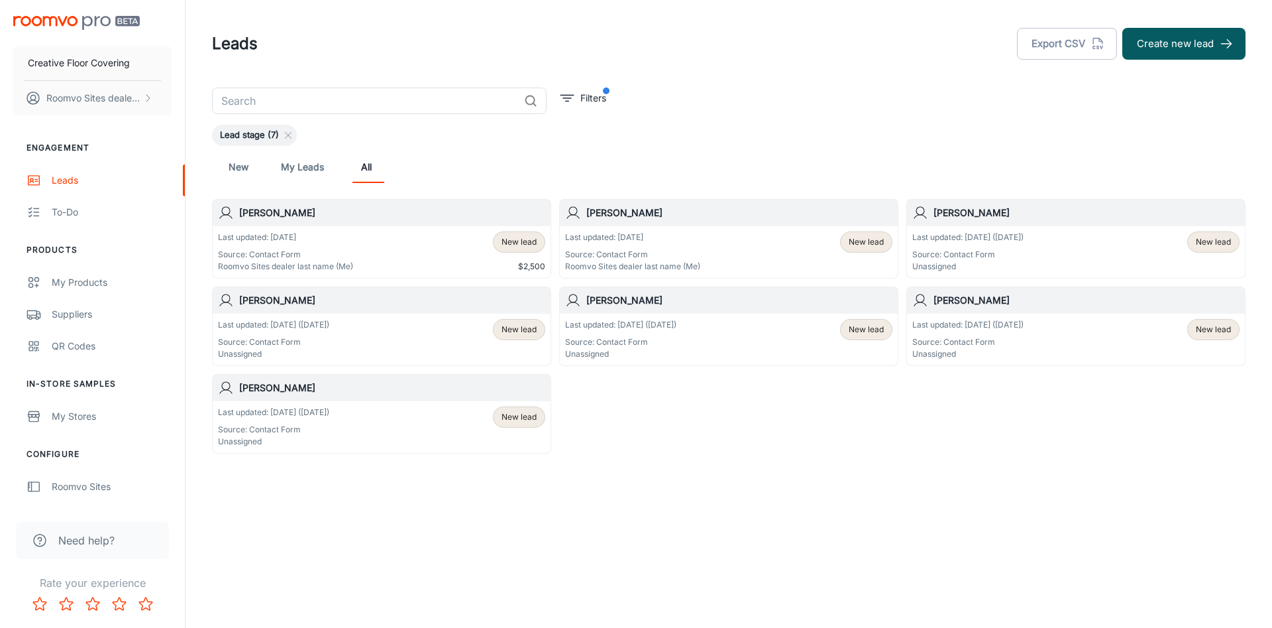
click at [361, 337] on div "Last updated: Jul 1 (56 days ago) Source: Contact Form Unassigned New lead" at bounding box center [381, 339] width 327 height 41
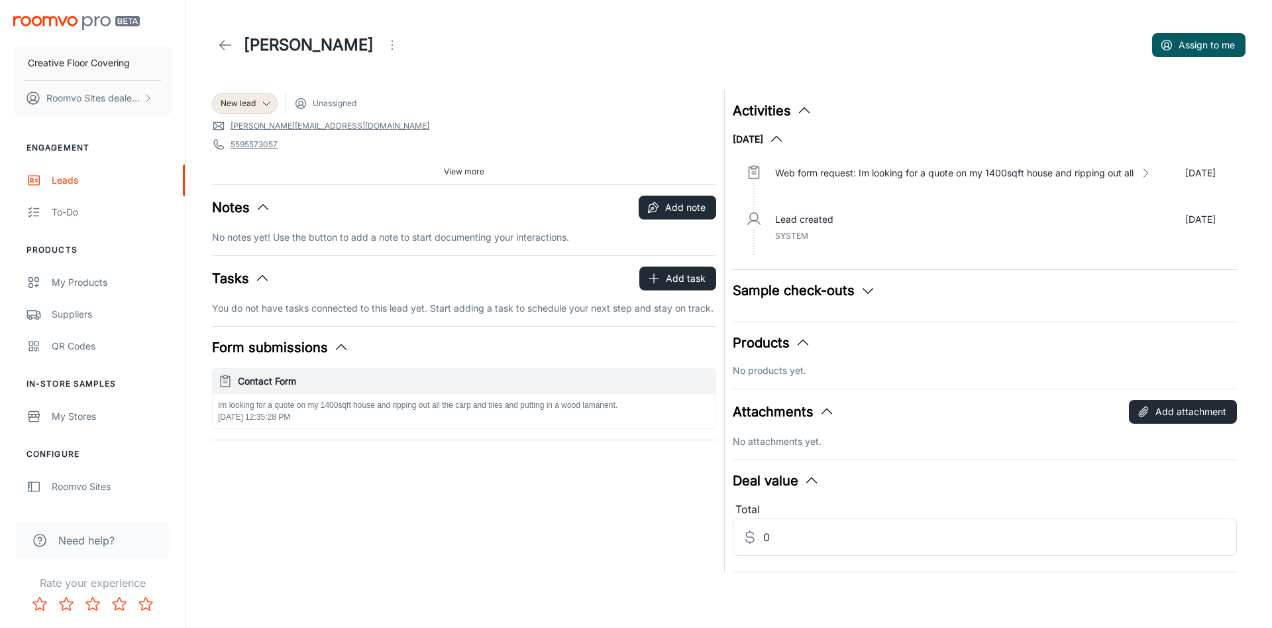
click at [995, 92] on div "Activities July 2025 Web form request: Im looking for a quote on my 1400sqft ho…" at bounding box center [981, 327] width 512 height 490
